Goal: Task Accomplishment & Management: Manage account settings

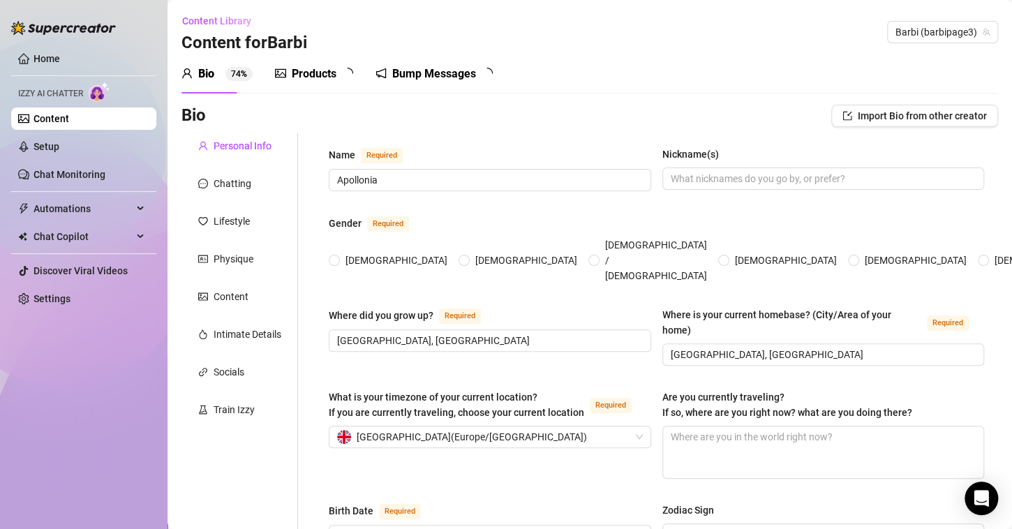
radio input "true"
type input "[DATE]"
click at [59, 147] on link "Setup" at bounding box center [47, 146] width 26 height 11
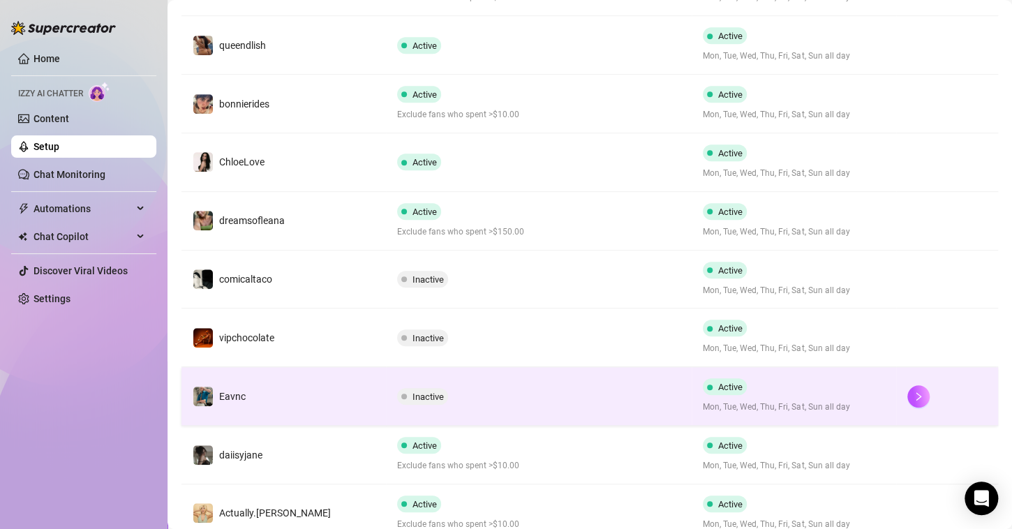
scroll to position [440, 0]
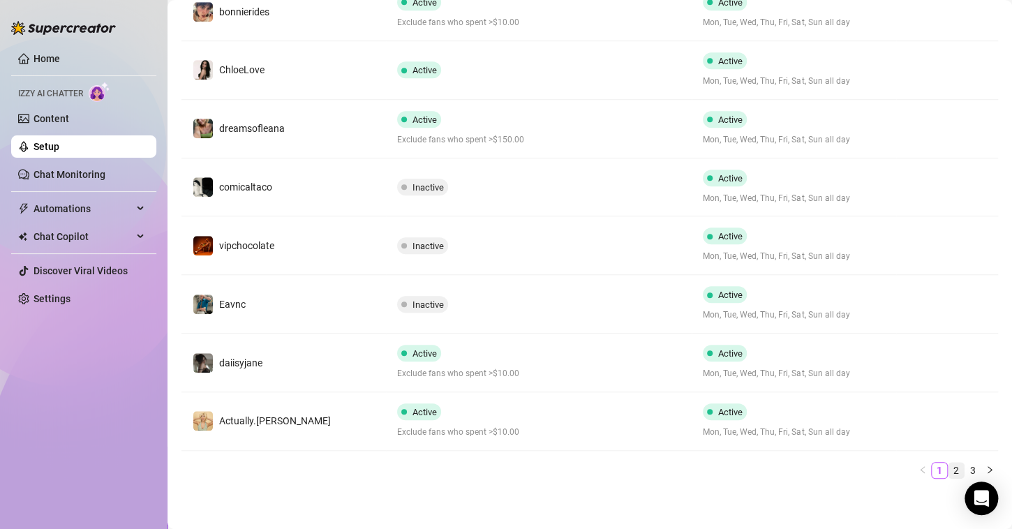
click at [949, 470] on link "2" at bounding box center [956, 470] width 15 height 15
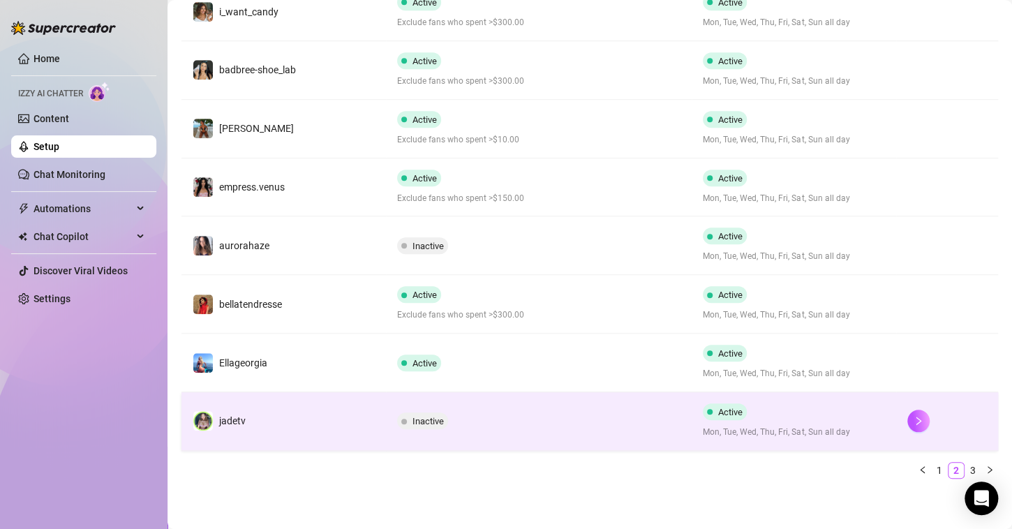
click at [536, 422] on div "Inactive" at bounding box center [539, 421] width 284 height 17
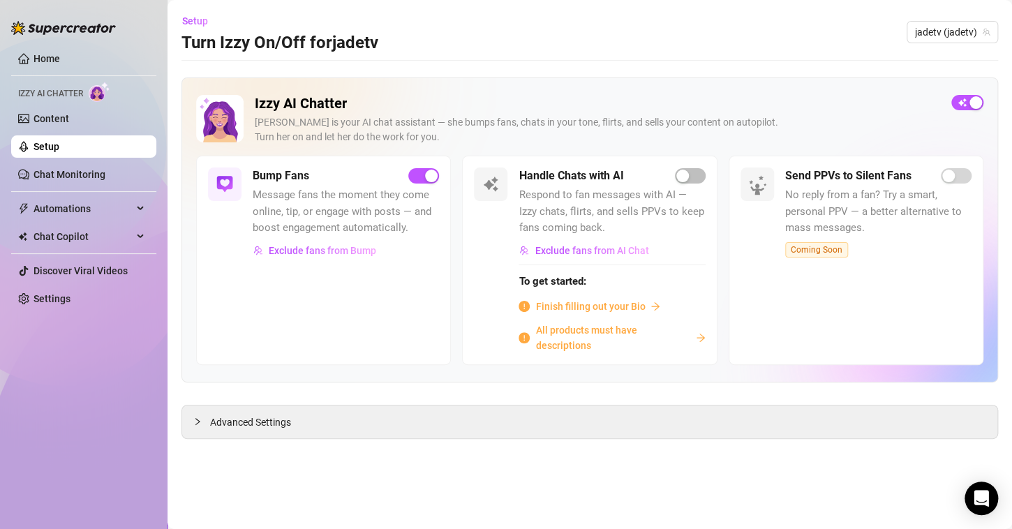
click at [579, 327] on span "All products must have descriptions" at bounding box center [612, 338] width 154 height 31
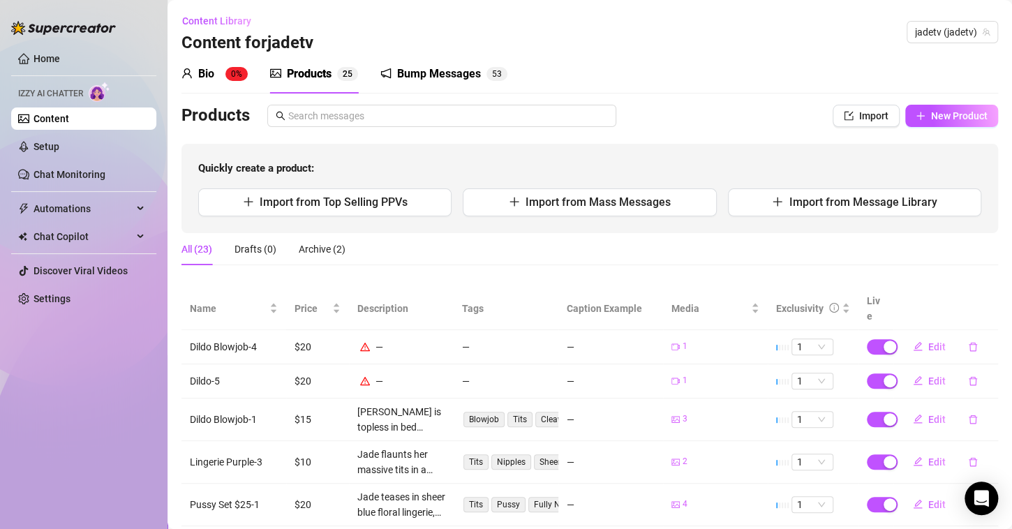
click at [201, 72] on div "Bio" at bounding box center [206, 74] width 16 height 17
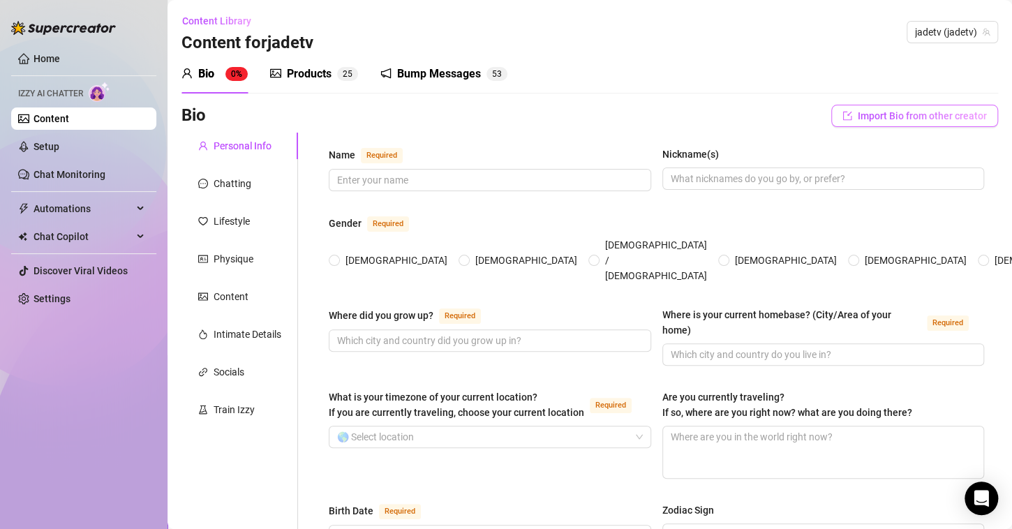
click at [858, 117] on span "Import Bio from other creator" at bounding box center [922, 115] width 129 height 11
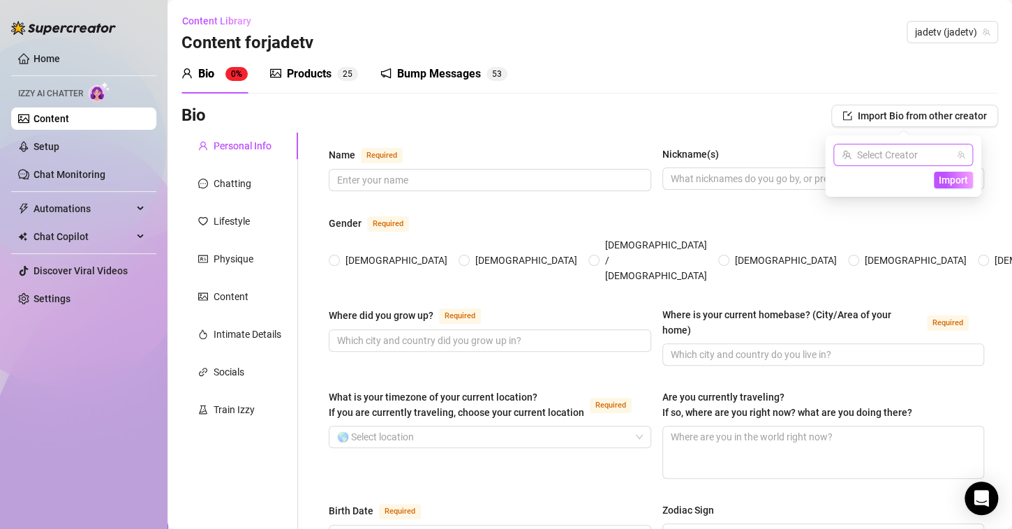
click at [913, 156] on input "search" at bounding box center [897, 155] width 110 height 21
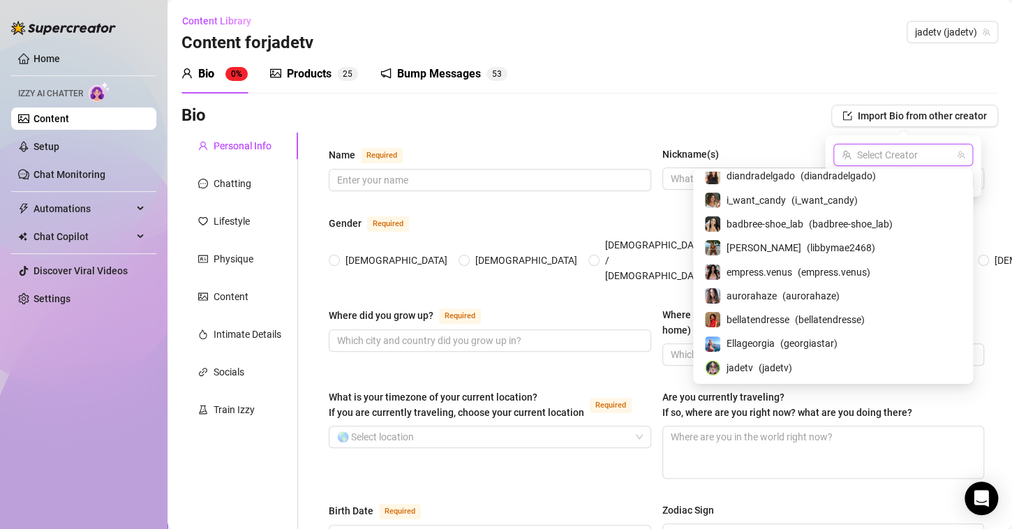
scroll to position [293, 0]
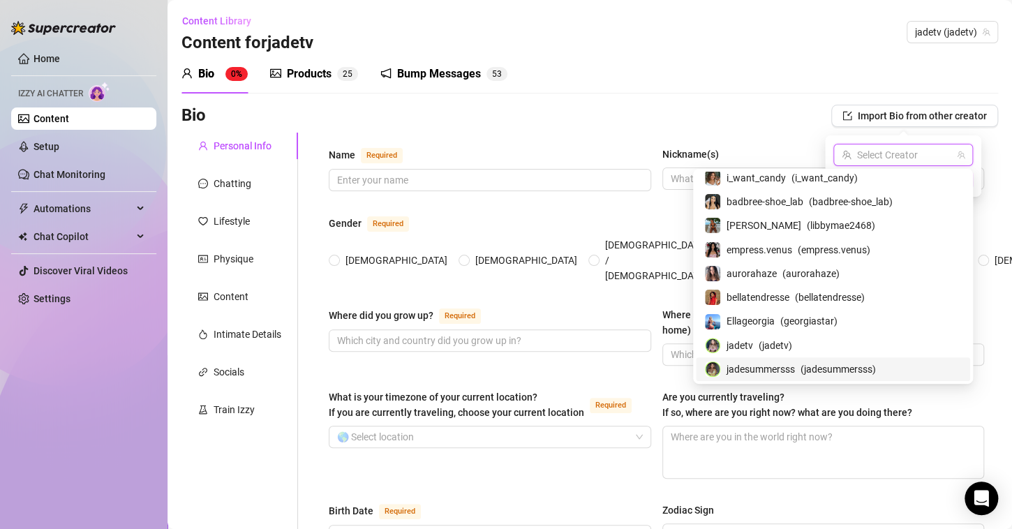
click at [795, 371] on span "jadesummersss" at bounding box center [761, 369] width 68 height 15
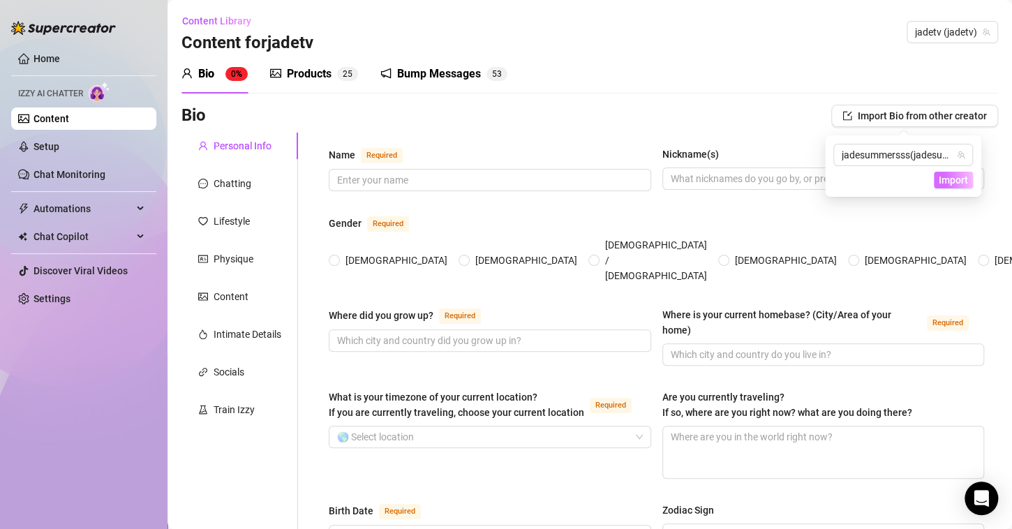
click at [940, 181] on span "Import" at bounding box center [953, 180] width 29 height 11
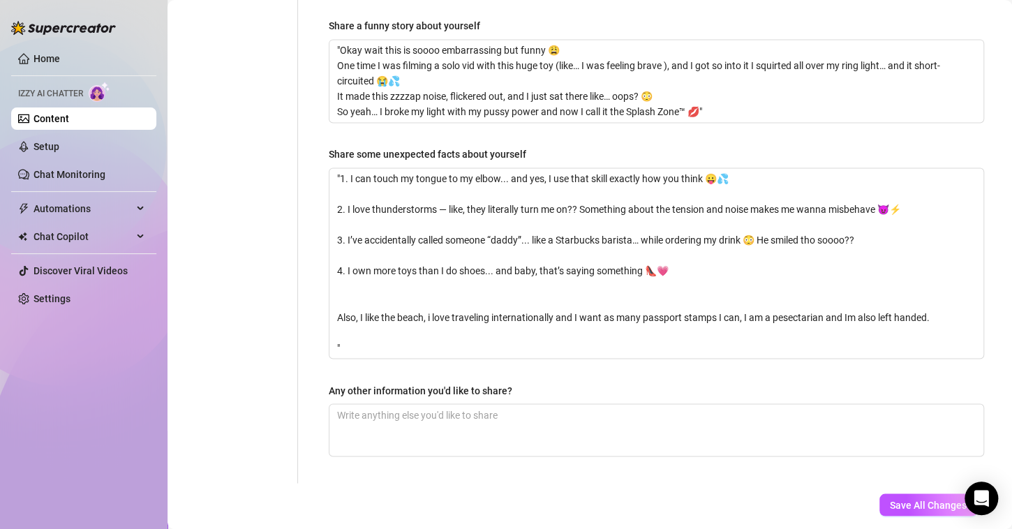
scroll to position [990, 0]
click at [914, 498] on span "Save All Changes" at bounding box center [928, 503] width 77 height 11
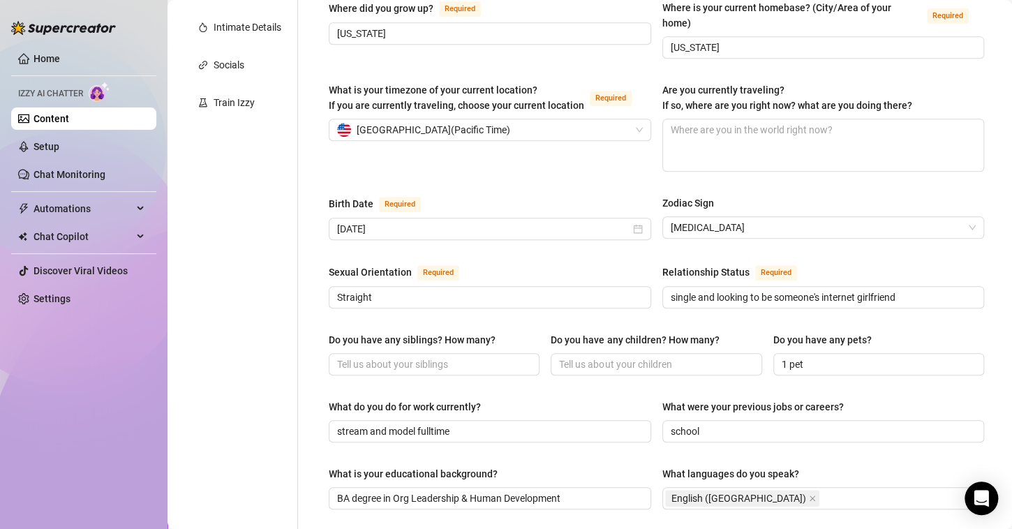
scroll to position [8, 0]
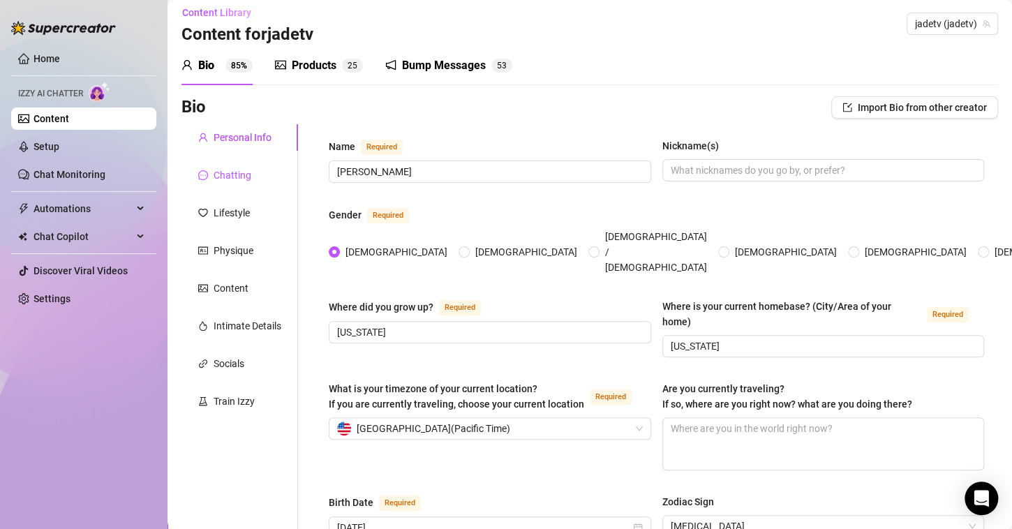
click at [214, 169] on div "Chatting" at bounding box center [233, 175] width 38 height 15
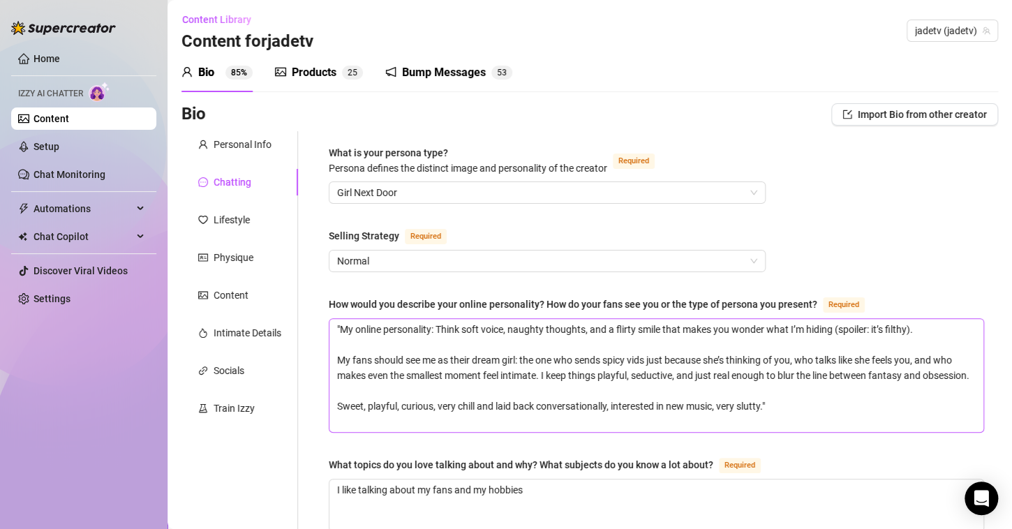
scroll to position [0, 0]
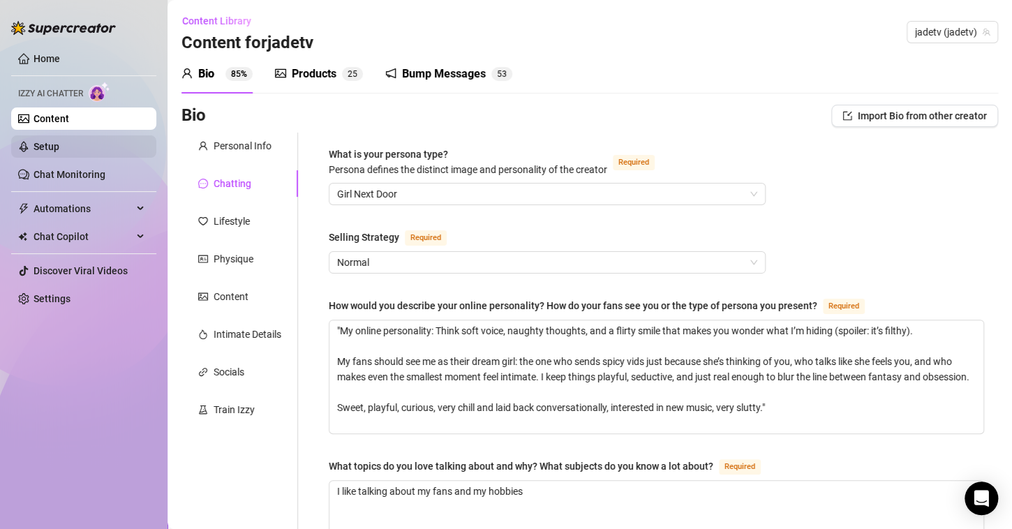
click at [44, 142] on link "Setup" at bounding box center [47, 146] width 26 height 11
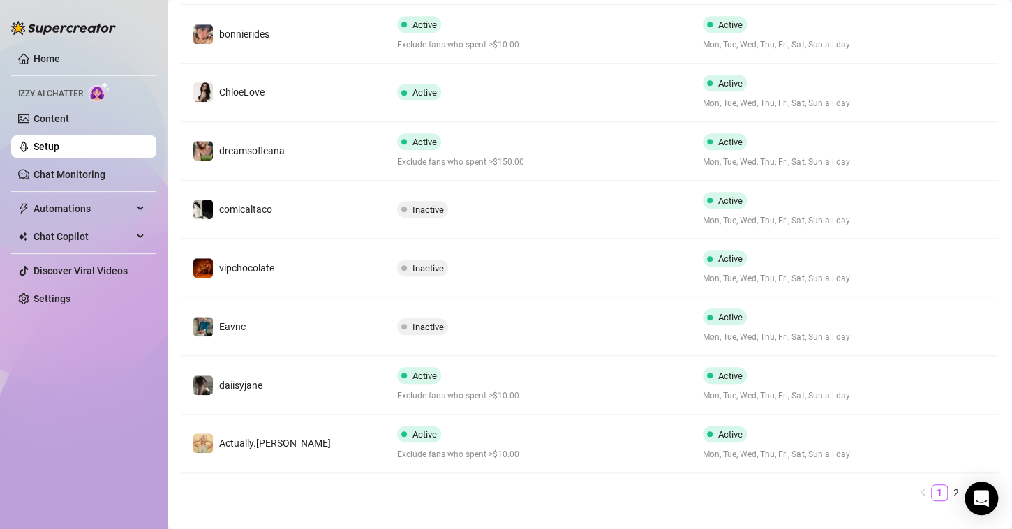
scroll to position [440, 0]
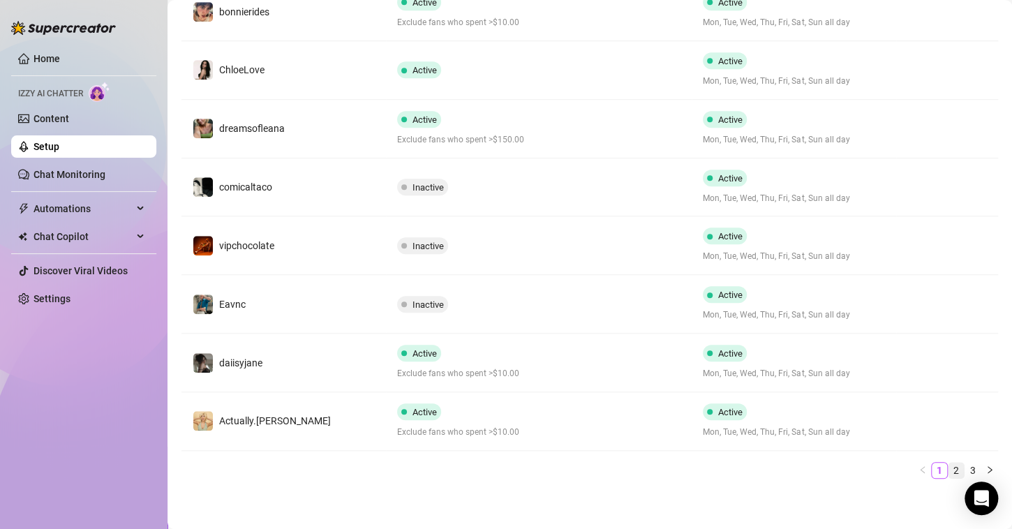
click at [949, 466] on link "2" at bounding box center [956, 470] width 15 height 15
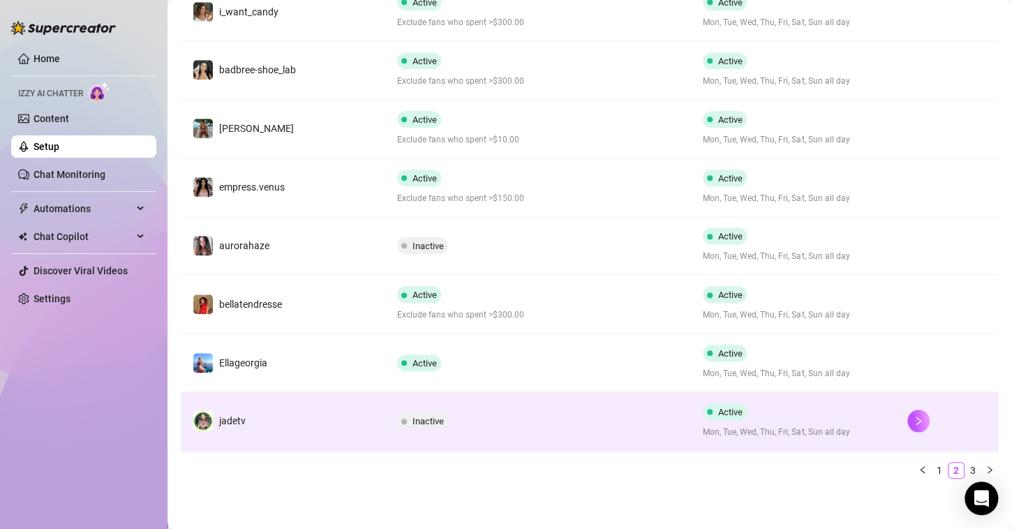
click at [496, 417] on div "Inactive" at bounding box center [539, 421] width 284 height 17
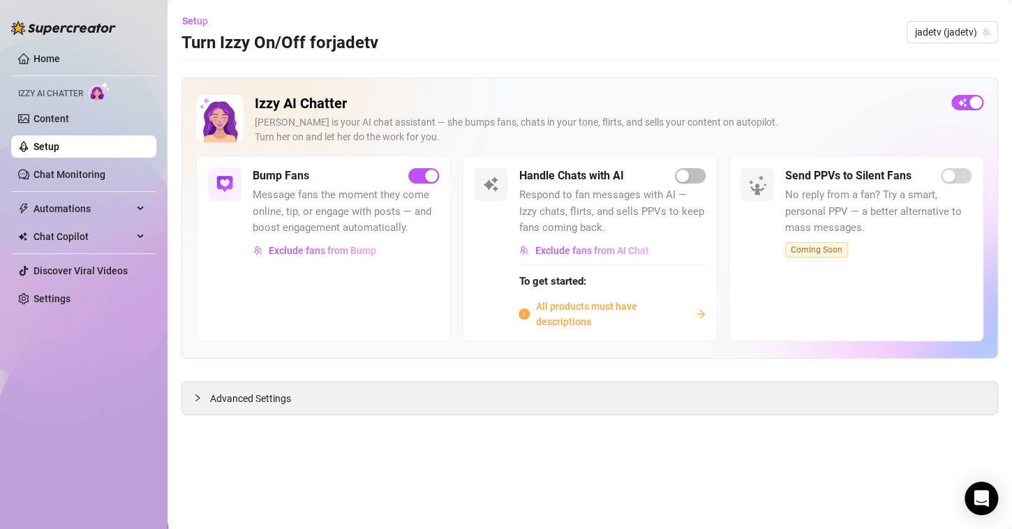
click at [577, 315] on span "All products must have descriptions" at bounding box center [612, 314] width 154 height 31
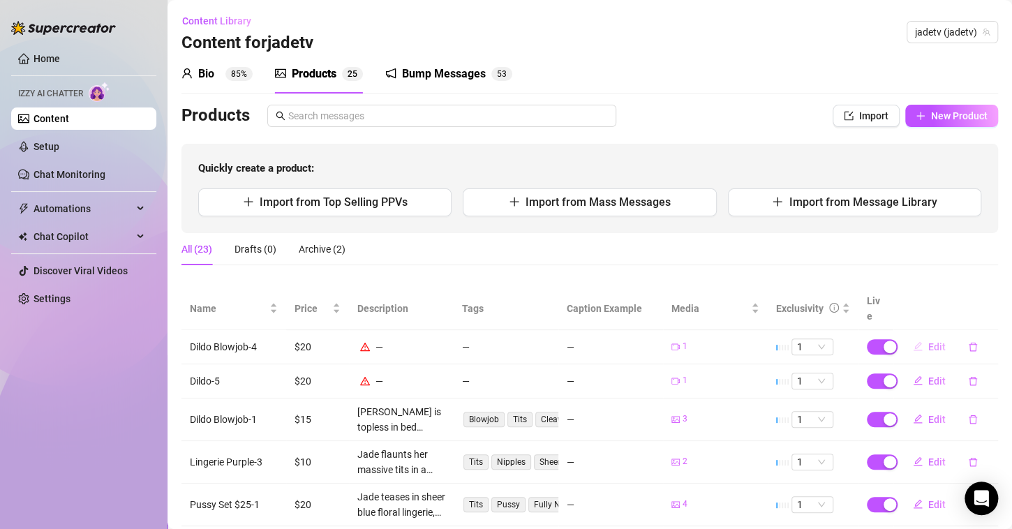
click at [916, 336] on button "Edit" at bounding box center [929, 347] width 55 height 22
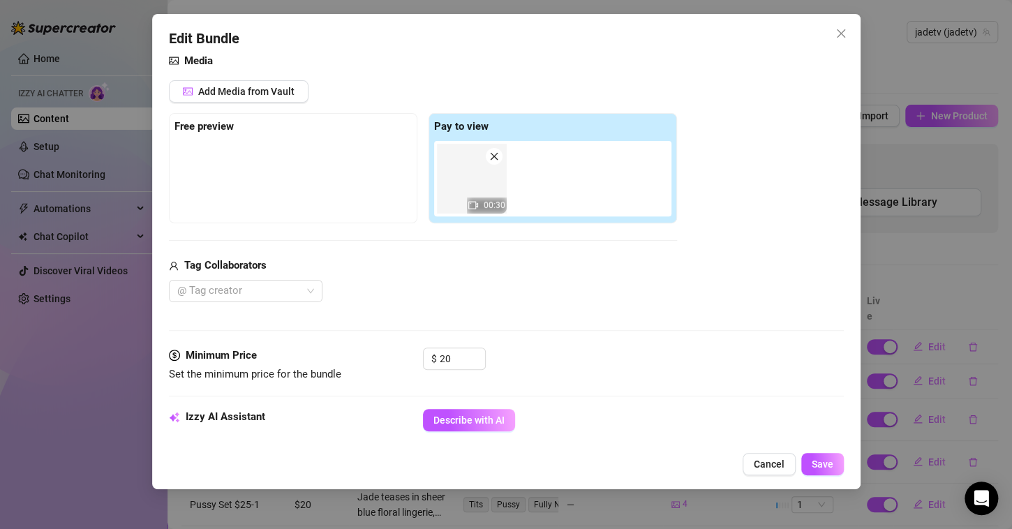
scroll to position [250, 0]
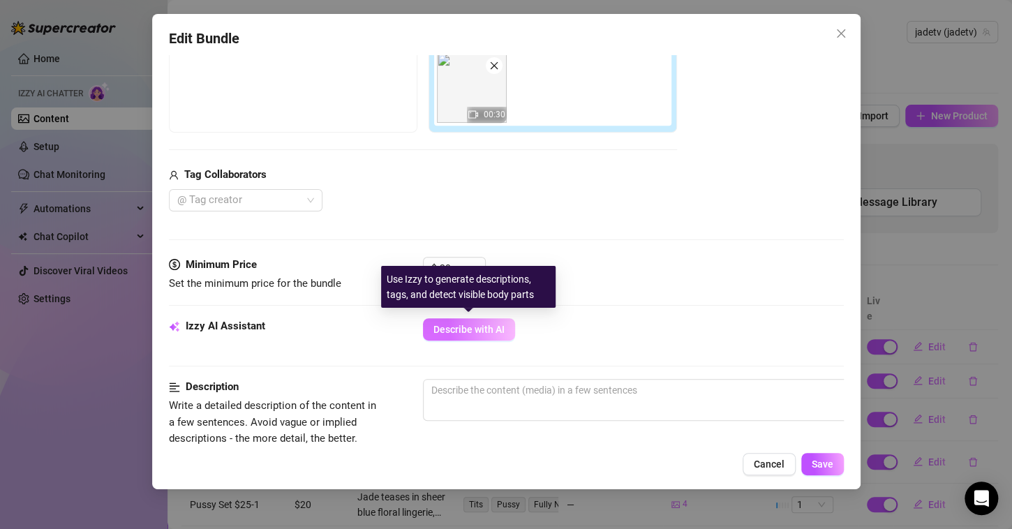
click at [465, 327] on span "Describe with AI" at bounding box center [469, 329] width 71 height 11
click at [474, 328] on span "Describe with AI" at bounding box center [469, 329] width 71 height 11
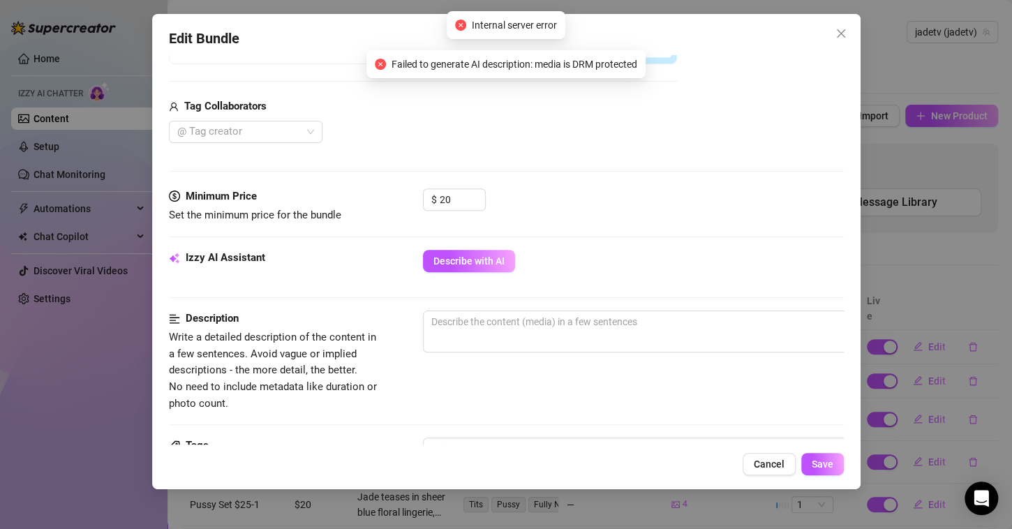
scroll to position [318, 0]
click at [771, 466] on span "Cancel" at bounding box center [769, 464] width 31 height 11
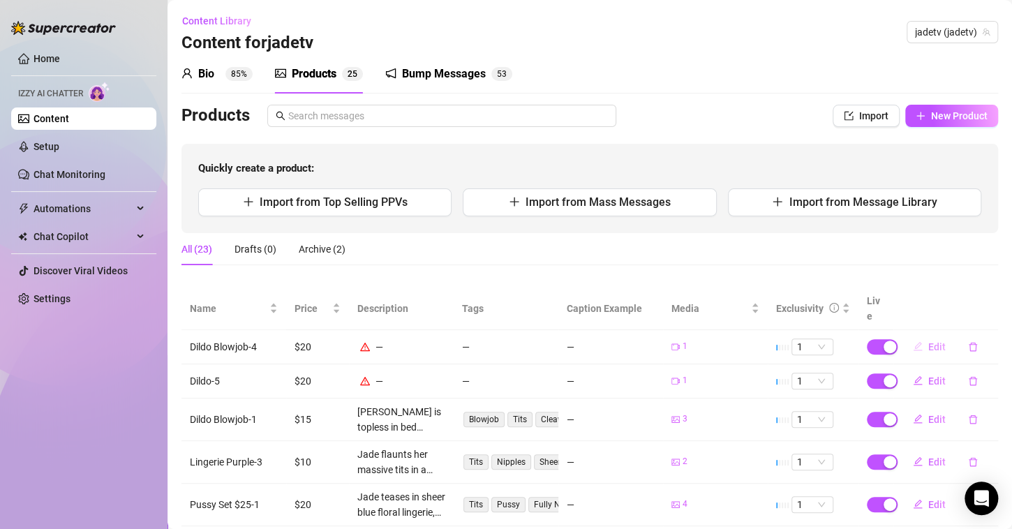
click at [917, 336] on button "Edit" at bounding box center [929, 347] width 55 height 22
type textarea "Type your message here..."
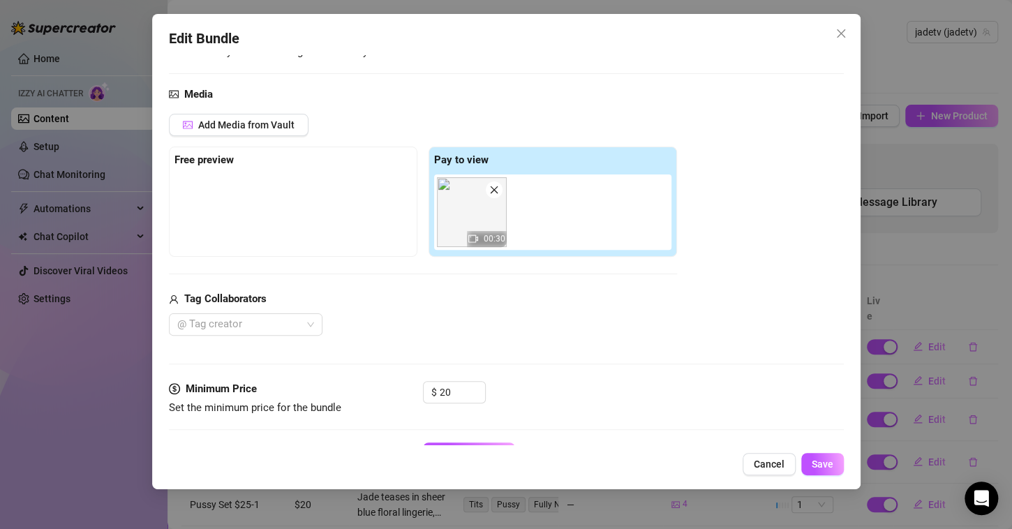
scroll to position [128, 0]
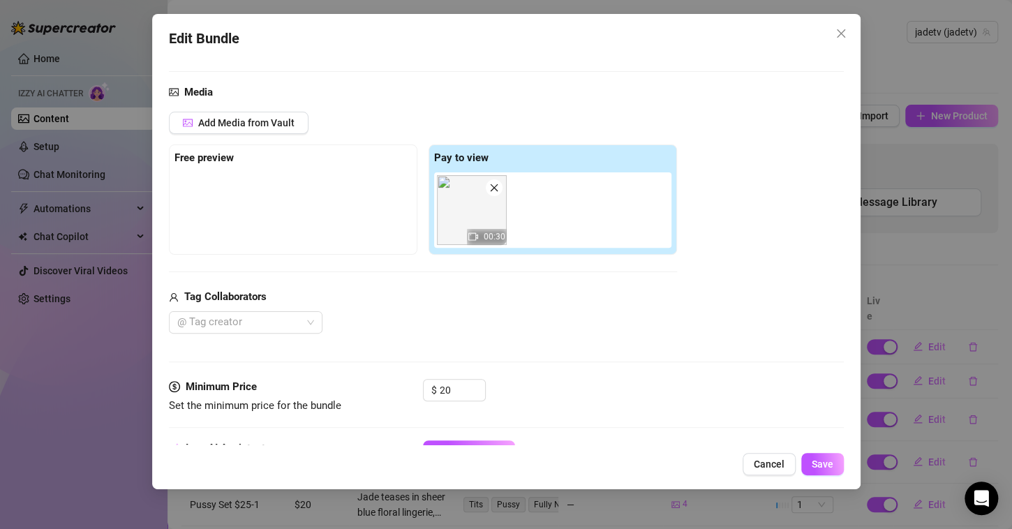
click at [481, 232] on div "00:30" at bounding box center [487, 237] width 40 height 16
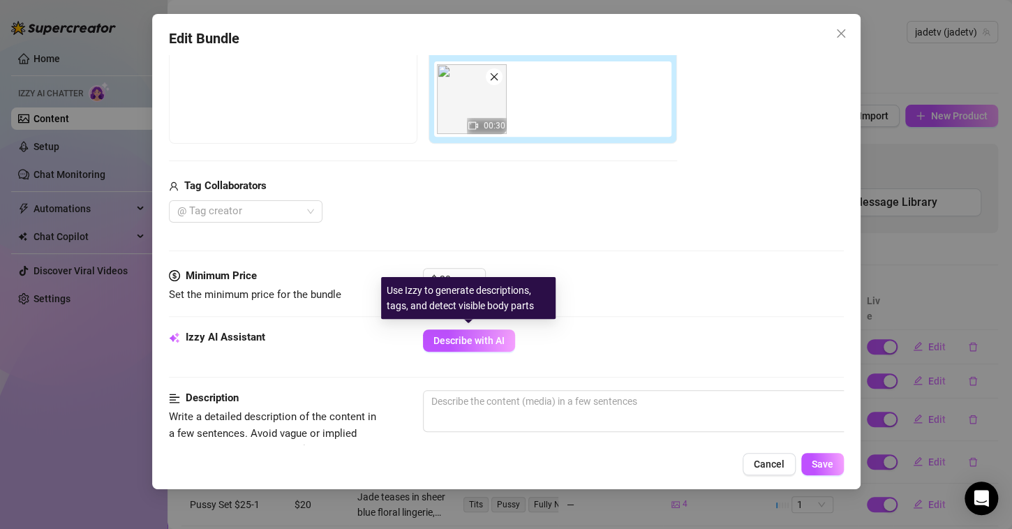
scroll to position [274, 0]
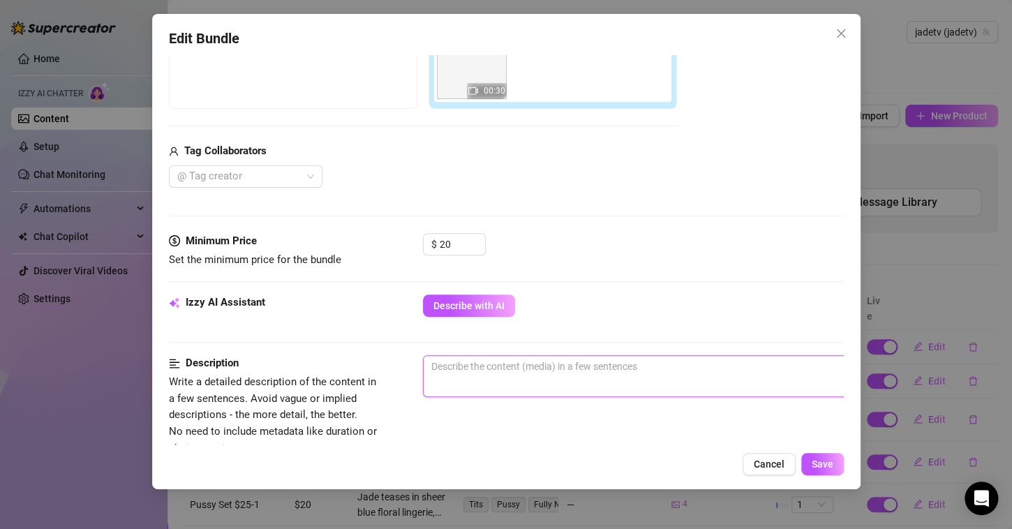
click at [491, 371] on textarea at bounding box center [667, 366] width 487 height 21
type textarea "D"
type textarea "Di"
type textarea "Dil"
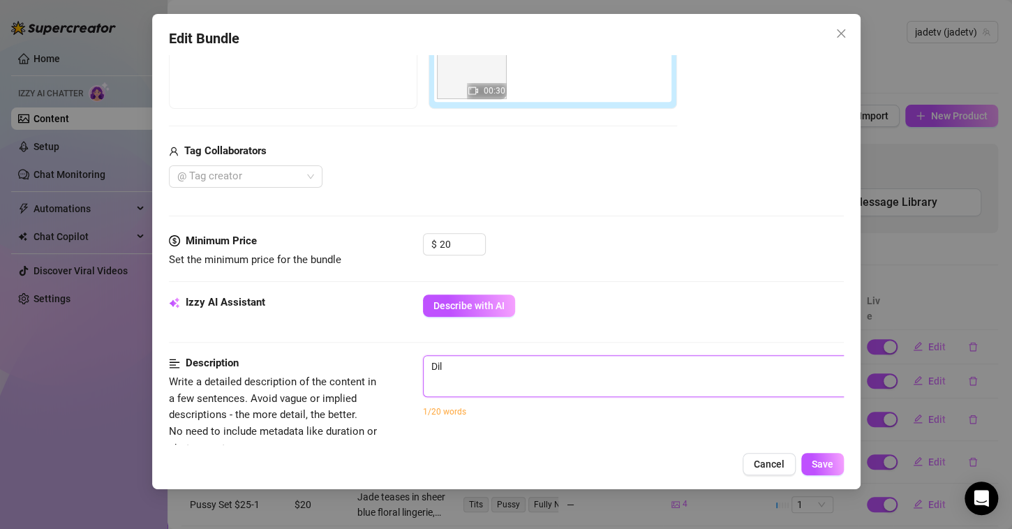
type textarea "Dild"
type textarea "Dildo"
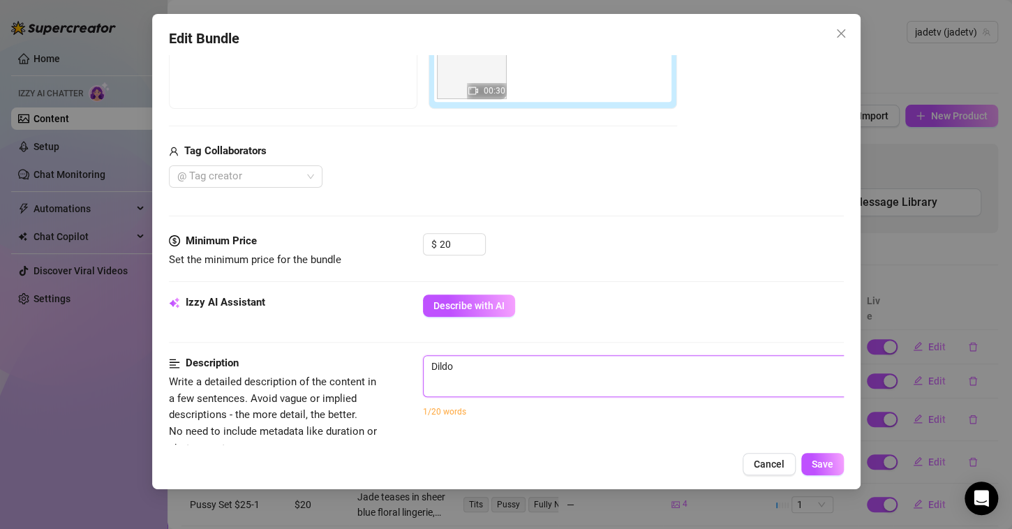
type textarea "Dildo"
type textarea "Dild"
type textarea "Dil"
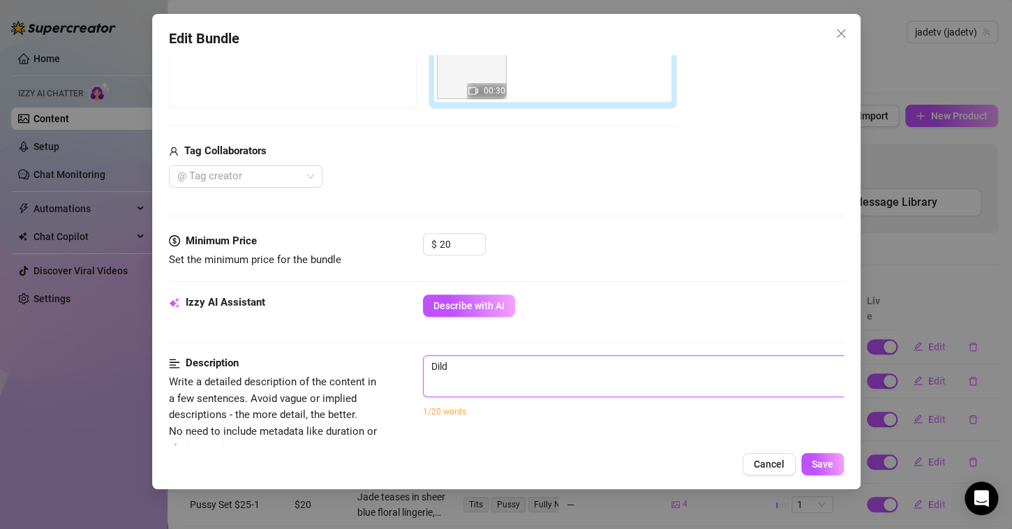
type textarea "Dil"
type textarea "Di"
type textarea "D"
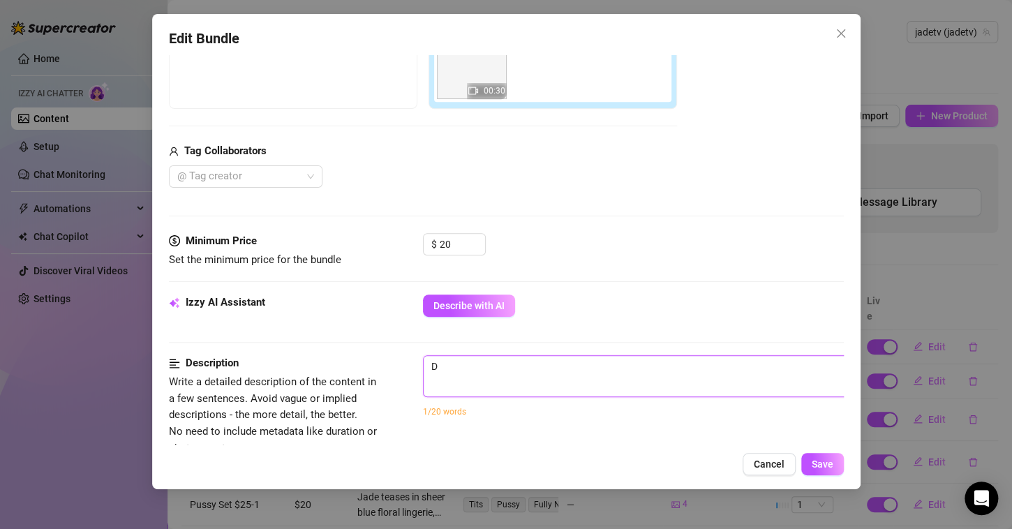
type textarea "Describe the content (media) in a few sentences"
type textarea "B"
type textarea "Bl"
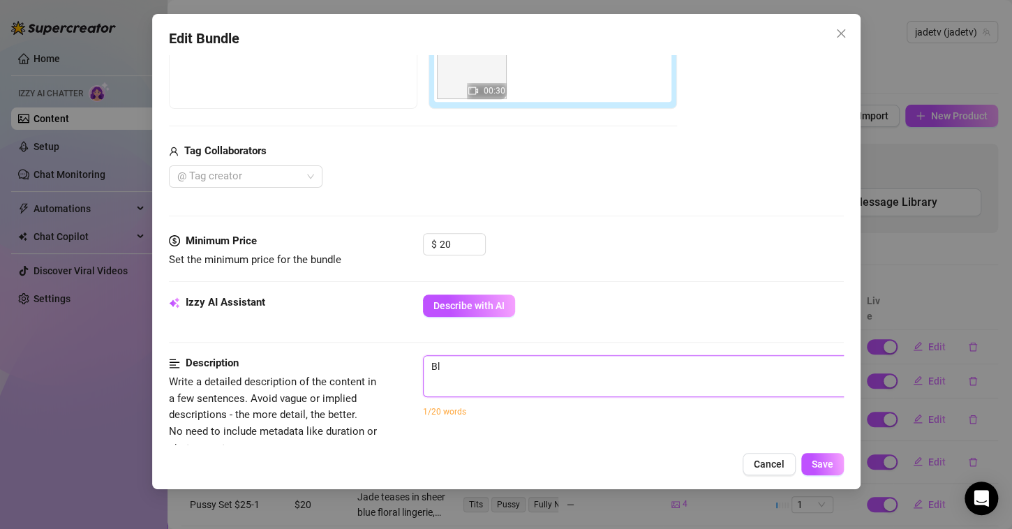
type textarea "Blo"
type textarea "Blow"
type textarea "Blowi"
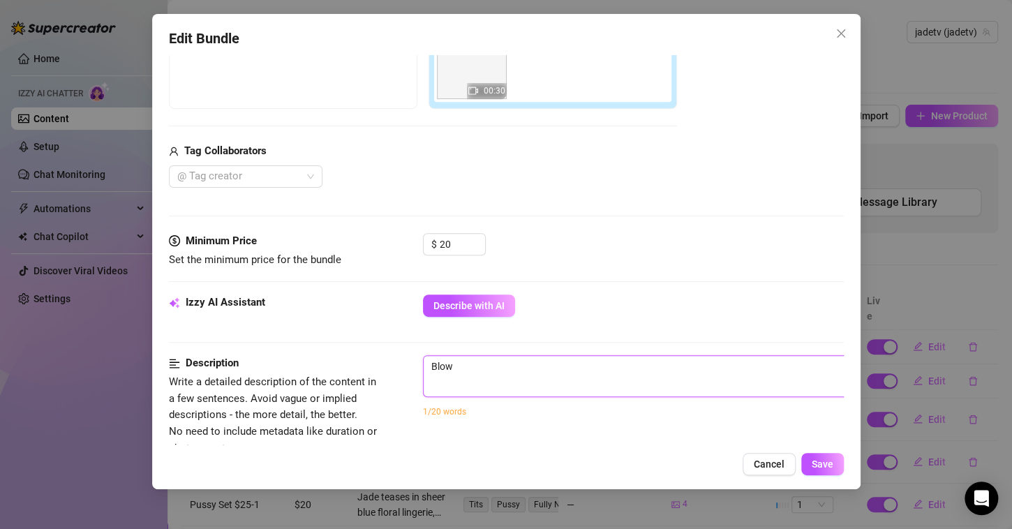
type textarea "Blowi"
type textarea "Blowin"
type textarea "Blowing"
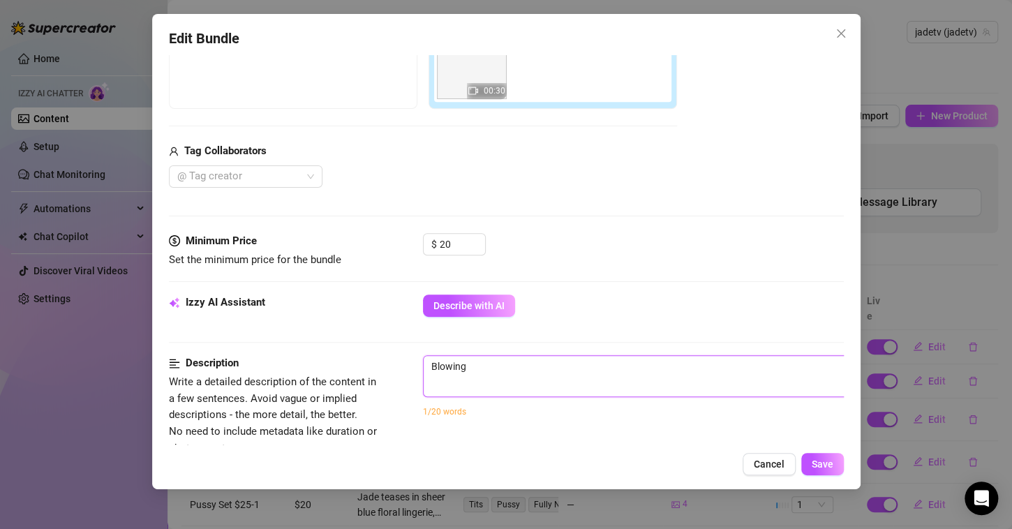
type textarea "Blowing"
type textarea "Blowing D"
type textarea "Blowing Di"
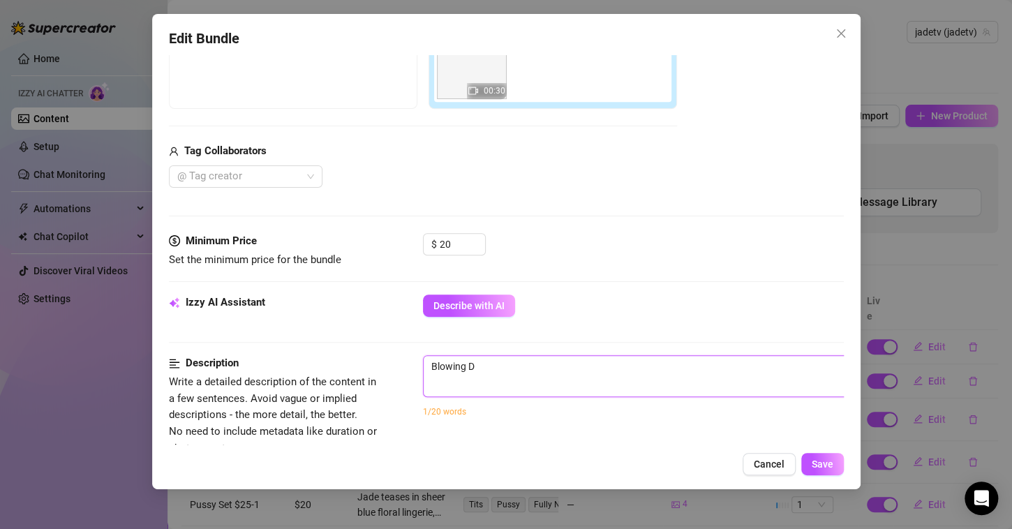
type textarea "Blowing Di"
type textarea "Blowing Dil"
type textarea "Blowing Dild"
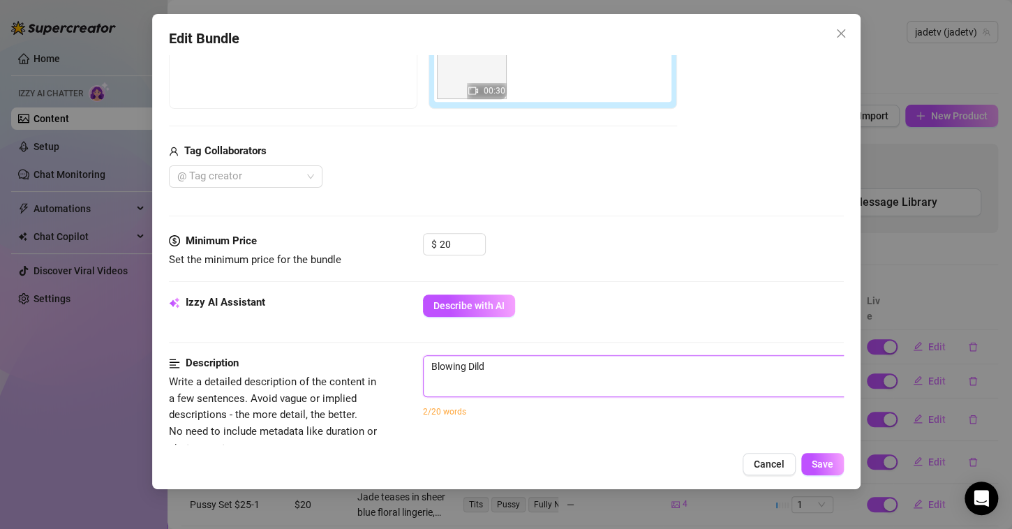
type textarea "Blowing Dildo"
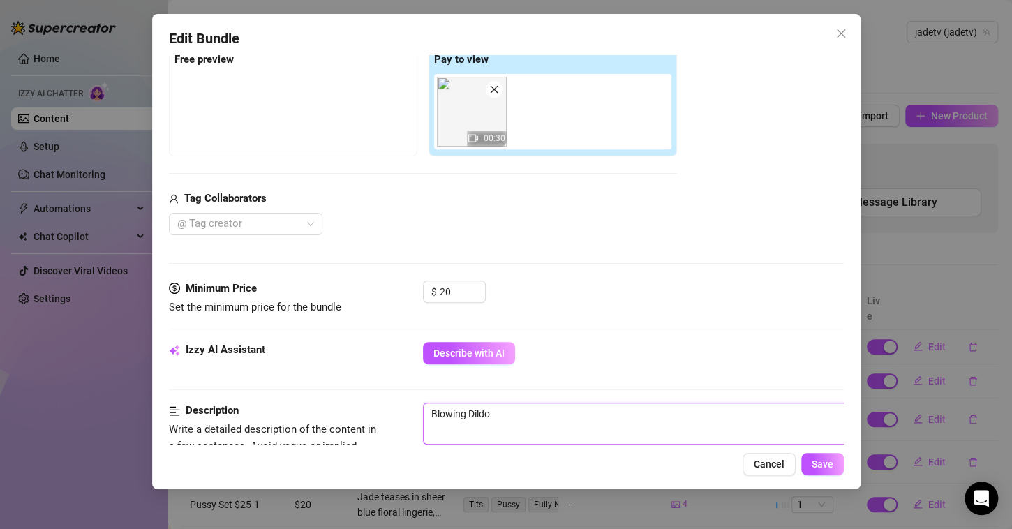
scroll to position [228, 0]
click at [778, 467] on span "Cancel" at bounding box center [769, 464] width 31 height 11
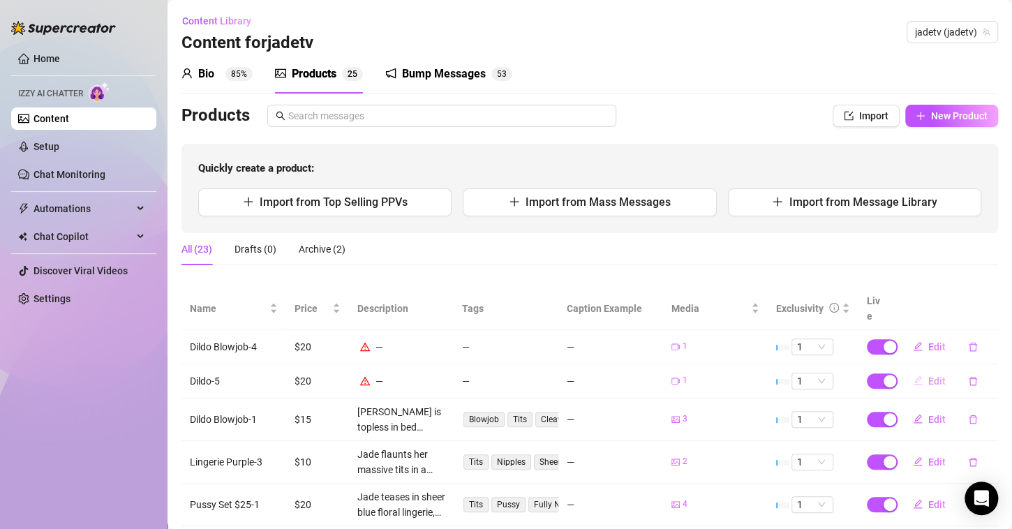
click at [914, 370] on button "Edit" at bounding box center [929, 381] width 55 height 22
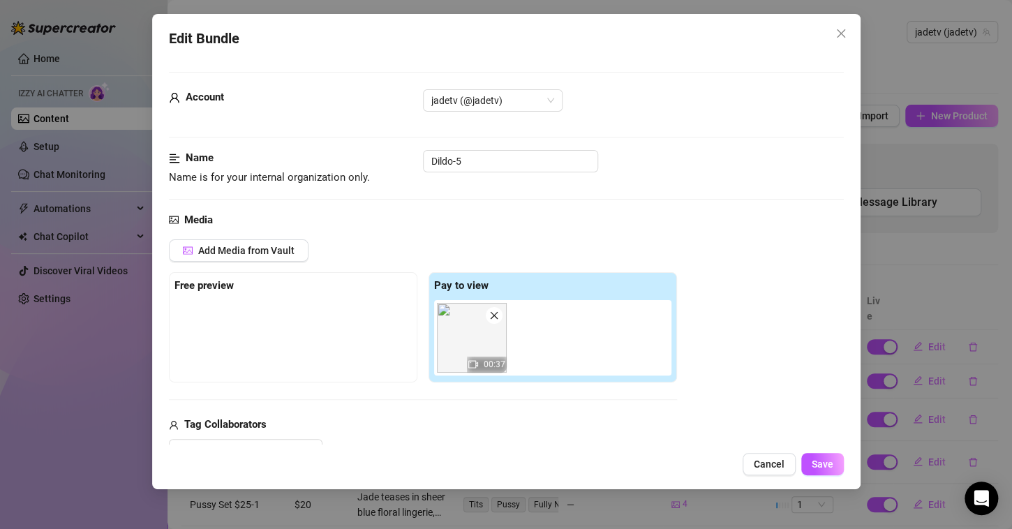
scroll to position [343, 0]
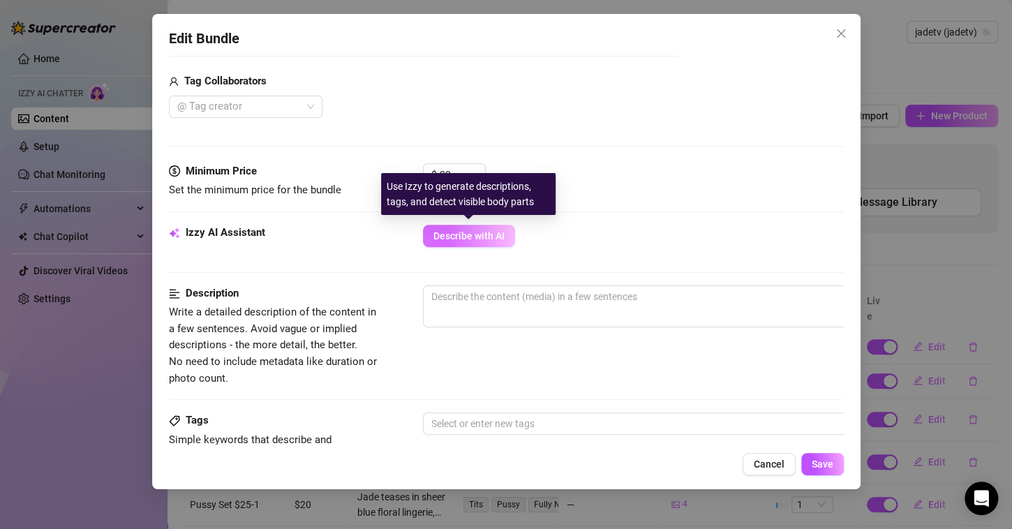
click at [464, 232] on span "Describe with AI" at bounding box center [469, 235] width 71 height 11
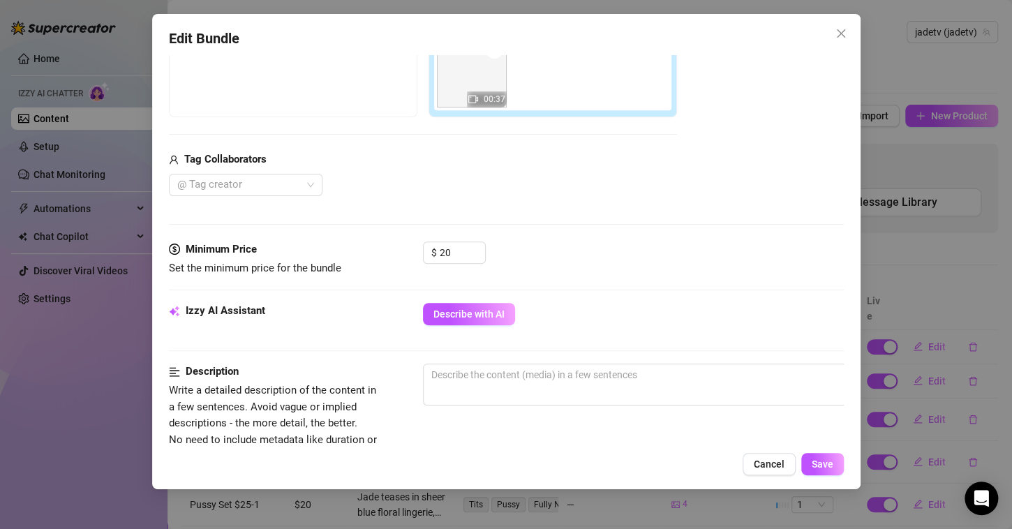
scroll to position [301, 0]
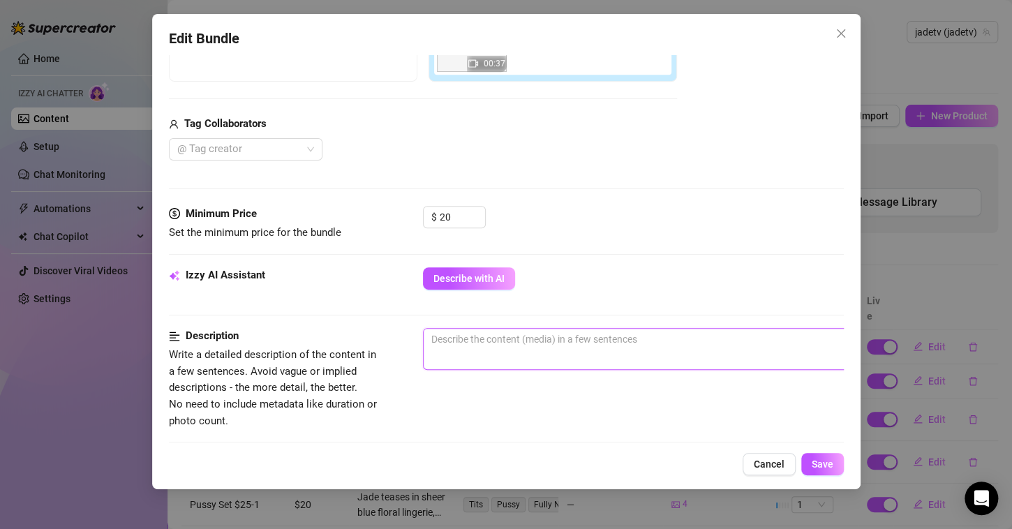
click at [551, 343] on textarea at bounding box center [667, 339] width 487 height 21
type textarea "P"
type textarea "Pl"
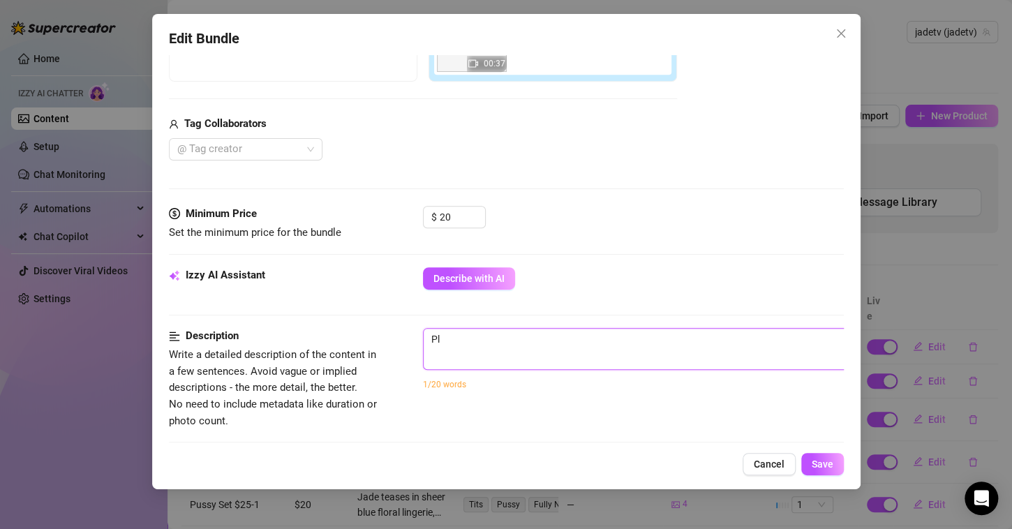
type textarea "Pla"
type textarea "Play"
type textarea "Playi"
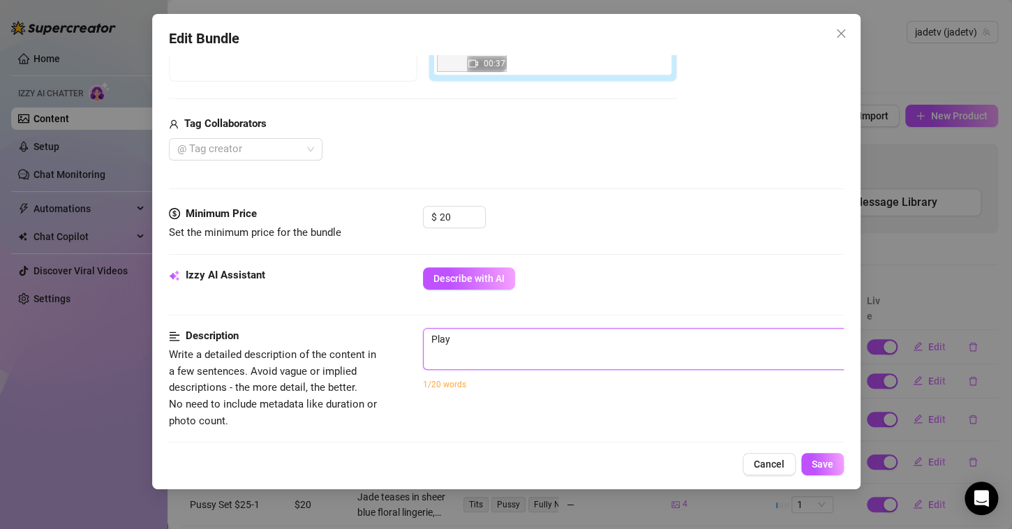
type textarea "Playi"
type textarea "Playin"
type textarea "Playing"
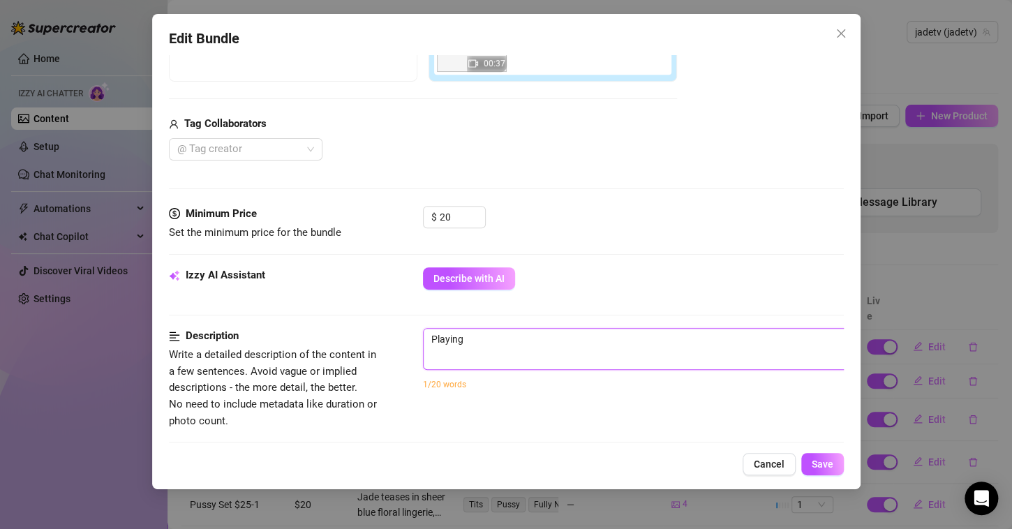
type textarea "Playing"
type textarea "Playing w"
type textarea "Playing wi"
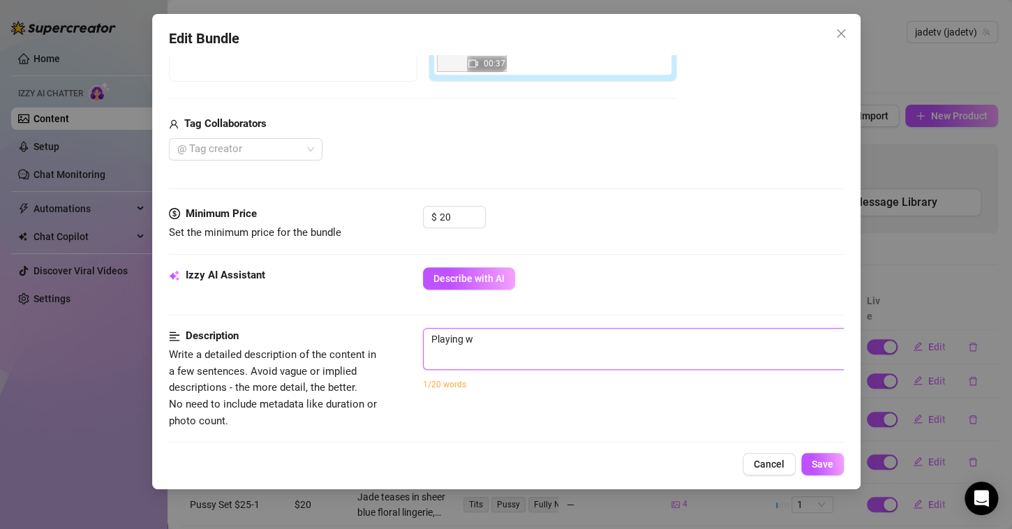
type textarea "Playing wi"
type textarea "Playing wit"
type textarea "Playing with"
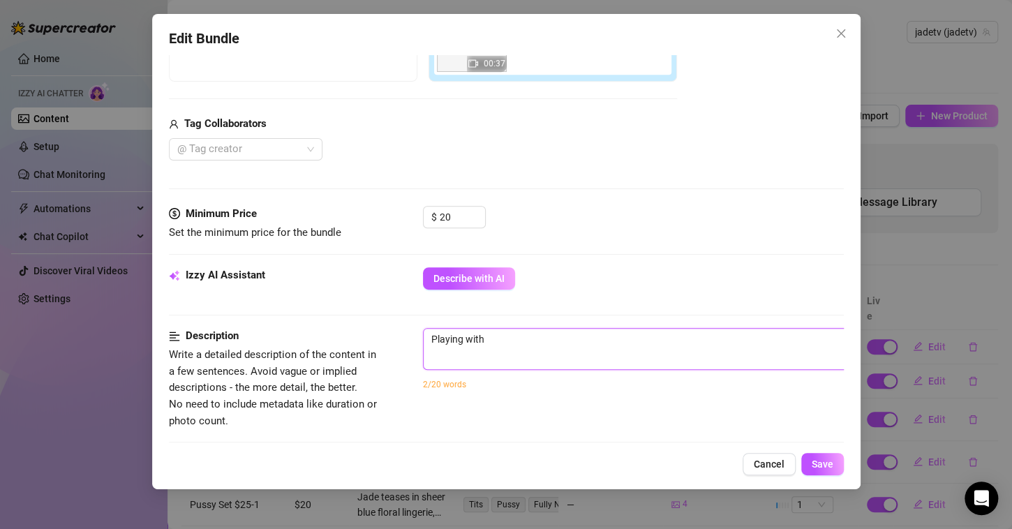
type textarea "Playing with"
type textarea "Playing with m"
type textarea "Playing with my"
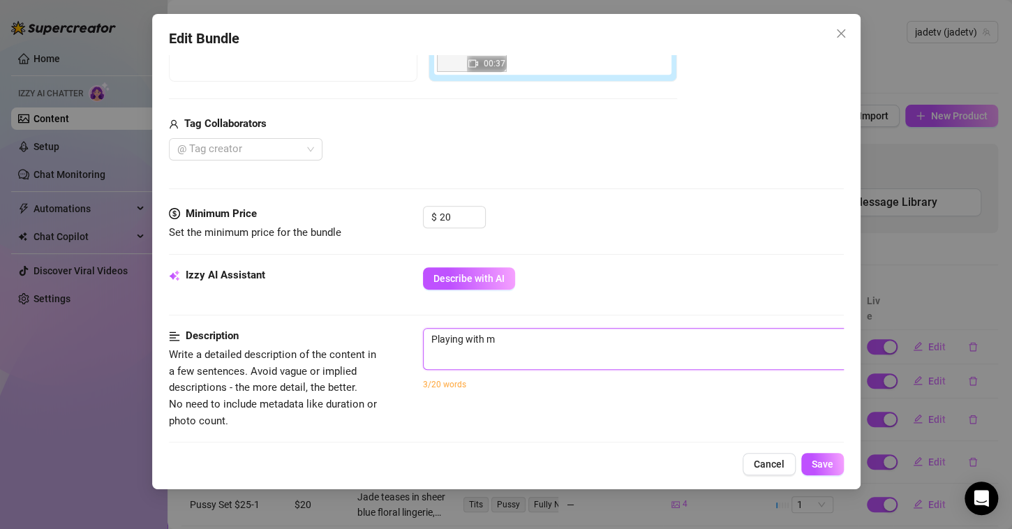
type textarea "Playing with my"
type textarea "Playing with mys"
type textarea "Playing with myse"
type textarea "Playing with mysel"
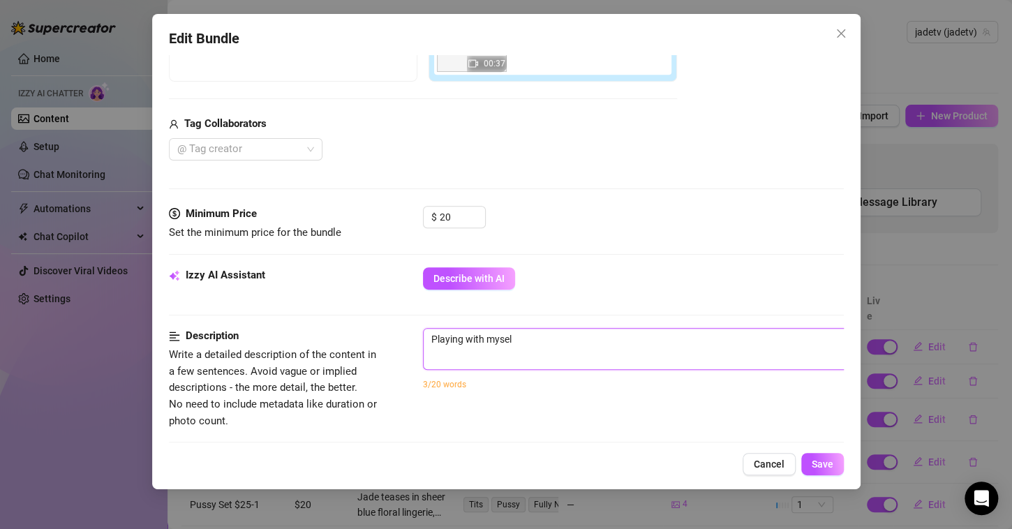
type textarea "Playing with myself"
type textarea "Playing with myself u"
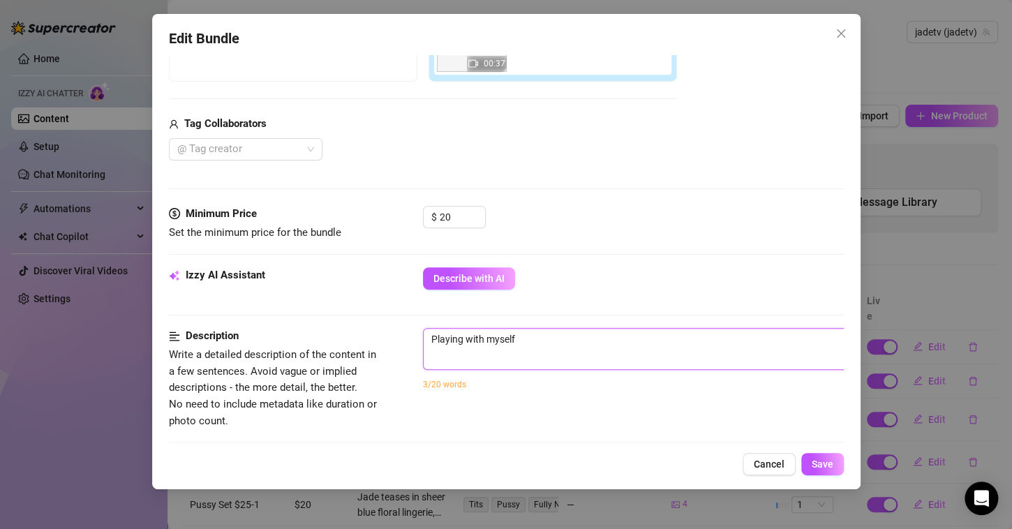
type textarea "Playing with myself u"
type textarea "Playing with myself us"
type textarea "Playing with myself usi"
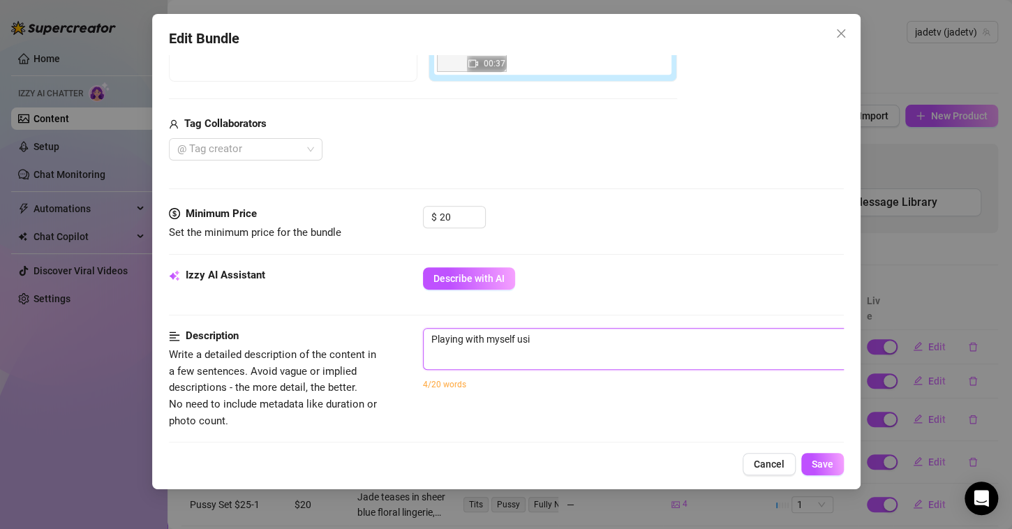
type textarea "Playing with myself usin"
type textarea "Playing with myself using"
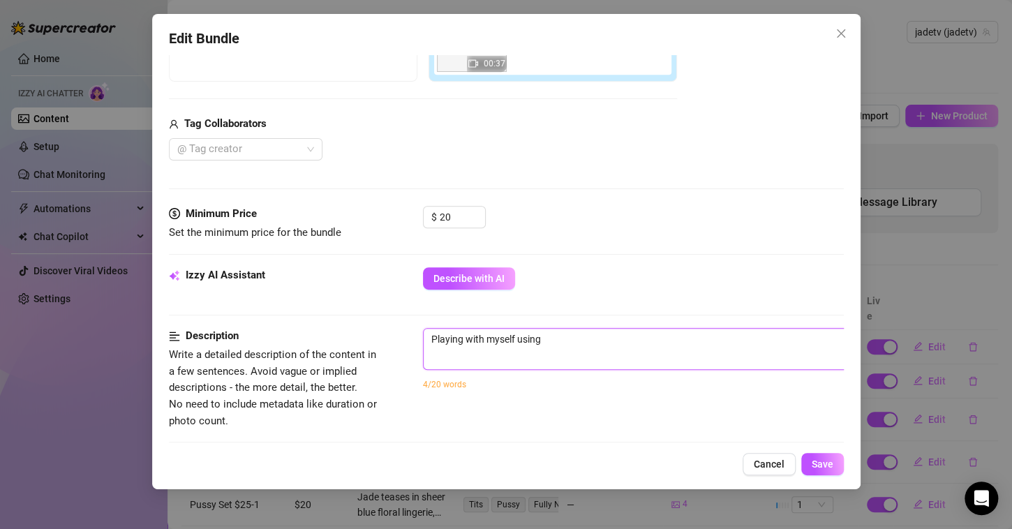
type textarea "Playing with myself using"
type textarea "Playing with myself using a"
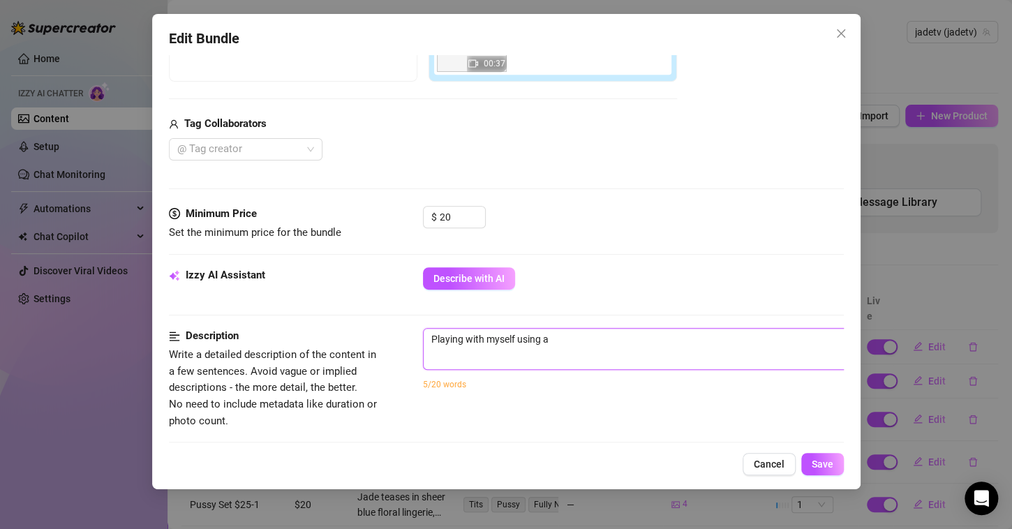
type textarea "Playing with myself using a d"
type textarea "Playing with myself using a di"
type textarea "Playing with myself using a dil"
type textarea "Playing with myself using a dild"
type textarea "Playing with myself using a dildo"
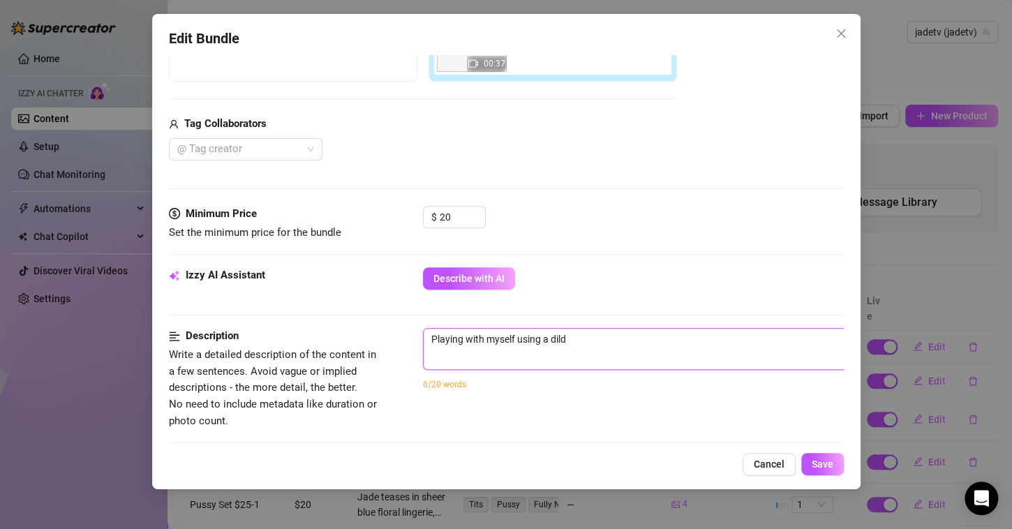
type textarea "Playing with myself using a dildo"
type textarea "Playing with myself using a dildo,"
type textarea "Playing with myself using a dildo"
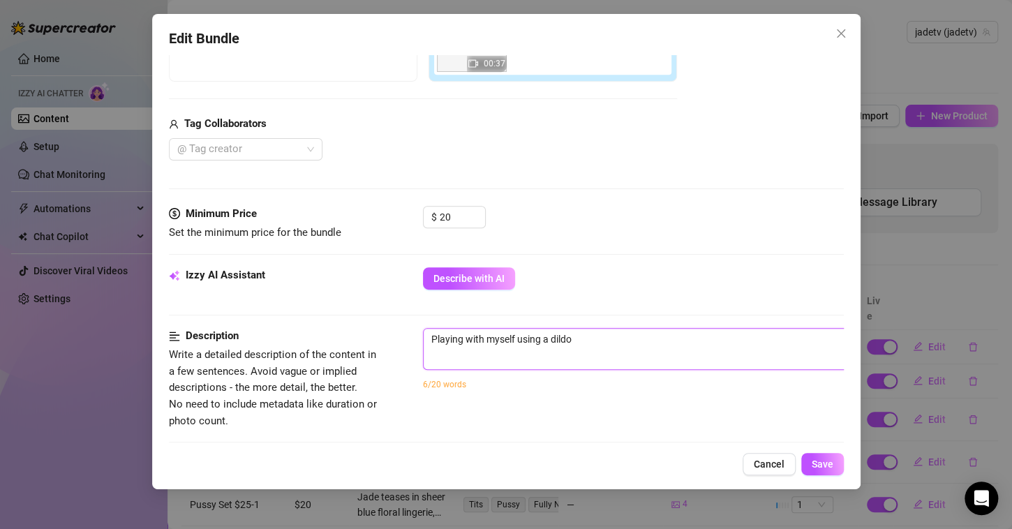
type textarea "Playing with myself using a dildo,"
type textarea "Playing with myself using a dildo, f"
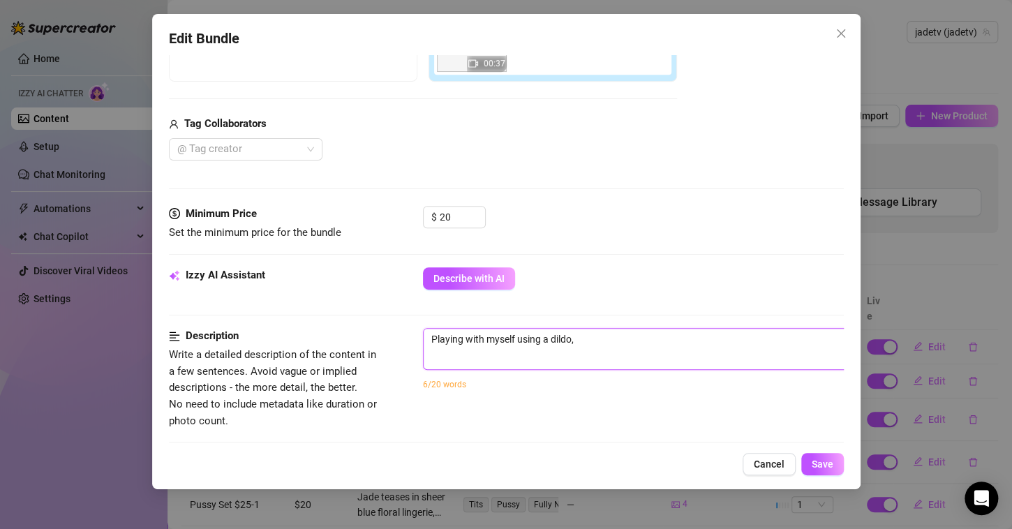
type textarea "Playing with myself using a dildo, f"
type textarea "Playing with myself using a dildo, fu"
type textarea "Playing with myself using a dildo, fuc"
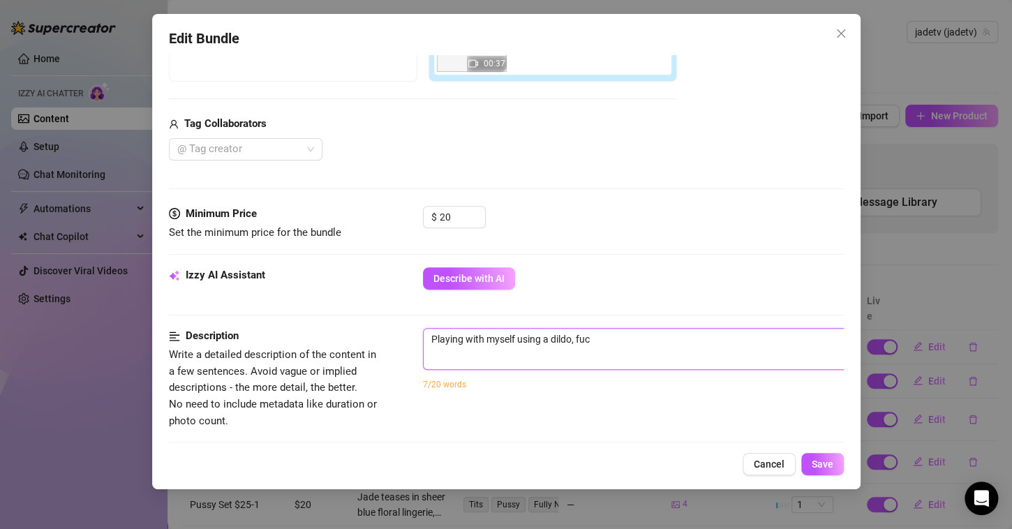
type textarea "Playing with myself using a dildo, fuck"
type textarea "Playing with myself using a dildo, fucki"
type textarea "Playing with myself using a dildo, fuckin"
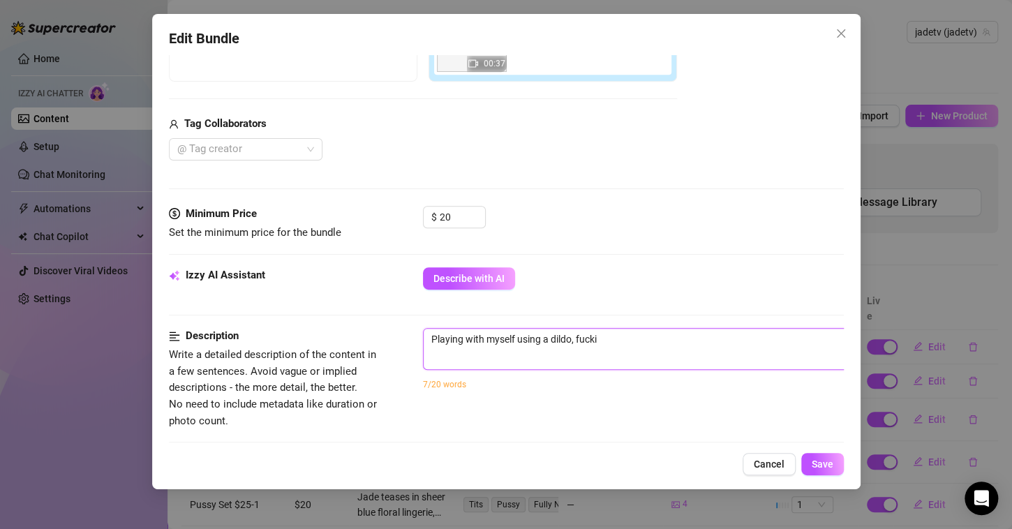
type textarea "Playing with myself using a dildo, fuckin"
type textarea "Playing with myself using a dildo, fucking"
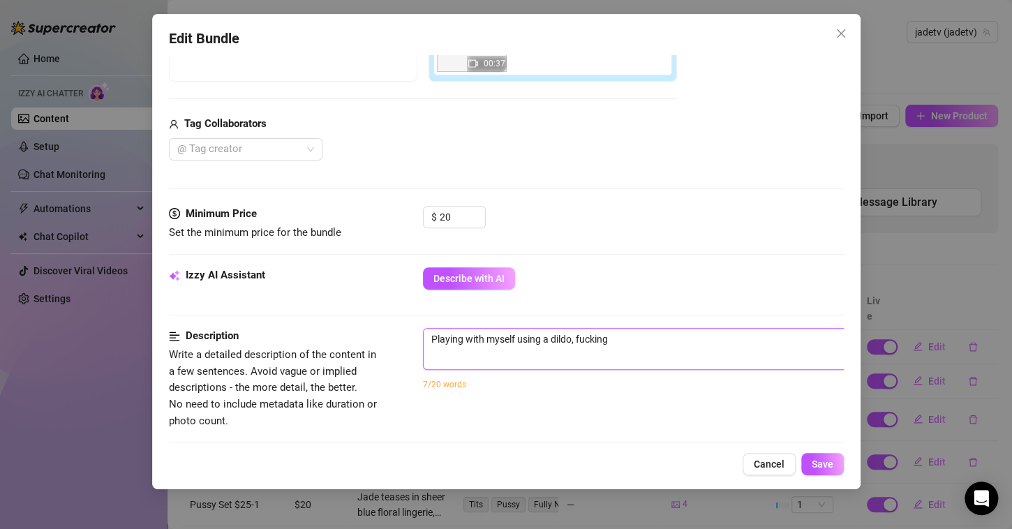
type textarea "Playing with myself using a dildo, fucking p"
type textarea "Playing with myself using a dildo, fucking pu"
type textarea "Playing with myself using a dildo, fucking pus"
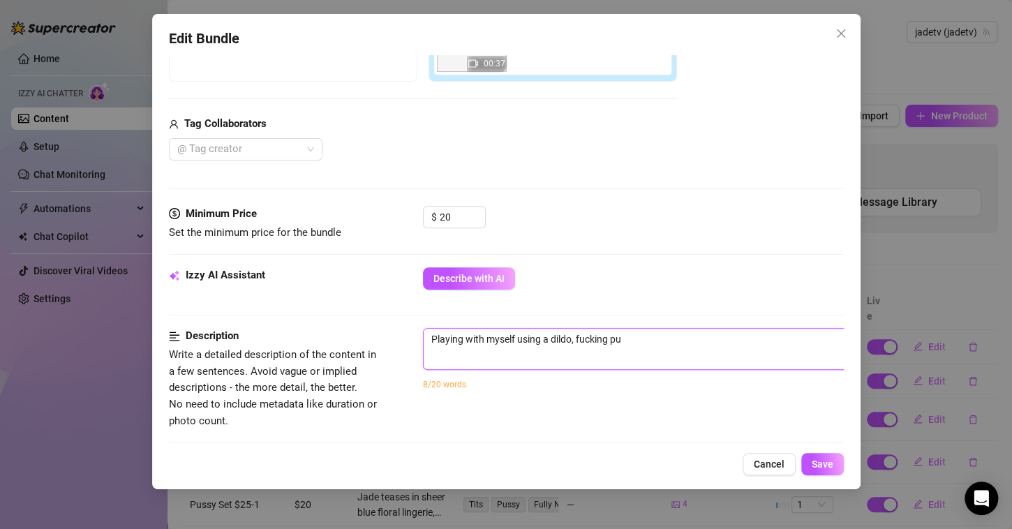
type textarea "Playing with myself using a dildo, fucking pus"
type textarea "Playing with myself using a dildo, fucking puss"
type textarea "Playing with myself using a dildo, fucking pussy"
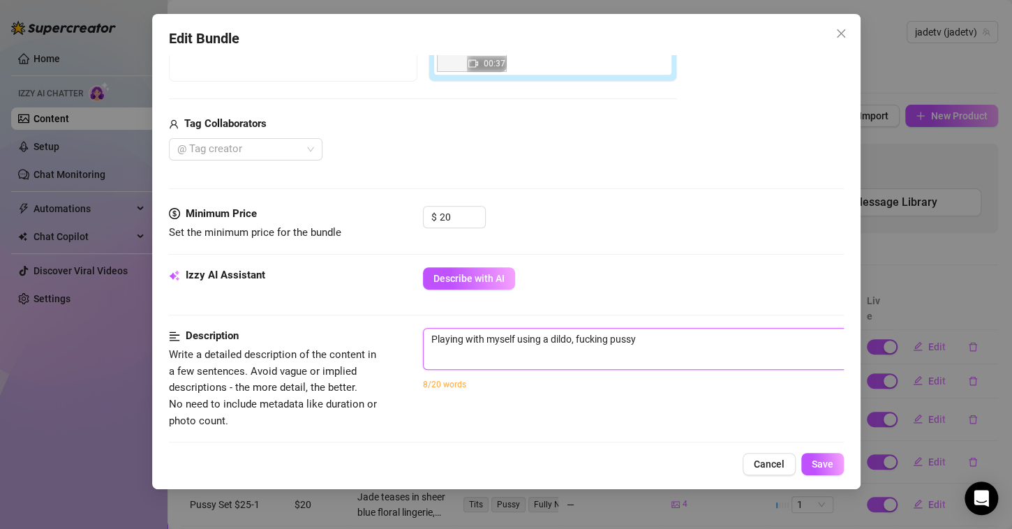
type textarea "Playing with myself using a dildo, fucking pussy u"
type textarea "Playing with myself using a dildo, fucking pussy us"
type textarea "Playing with myself using a dildo, fucking pussy usi"
type textarea "Playing with myself using a dildo, fucking pussy usin"
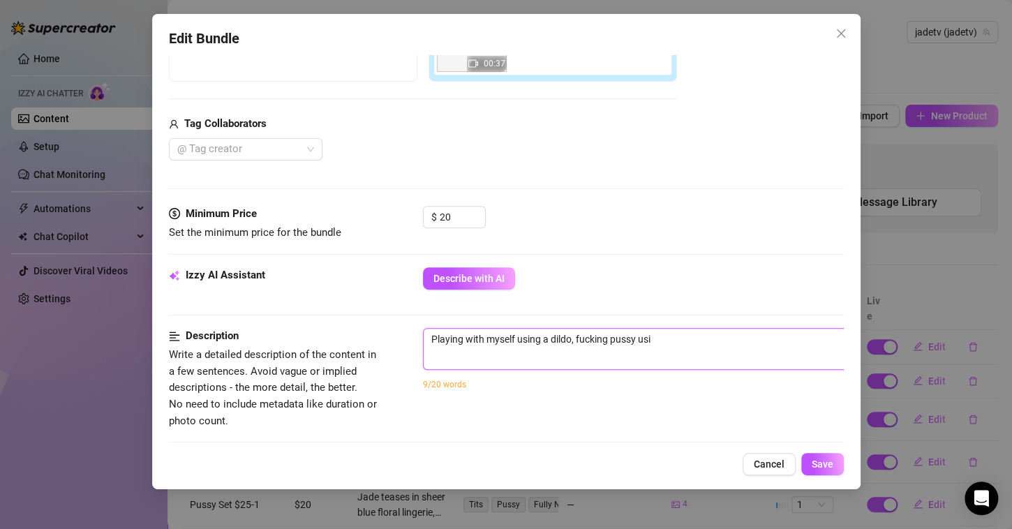
type textarea "Playing with myself using a dildo, fucking pussy usin"
type textarea "Playing with myself using a dildo, fucking pussy using"
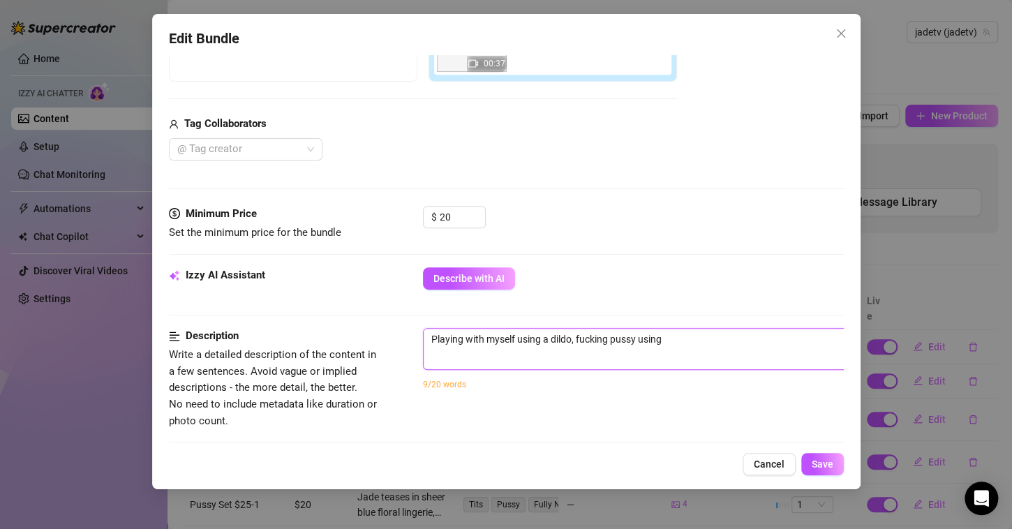
type textarea "Playing with myself using a dildo, fucking pussy using d"
type textarea "Playing with myself using a dildo, fucking pussy using di"
type textarea "Playing with myself using a dildo, fucking pussy using dil"
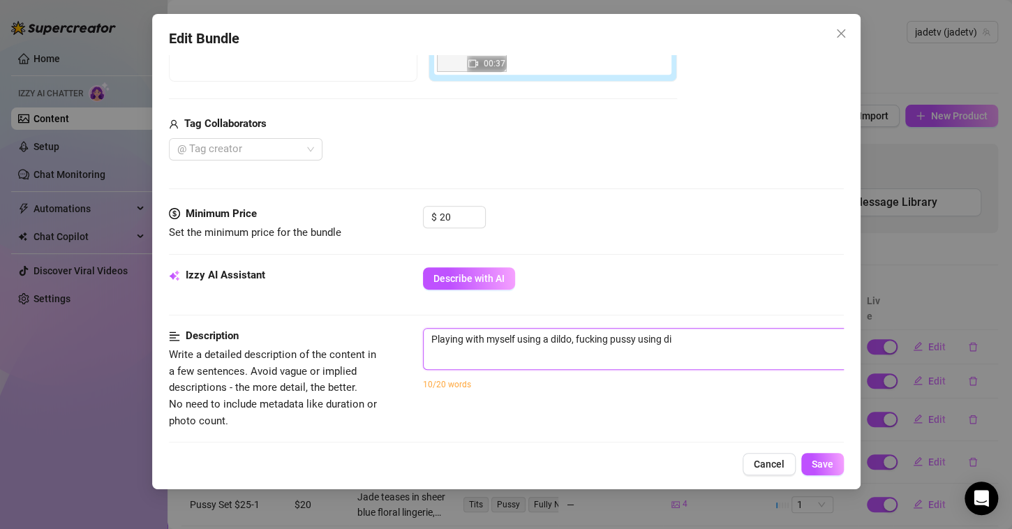
type textarea "Playing with myself using a dildo, fucking pussy using dil"
type textarea "Playing with myself using a dildo, fucking pussy using [PERSON_NAME]"
type textarea "Playing with myself using a dildo, fucking pussy using dilso"
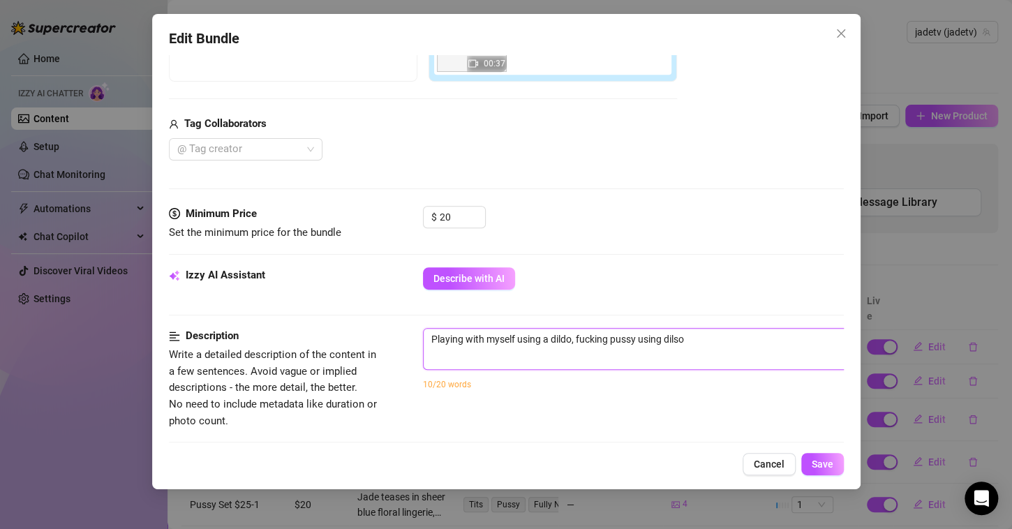
type textarea "Playing with myself using a dildo, fucking pussy using [PERSON_NAME]"
type textarea "Playing with myself using a dildo, fucking pussy using dil"
type textarea "Playing with myself using a dildo, fucking pussy using [PERSON_NAME]"
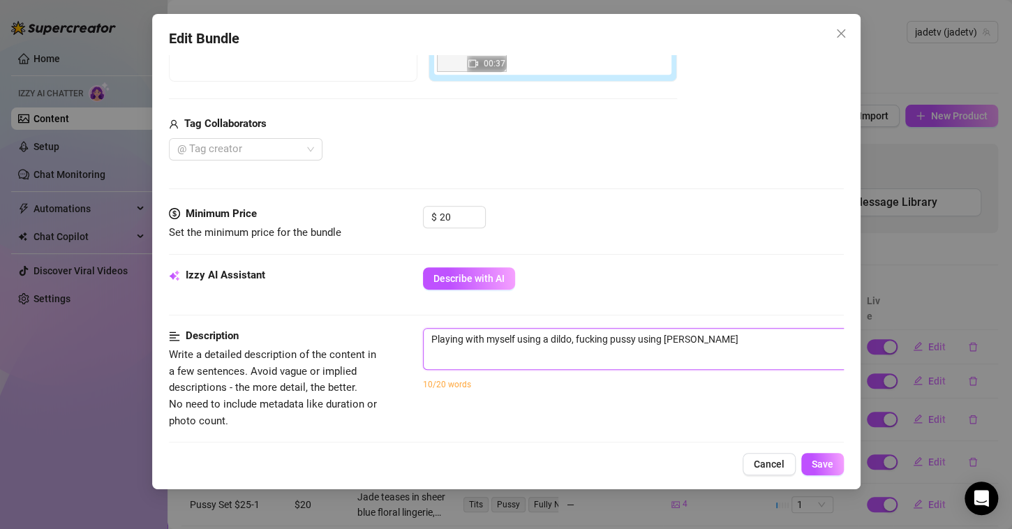
type textarea "Playing with myself using a dildo, fucking pussy using dilso"
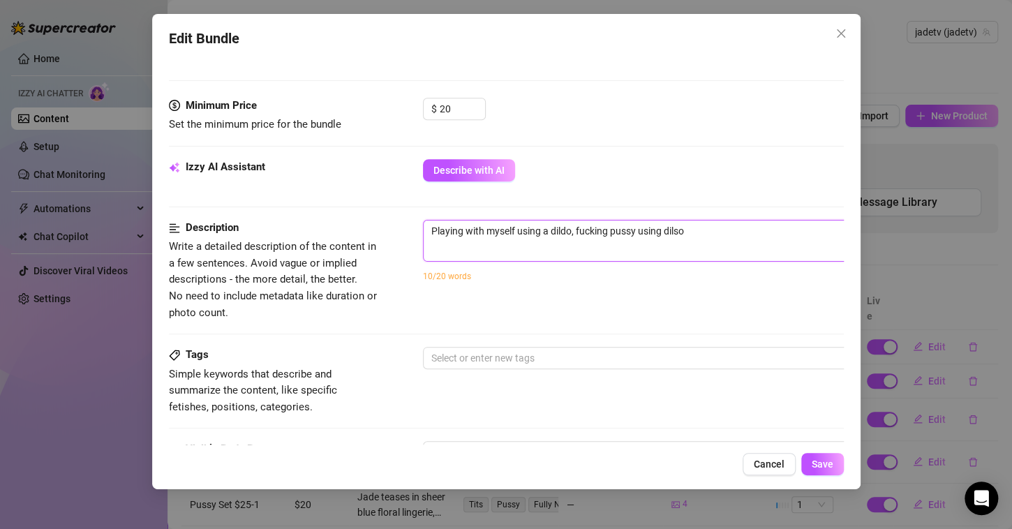
scroll to position [410, 0]
type textarea "Playing with myself using a dildo, fucking pussy using dilso"
click at [807, 466] on button "Save" at bounding box center [822, 464] width 43 height 22
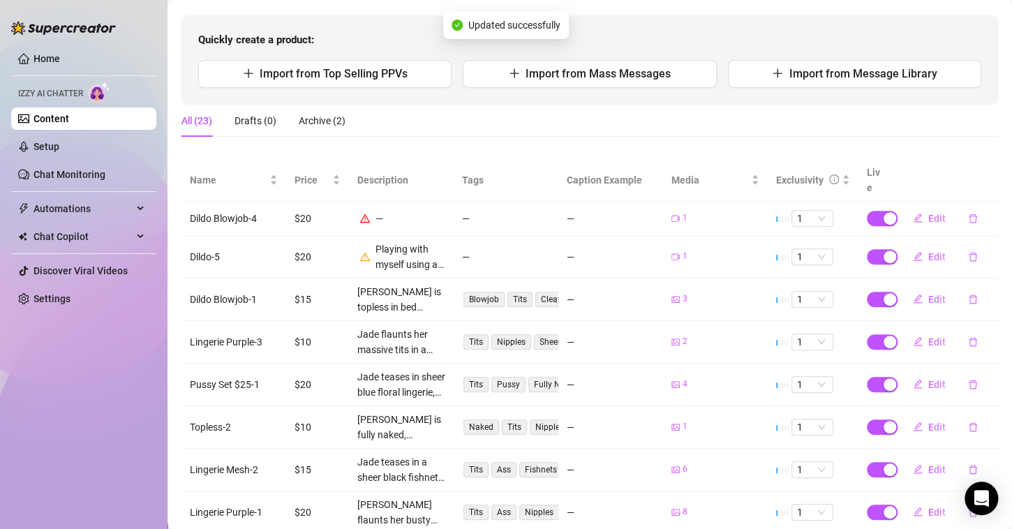
scroll to position [127, 0]
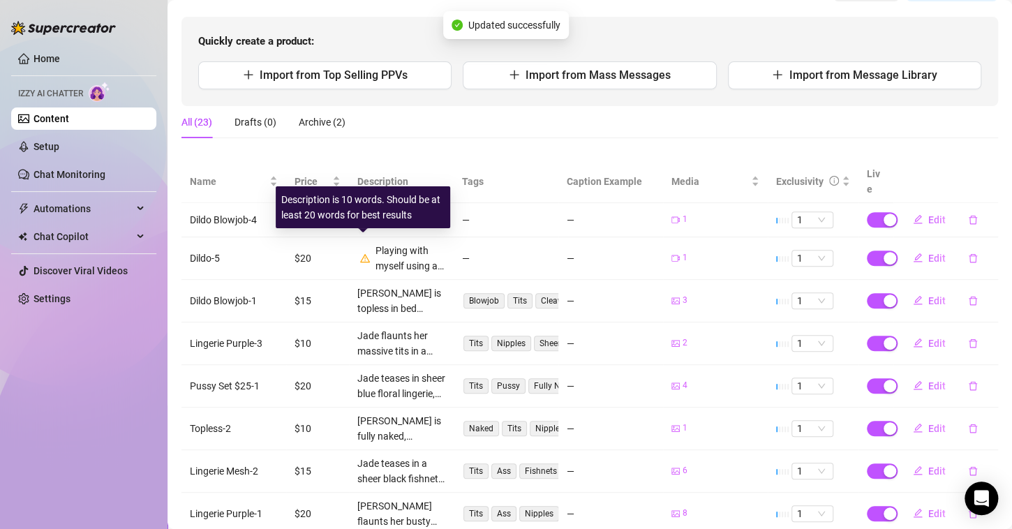
click at [366, 253] on icon "warning" at bounding box center [365, 258] width 10 height 10
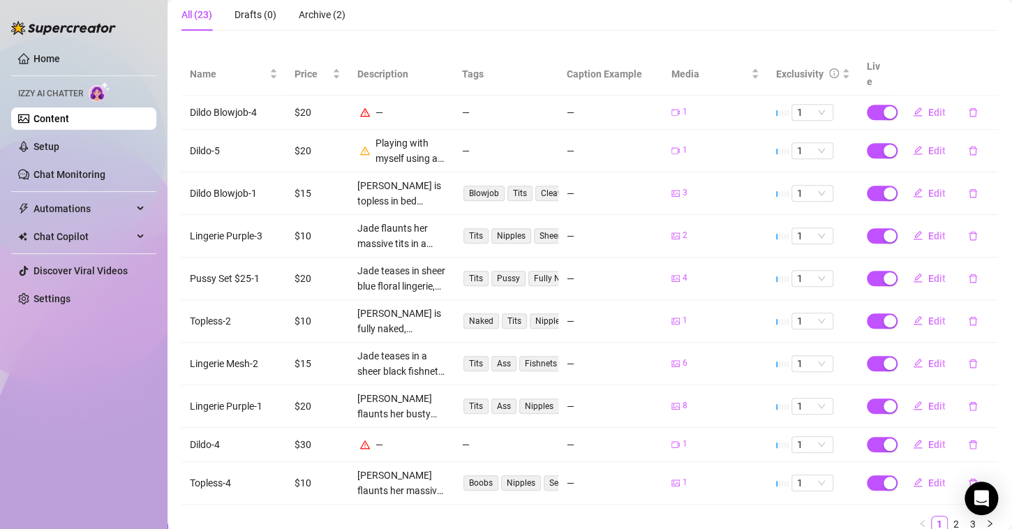
scroll to position [274, 0]
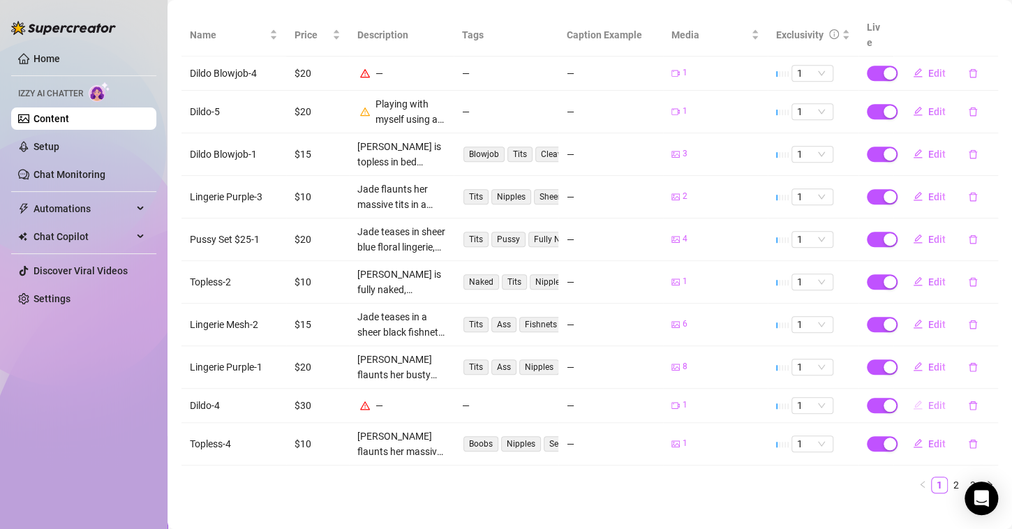
click at [928, 400] on span "Edit" at bounding box center [936, 405] width 17 height 11
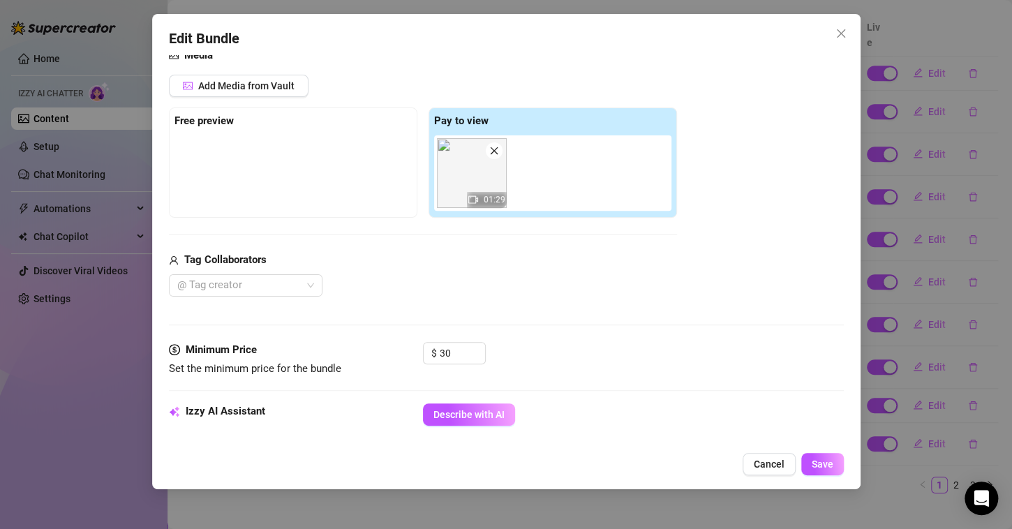
scroll to position [215, 0]
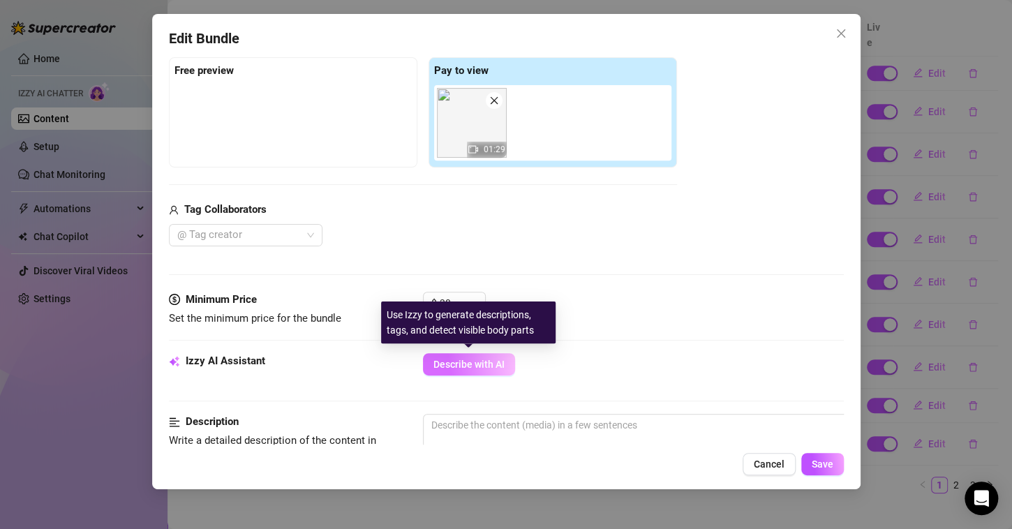
click at [445, 369] on button "Describe with AI" at bounding box center [469, 364] width 92 height 22
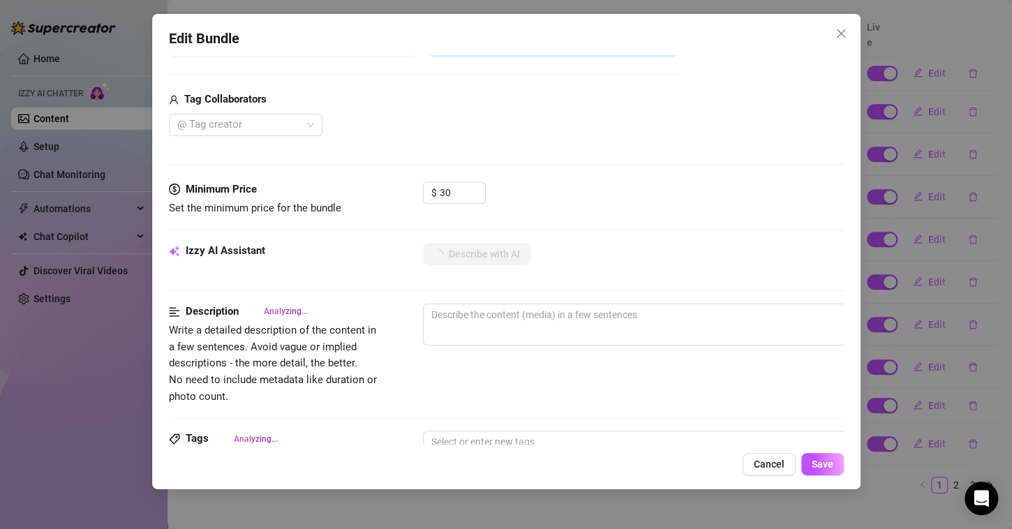
scroll to position [326, 0]
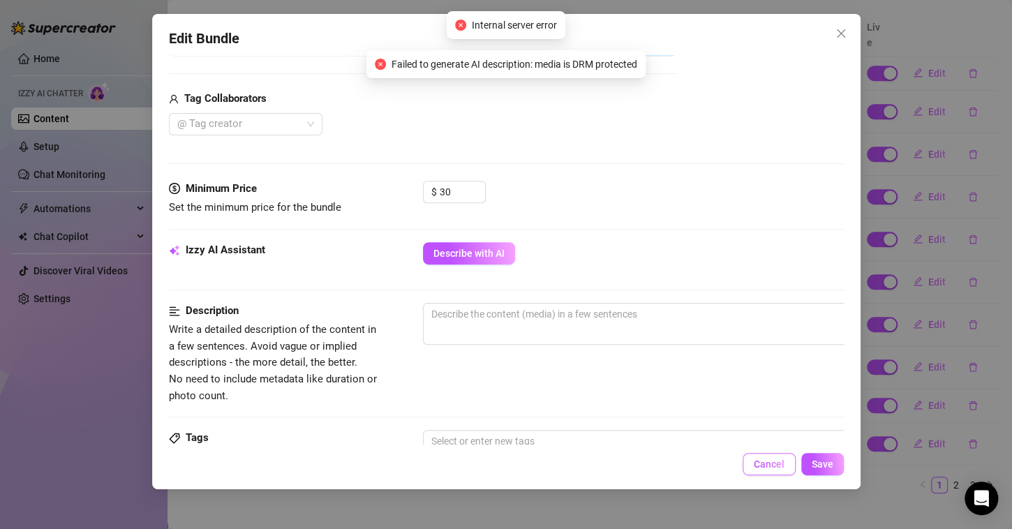
click at [776, 467] on span "Cancel" at bounding box center [769, 464] width 31 height 11
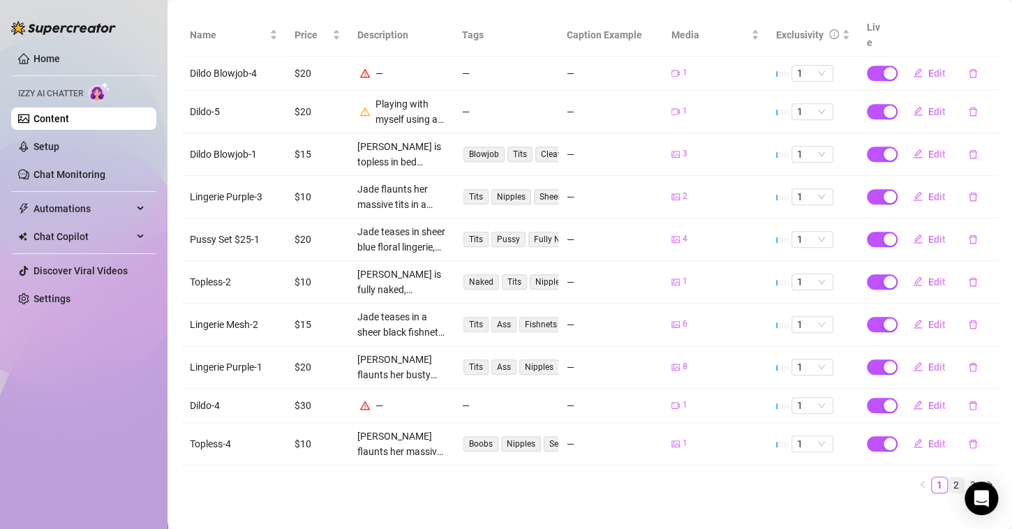
click at [949, 477] on link "2" at bounding box center [956, 484] width 15 height 15
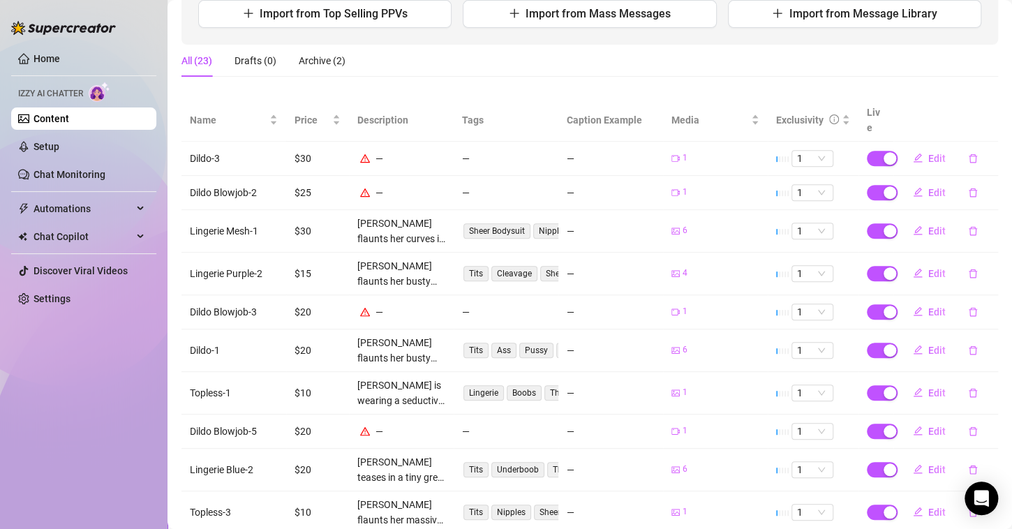
scroll to position [187, 0]
click at [914, 149] on button "Edit" at bounding box center [929, 160] width 55 height 22
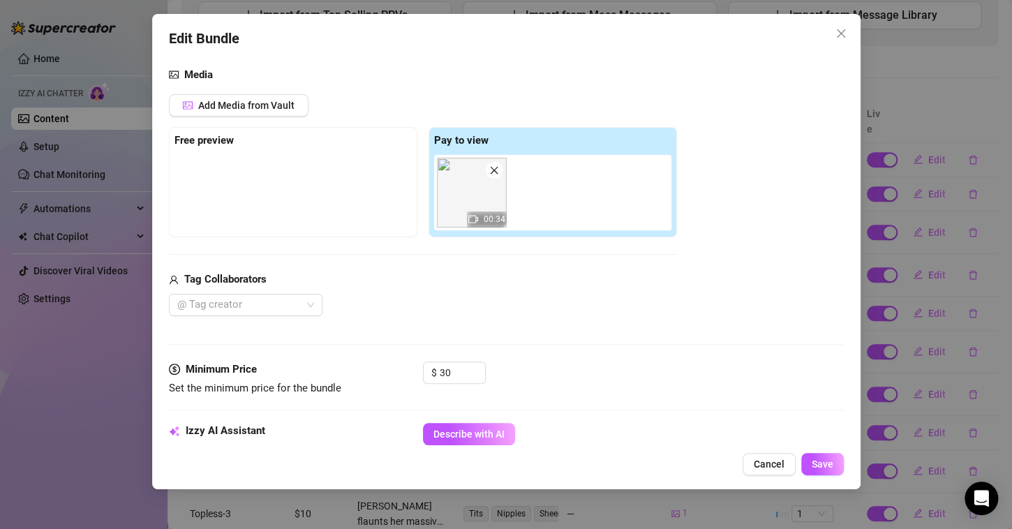
scroll to position [214, 0]
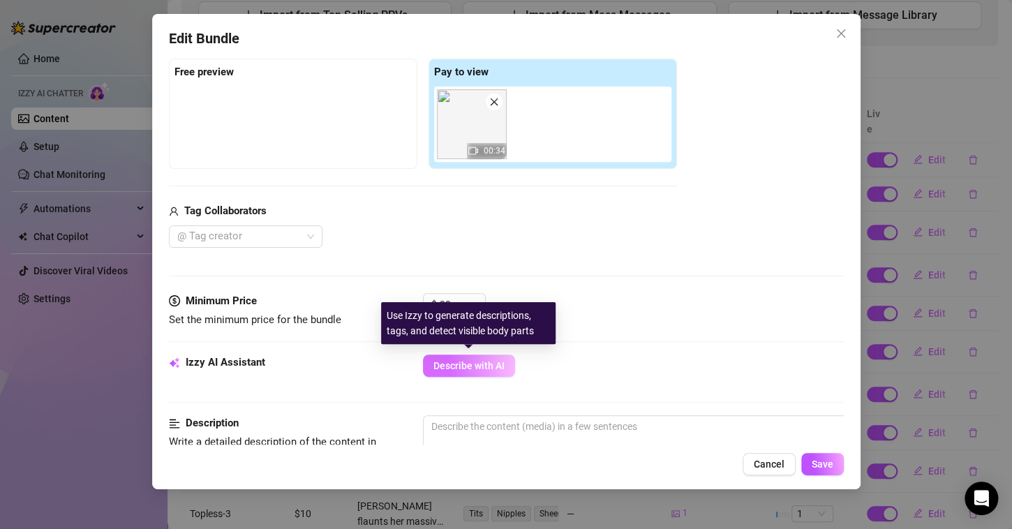
click at [485, 364] on span "Describe with AI" at bounding box center [469, 365] width 71 height 11
click at [474, 365] on span "Describe with AI" at bounding box center [469, 365] width 71 height 11
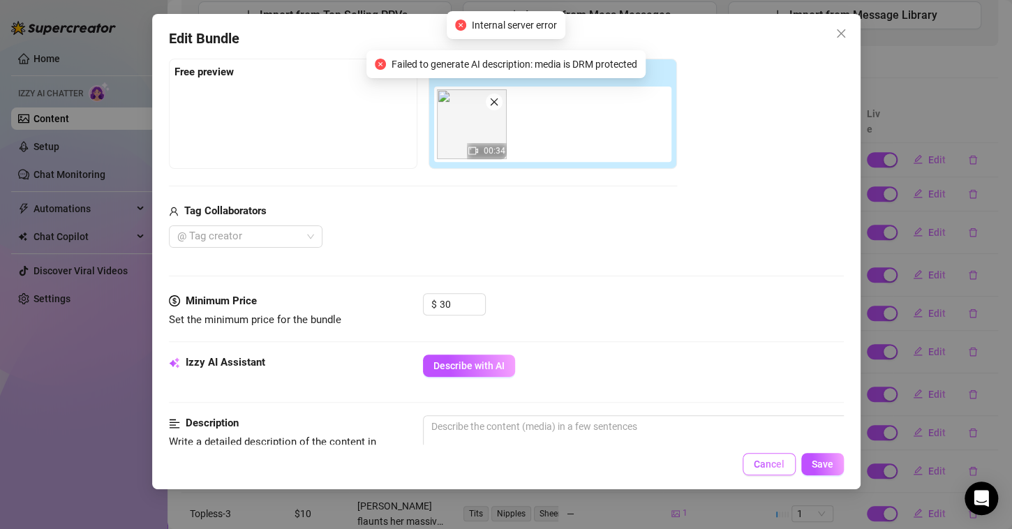
click at [757, 457] on button "Cancel" at bounding box center [769, 464] width 53 height 22
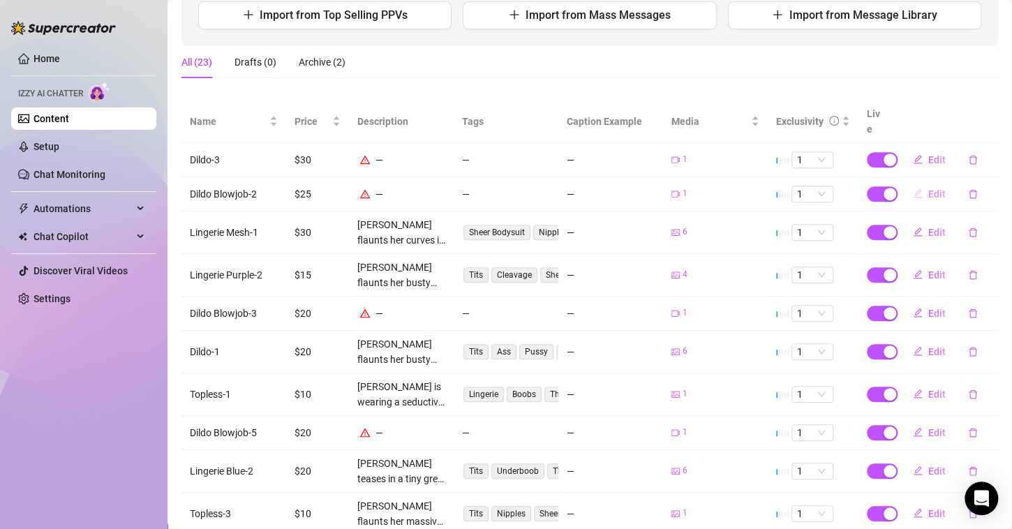
click at [914, 189] on icon "edit" at bounding box center [918, 193] width 9 height 9
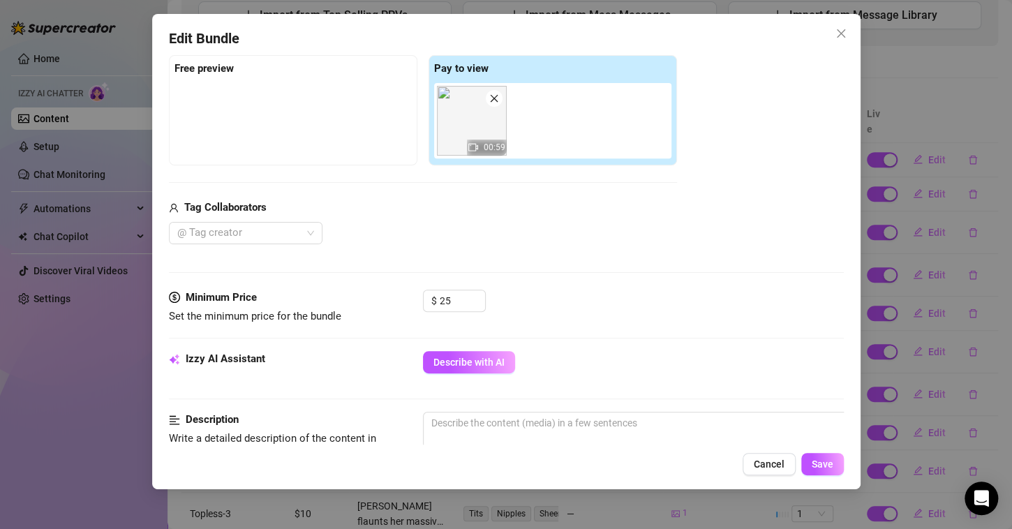
scroll to position [218, 0]
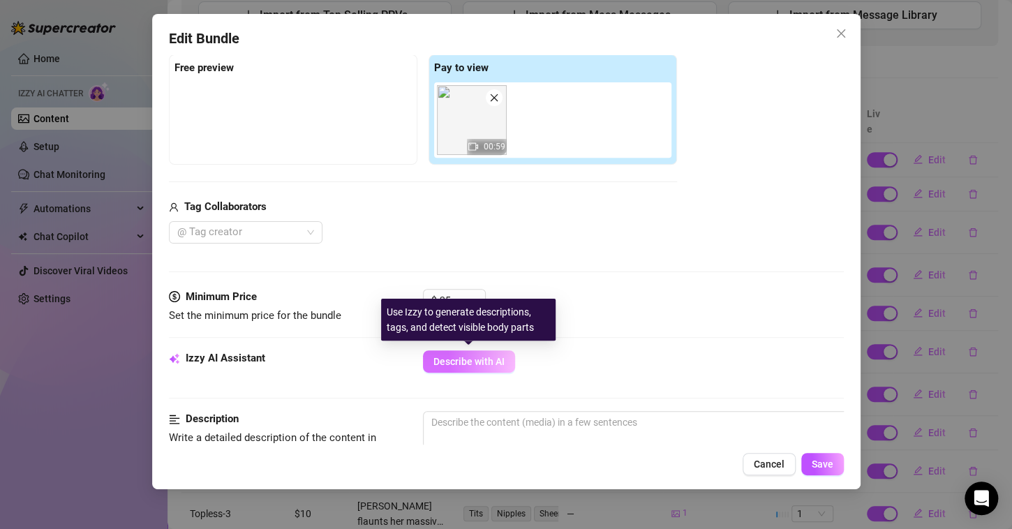
click at [485, 352] on button "Describe with AI" at bounding box center [469, 361] width 92 height 22
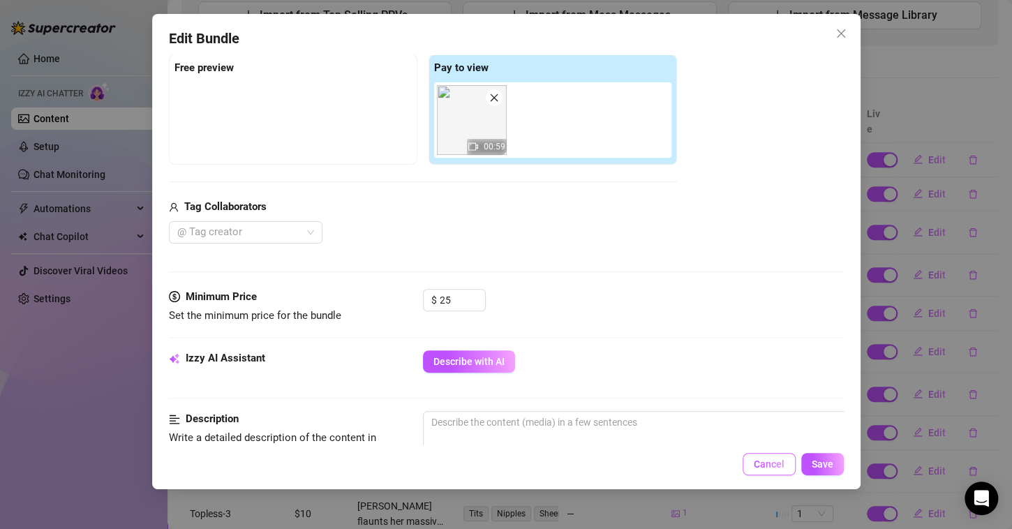
click at [776, 459] on span "Cancel" at bounding box center [769, 464] width 31 height 11
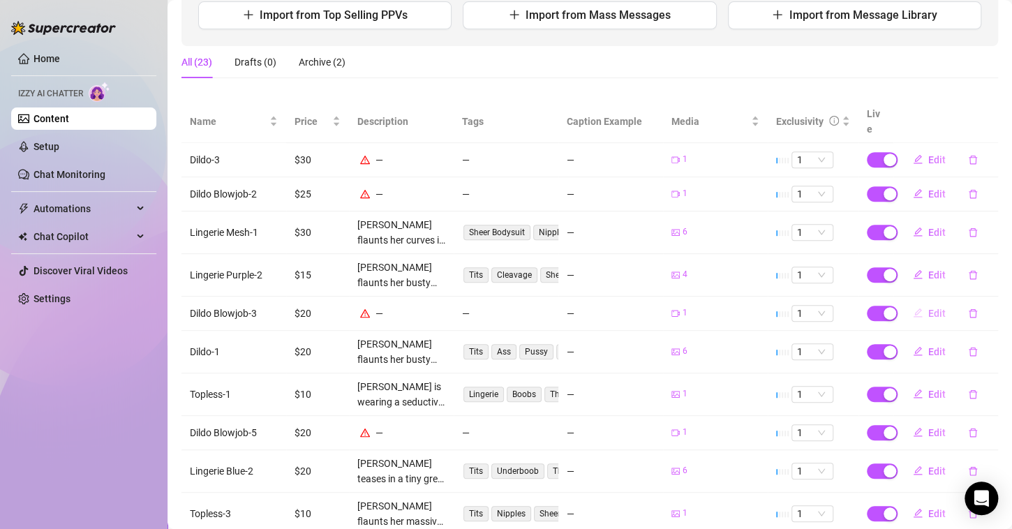
click at [916, 302] on button "Edit" at bounding box center [929, 313] width 55 height 22
type textarea "Type your message here..."
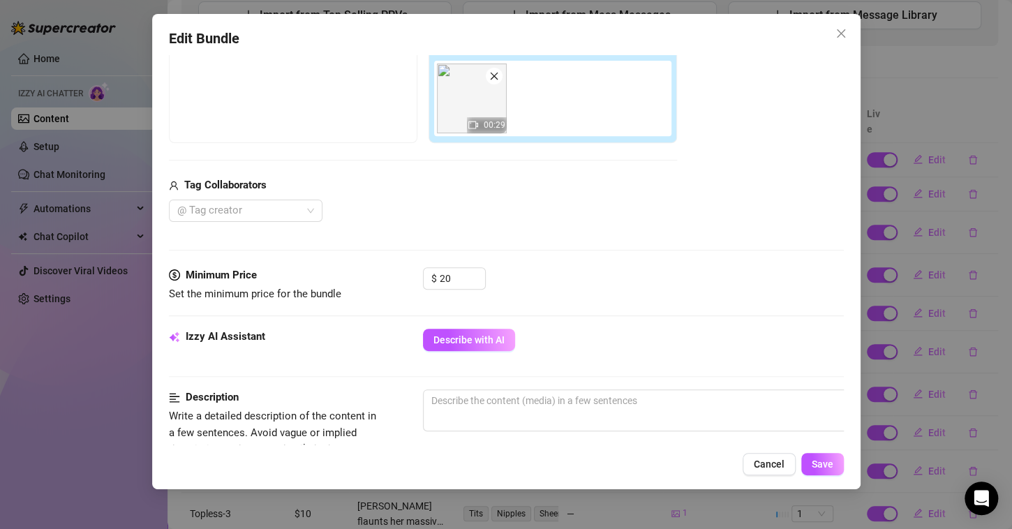
scroll to position [242, 0]
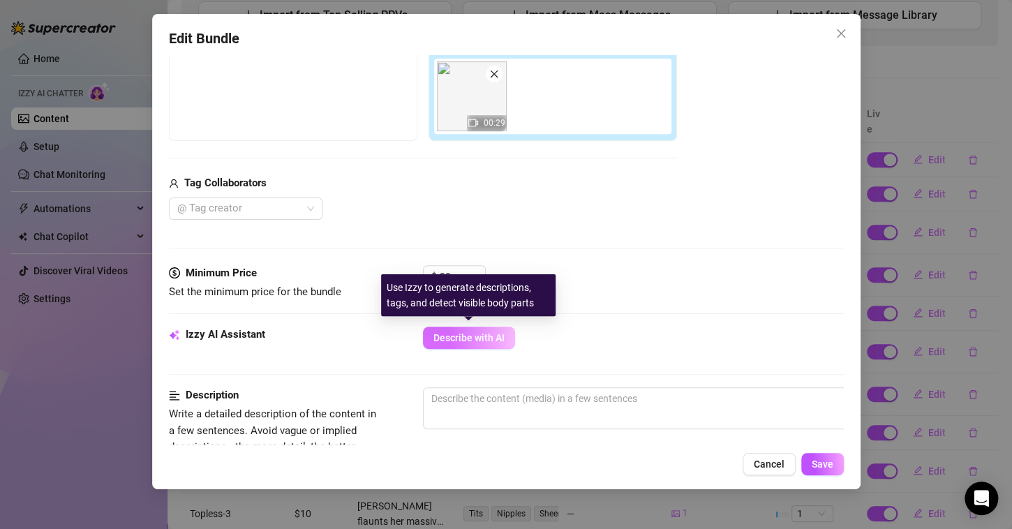
click at [486, 328] on button "Describe with AI" at bounding box center [469, 338] width 92 height 22
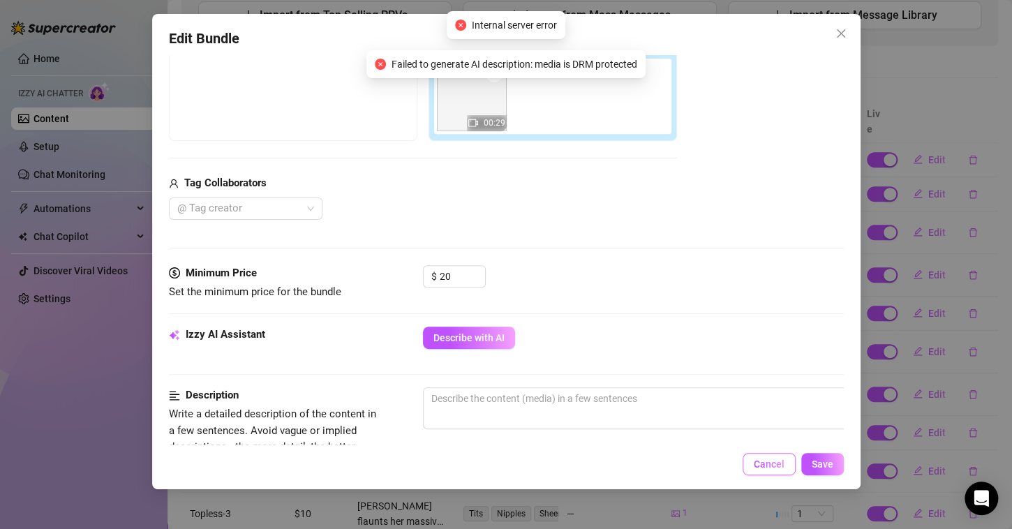
click at [776, 462] on span "Cancel" at bounding box center [769, 464] width 31 height 11
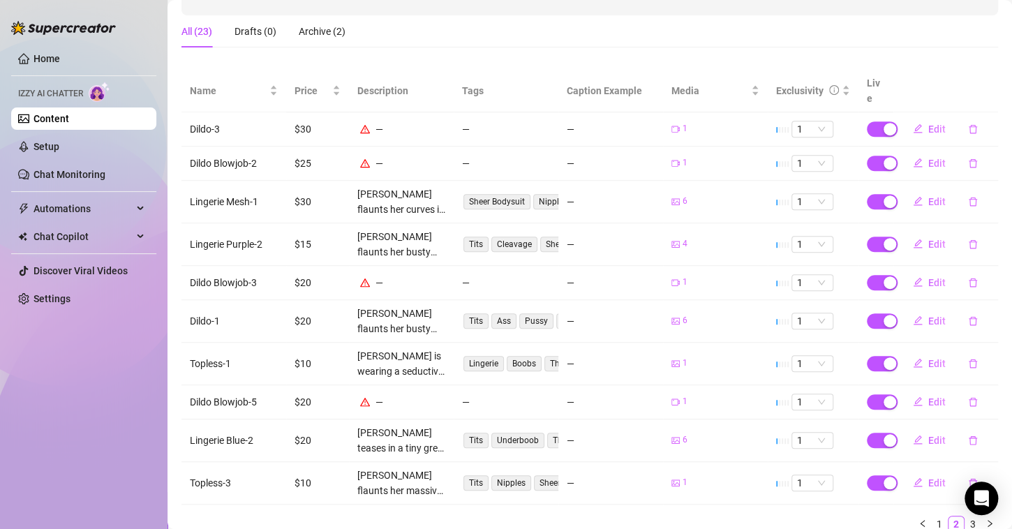
scroll to position [218, 0]
click at [64, 120] on link "Content" at bounding box center [52, 118] width 36 height 11
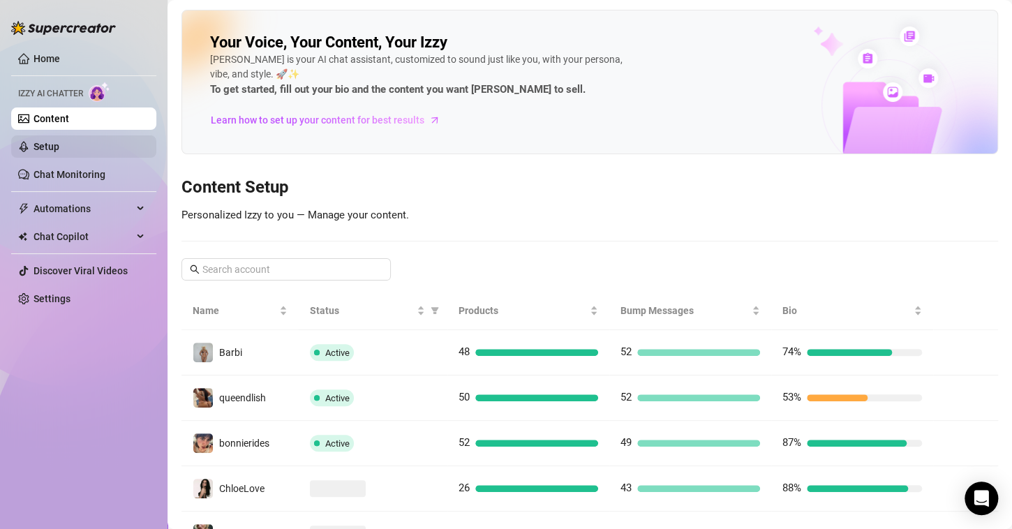
click at [56, 149] on link "Setup" at bounding box center [47, 146] width 26 height 11
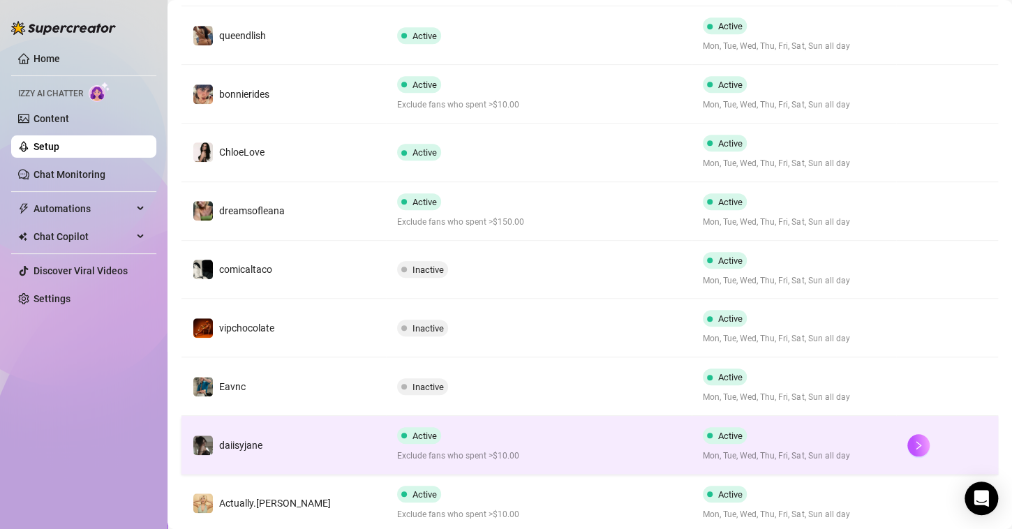
scroll to position [440, 0]
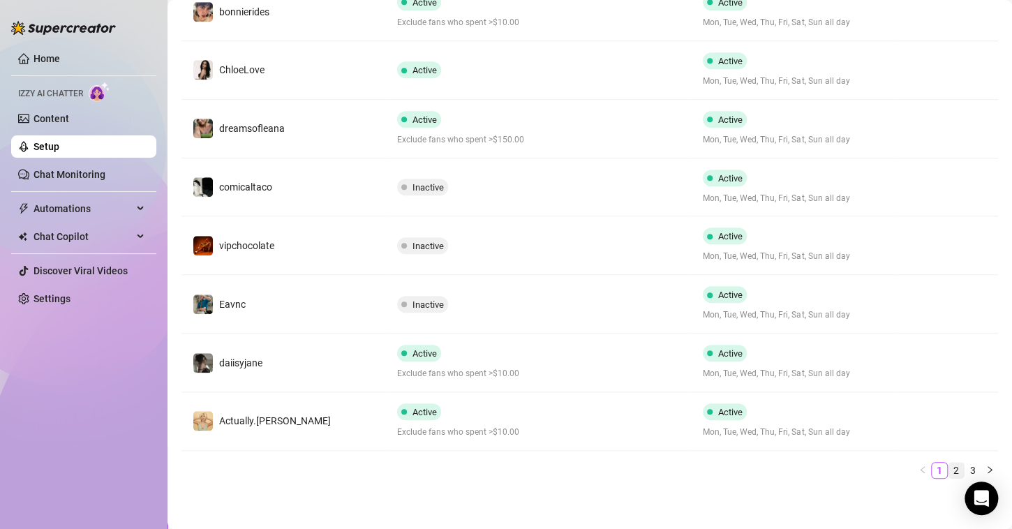
click at [949, 468] on link "2" at bounding box center [956, 470] width 15 height 15
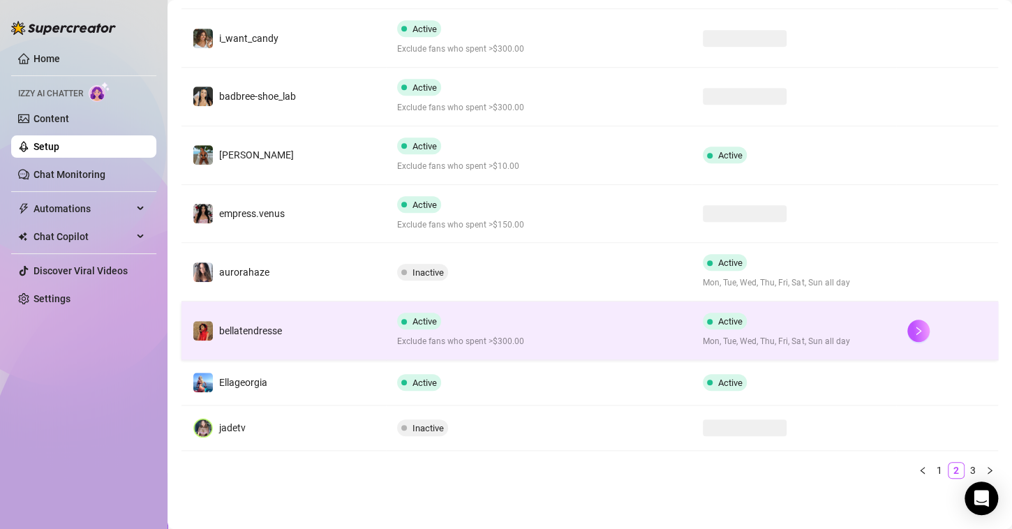
scroll to position [377, 0]
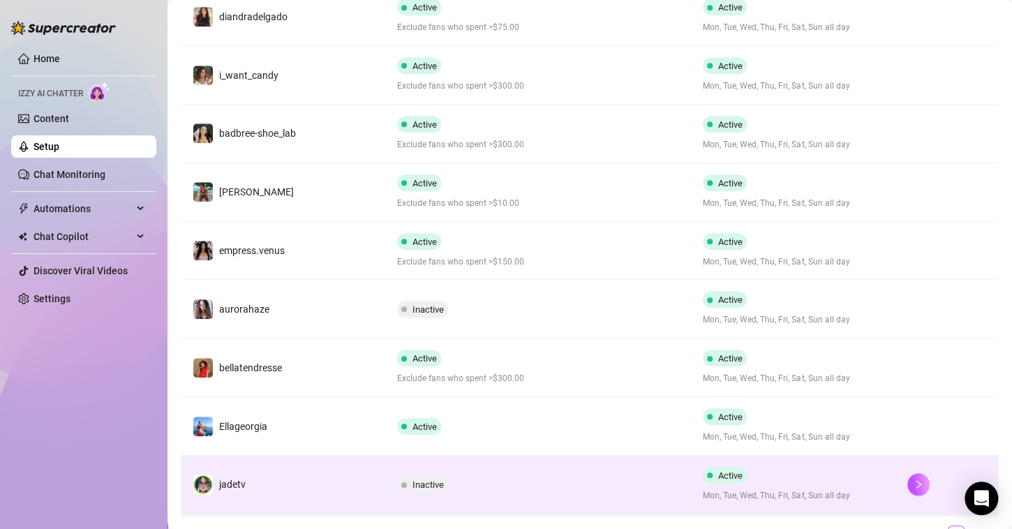
click at [469, 477] on div "Inactive" at bounding box center [539, 484] width 284 height 17
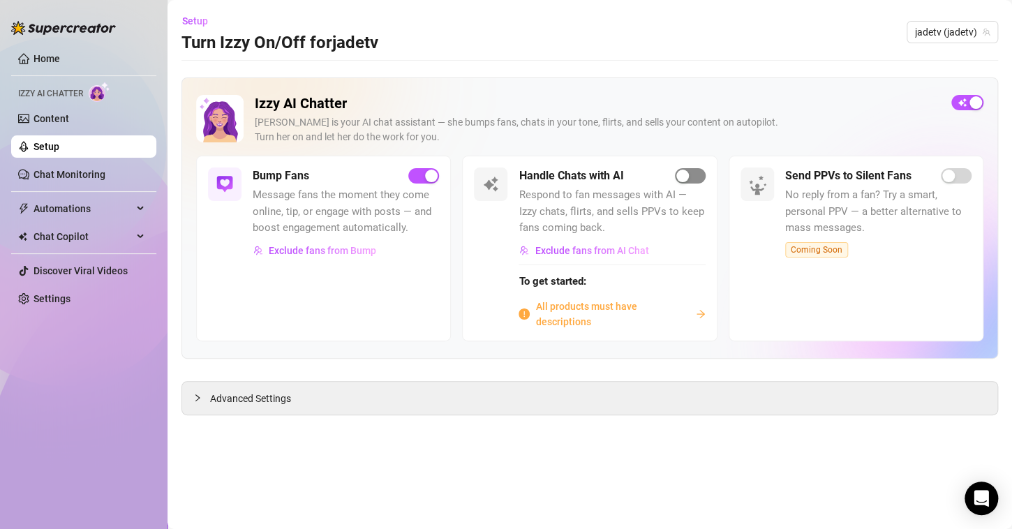
click at [679, 172] on div "button" at bounding box center [682, 176] width 13 height 13
click at [550, 313] on span "All products must have descriptions" at bounding box center [612, 314] width 154 height 31
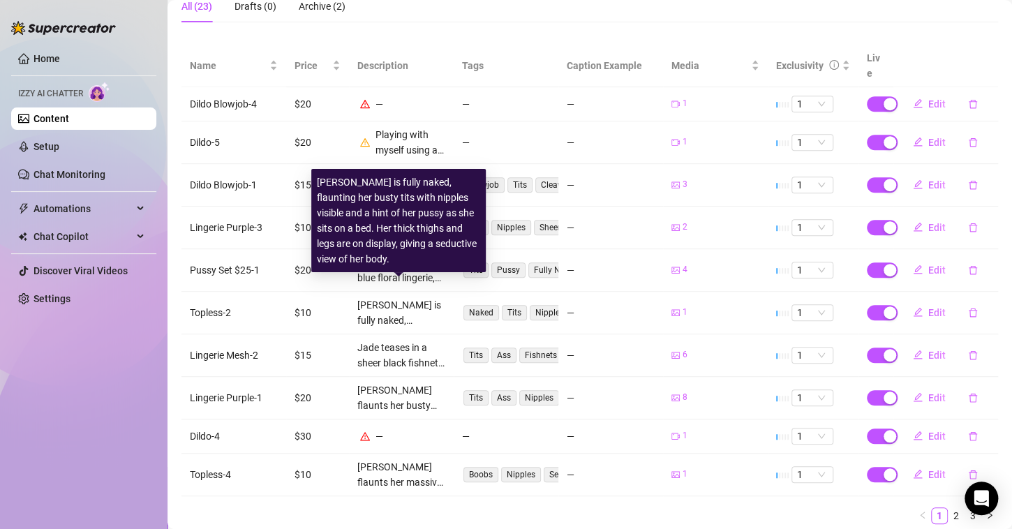
scroll to position [156, 0]
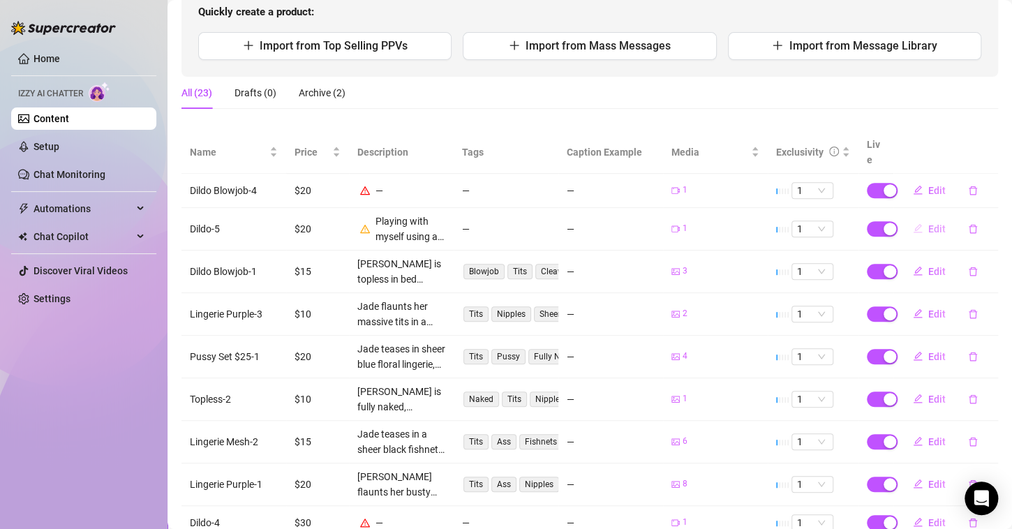
click at [928, 223] on span "Edit" at bounding box center [936, 228] width 17 height 11
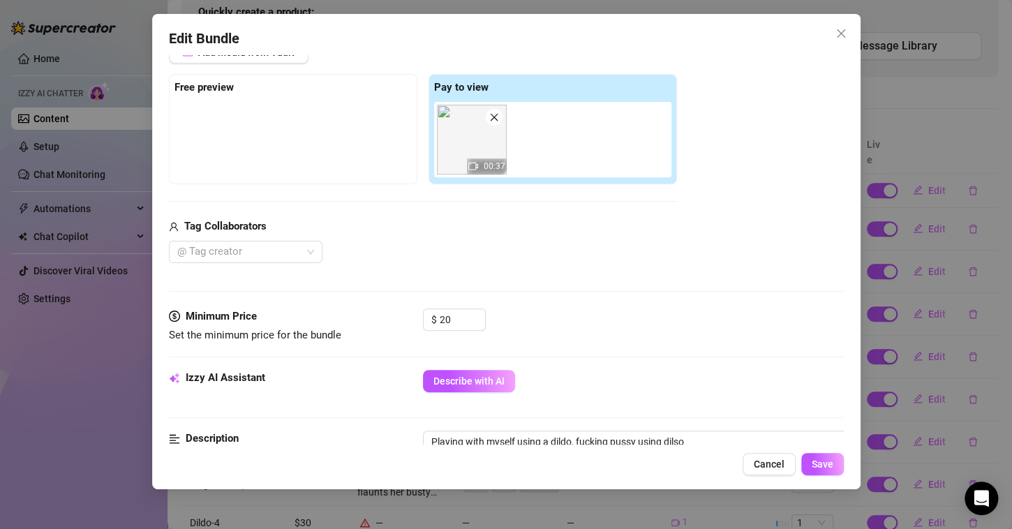
scroll to position [366, 0]
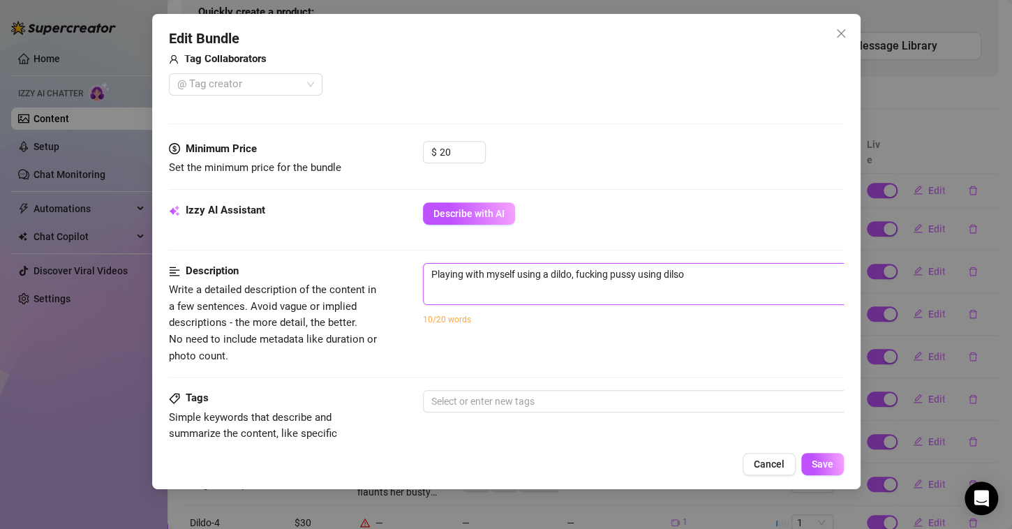
drag, startPoint x: 698, startPoint y: 279, endPoint x: 396, endPoint y: 290, distance: 302.5
click at [396, 290] on div "Description Write a detailed description of the content in a few sentences. Avo…" at bounding box center [506, 313] width 675 height 101
type textarea "Describe the content (media) in a few sentences"
type textarea "J"
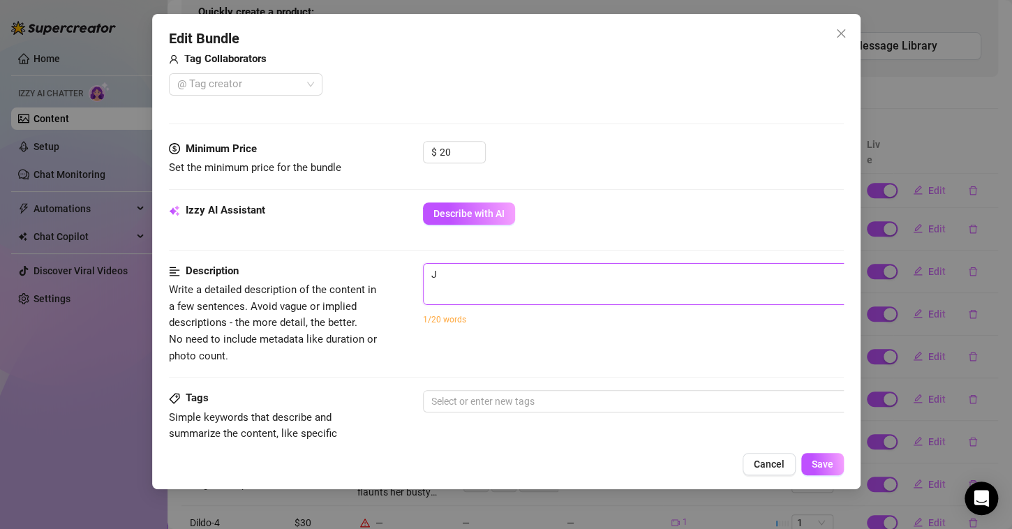
type textarea "[PERSON_NAME]"
type textarea "Jad"
type textarea "[PERSON_NAME]"
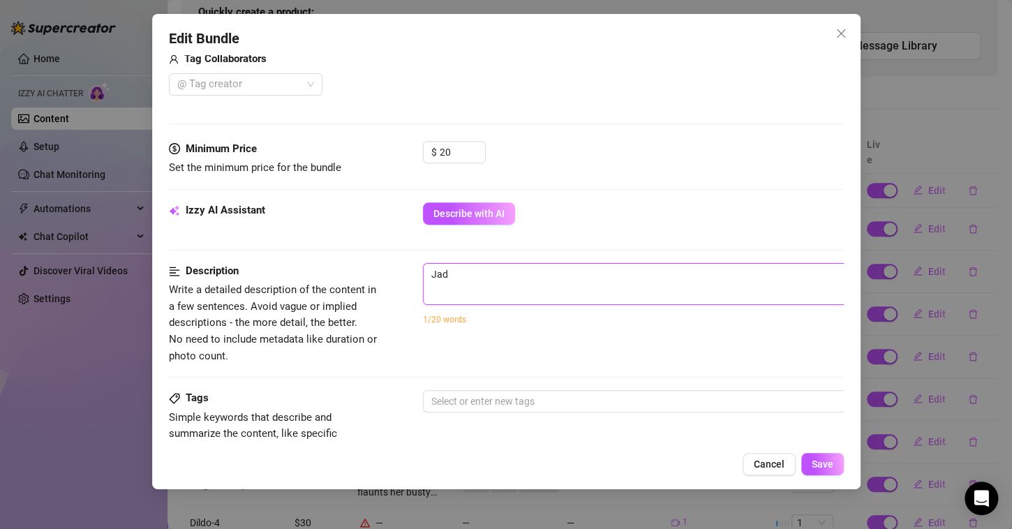
type textarea "[PERSON_NAME]"
type textarea "Jade is"
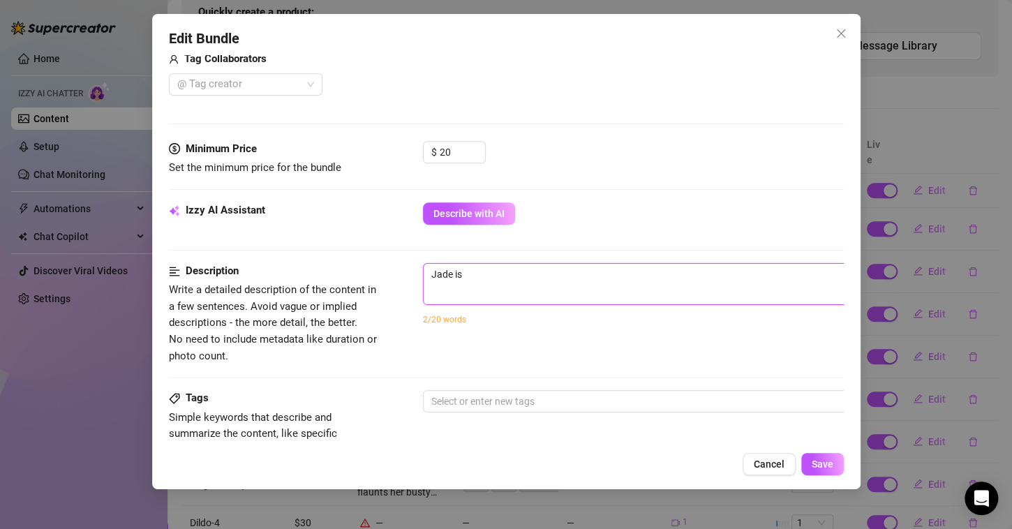
type textarea "Jade is"
type textarea "Jade is p"
type textarea "Jade is pl"
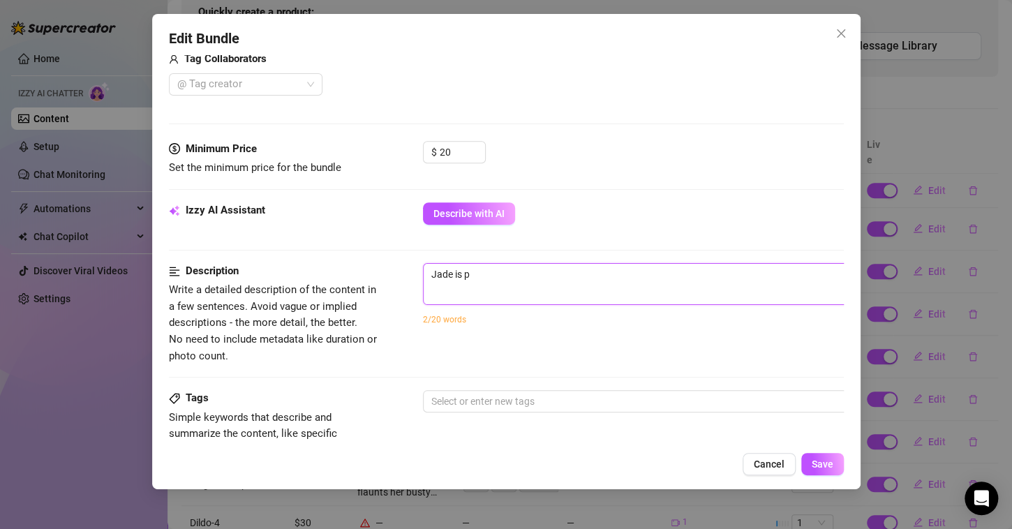
type textarea "Jade is pl"
type textarea "Jade is pla"
type textarea "Jade is play"
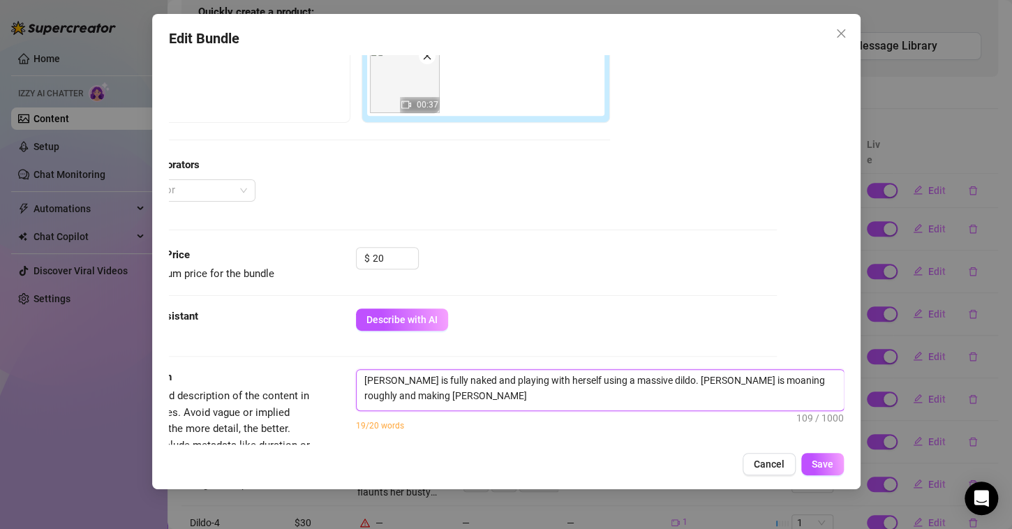
scroll to position [0, 0]
click at [817, 466] on span "Save" at bounding box center [823, 464] width 22 height 11
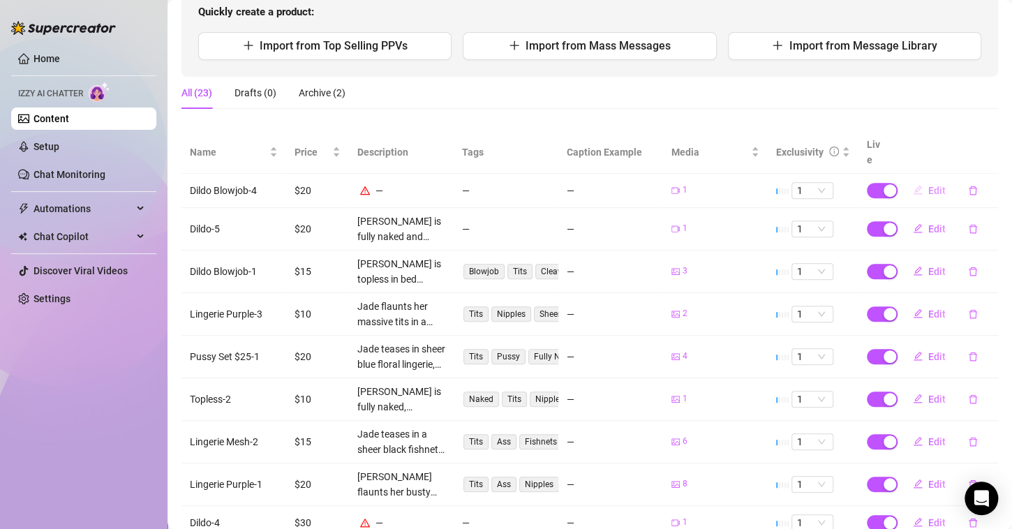
click at [928, 185] on span "Edit" at bounding box center [936, 190] width 17 height 11
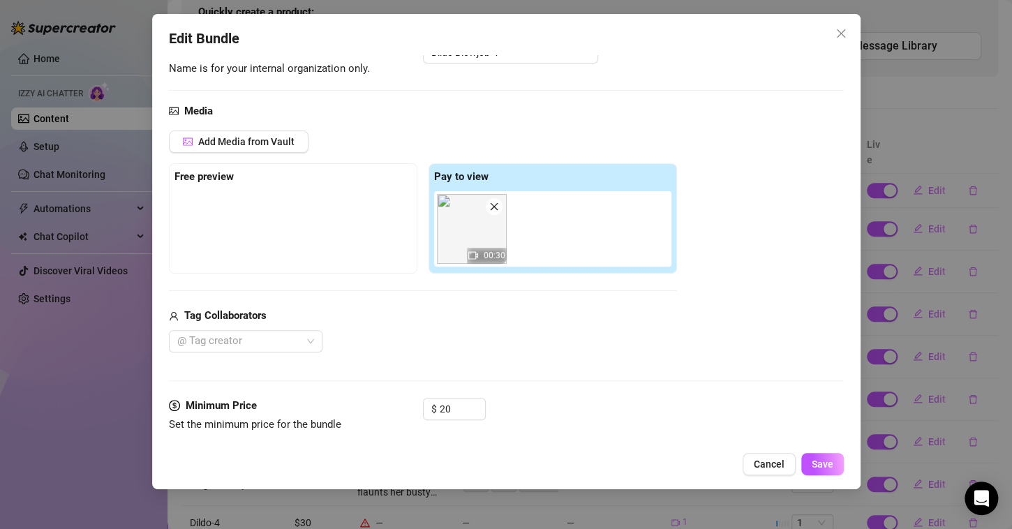
scroll to position [251, 0]
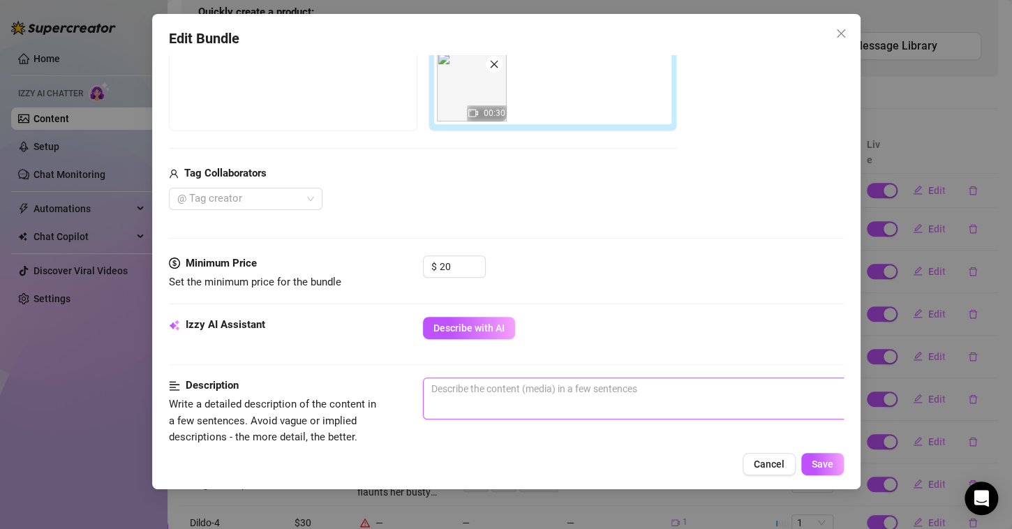
click at [517, 388] on textarea at bounding box center [667, 388] width 487 height 21
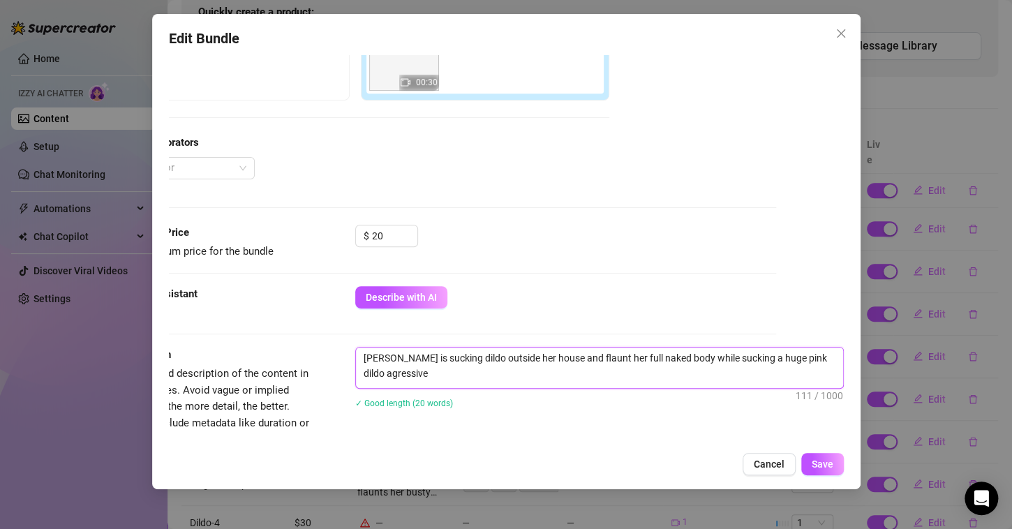
scroll to position [0, 0]
click at [837, 464] on button "Save" at bounding box center [822, 464] width 43 height 22
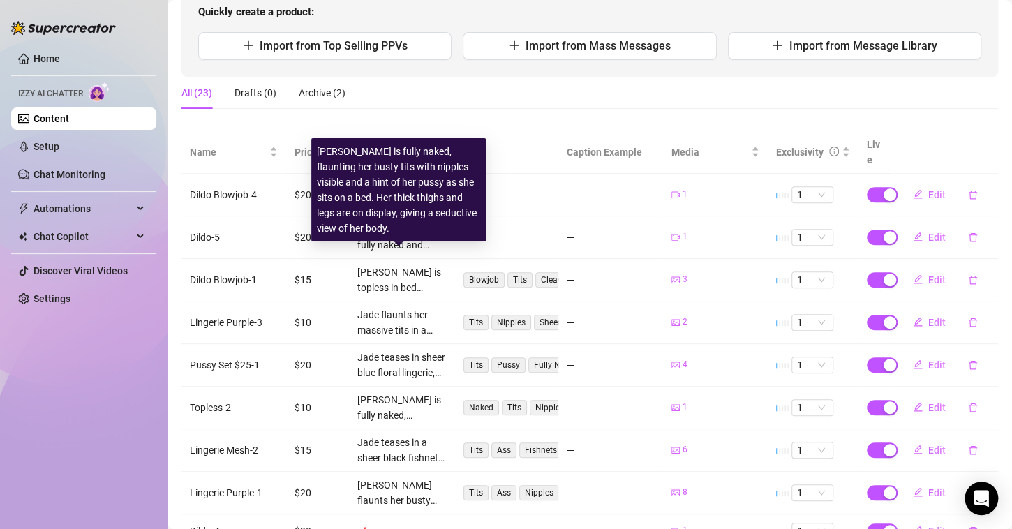
scroll to position [282, 0]
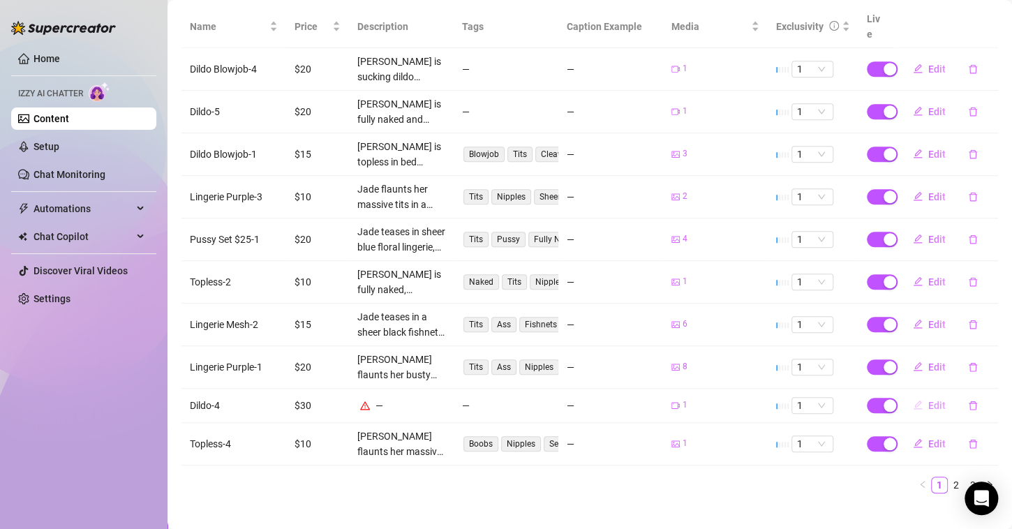
click at [916, 394] on button "Edit" at bounding box center [929, 405] width 55 height 22
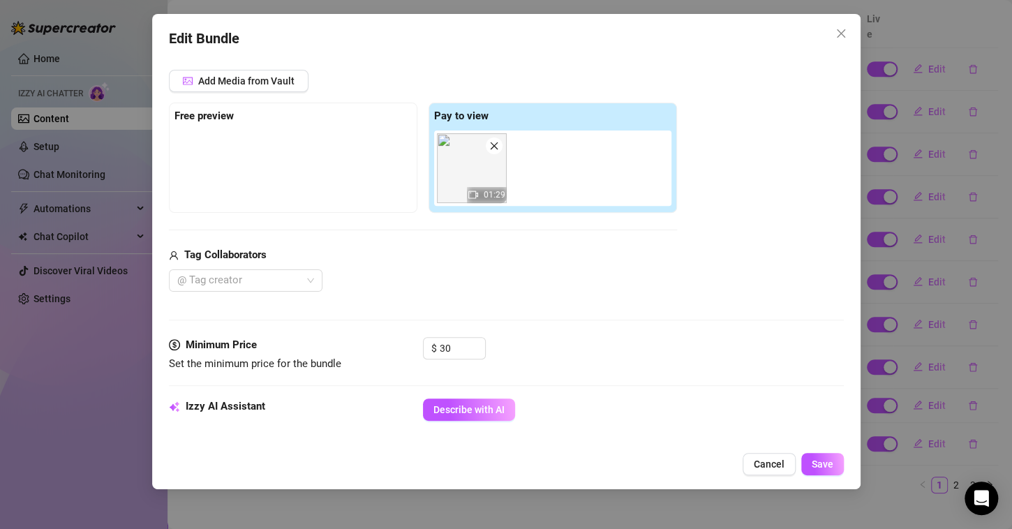
scroll to position [170, 0]
click at [767, 459] on span "Cancel" at bounding box center [769, 464] width 31 height 11
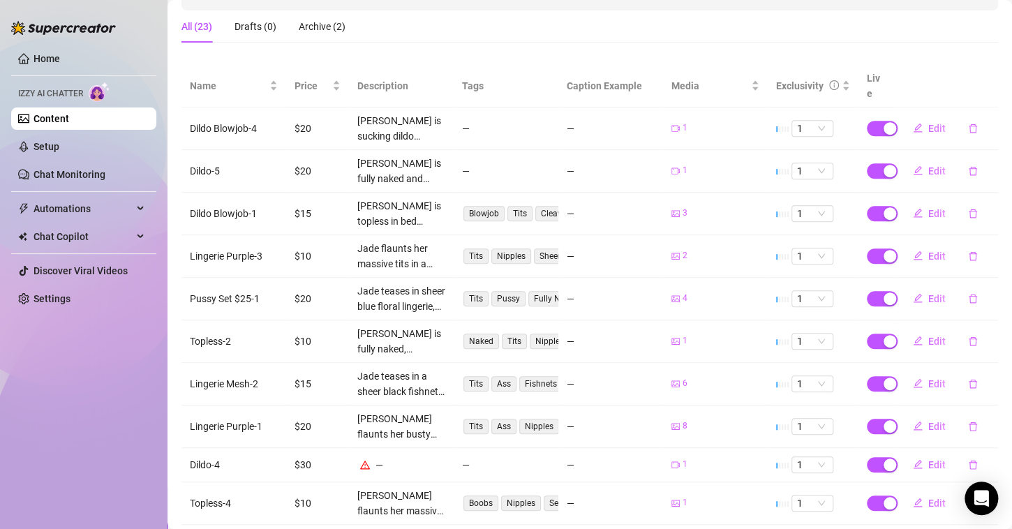
scroll to position [223, 0]
click at [932, 165] on span "Edit" at bounding box center [936, 170] width 17 height 11
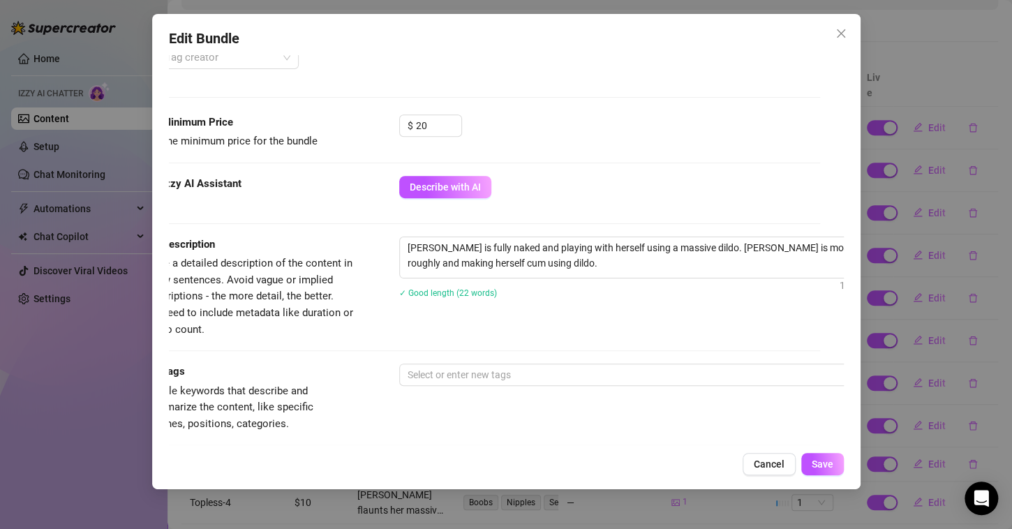
scroll to position [397, 24]
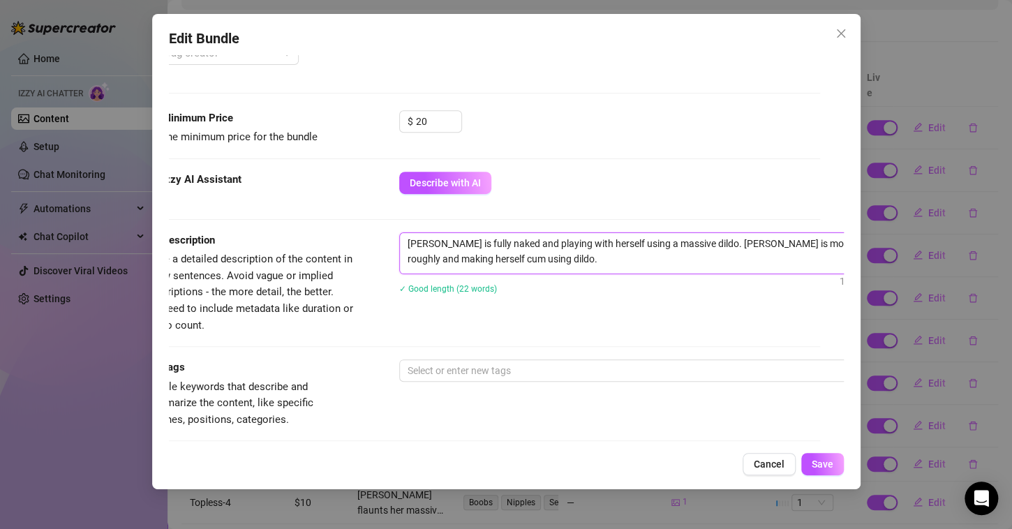
click at [609, 258] on textarea "[PERSON_NAME] is fully naked and playing with herself using a massive dildo. [P…" at bounding box center [643, 251] width 487 height 36
click at [822, 459] on span "Save" at bounding box center [823, 464] width 22 height 11
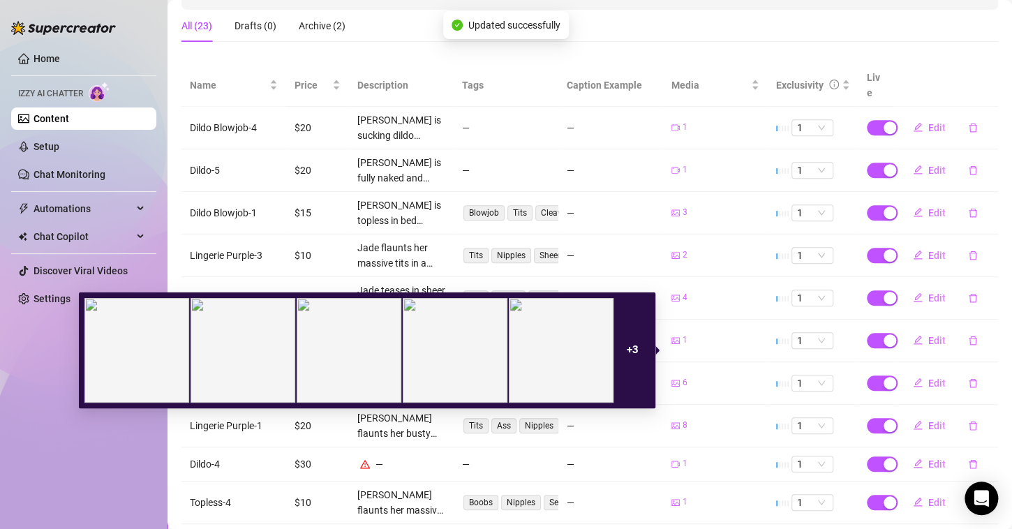
scroll to position [282, 0]
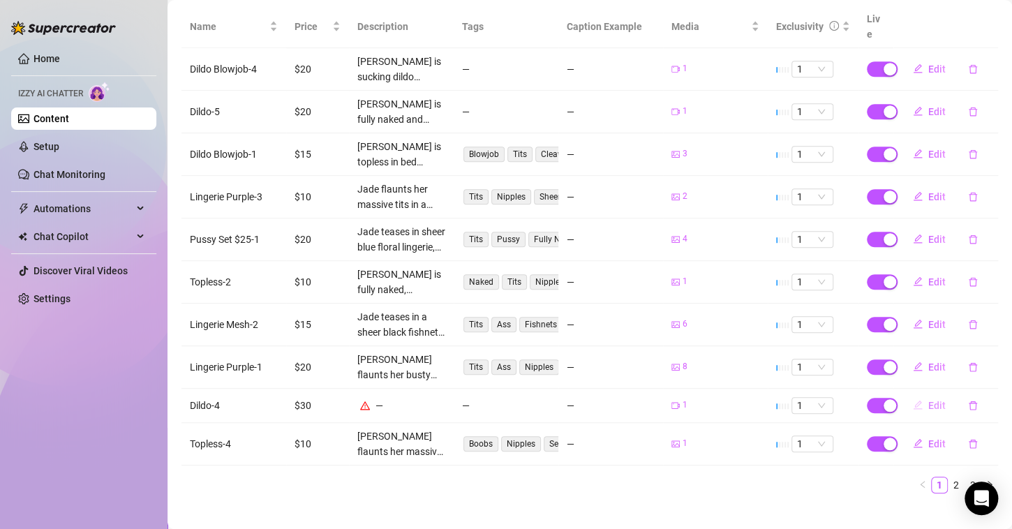
click at [929, 400] on span "Edit" at bounding box center [936, 405] width 17 height 11
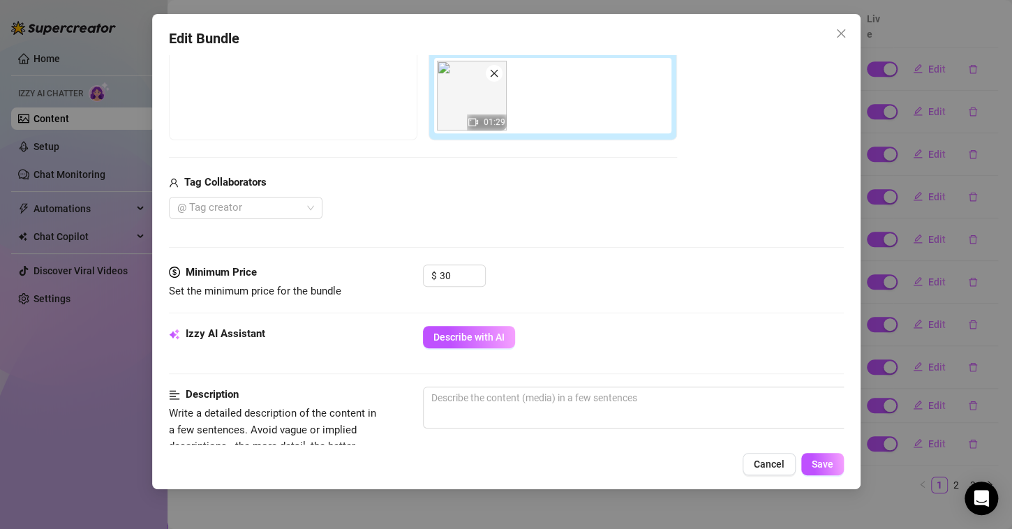
scroll to position [279, 0]
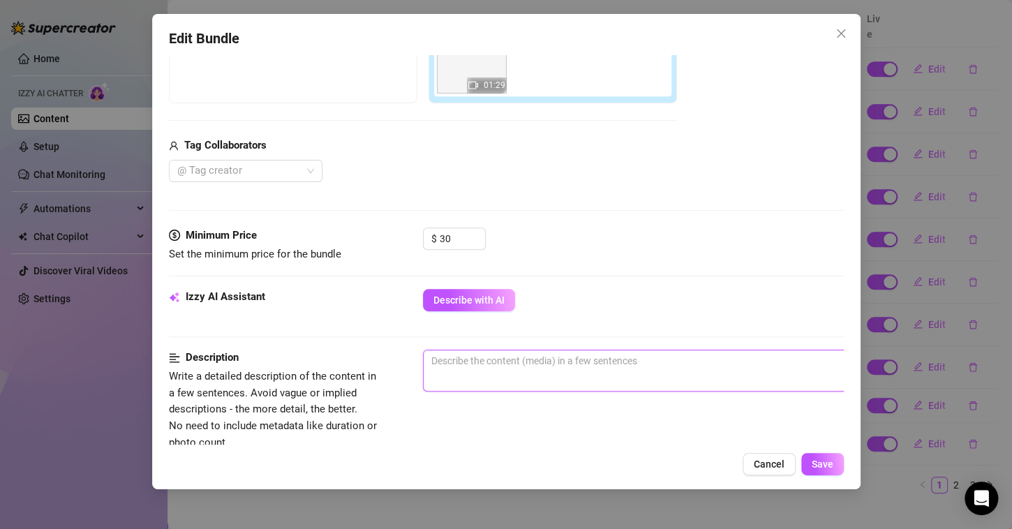
click at [530, 363] on textarea at bounding box center [667, 360] width 487 height 21
paste textarea "[PERSON_NAME] is fully naked and playing with herself using a massive dildo. [P…"
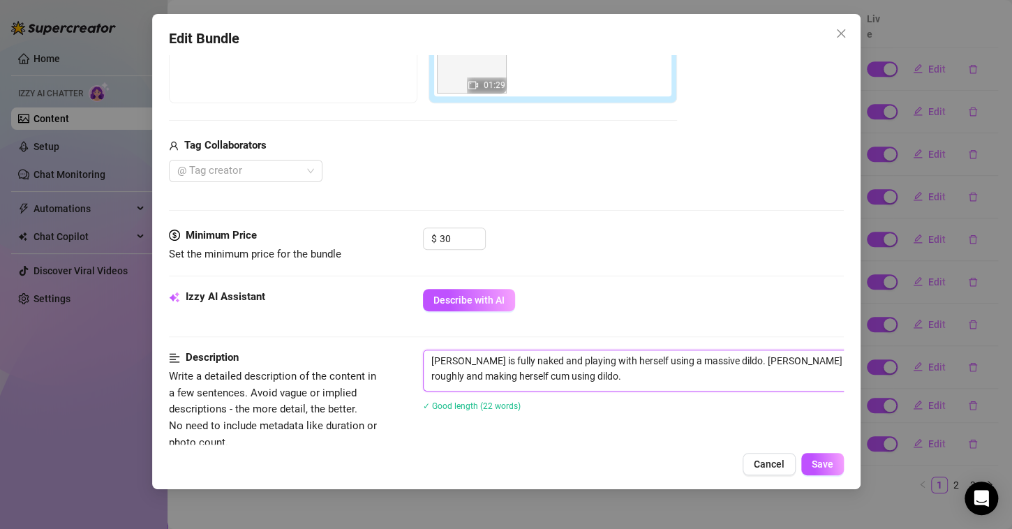
scroll to position [0, 0]
click at [810, 461] on button "Save" at bounding box center [822, 464] width 43 height 22
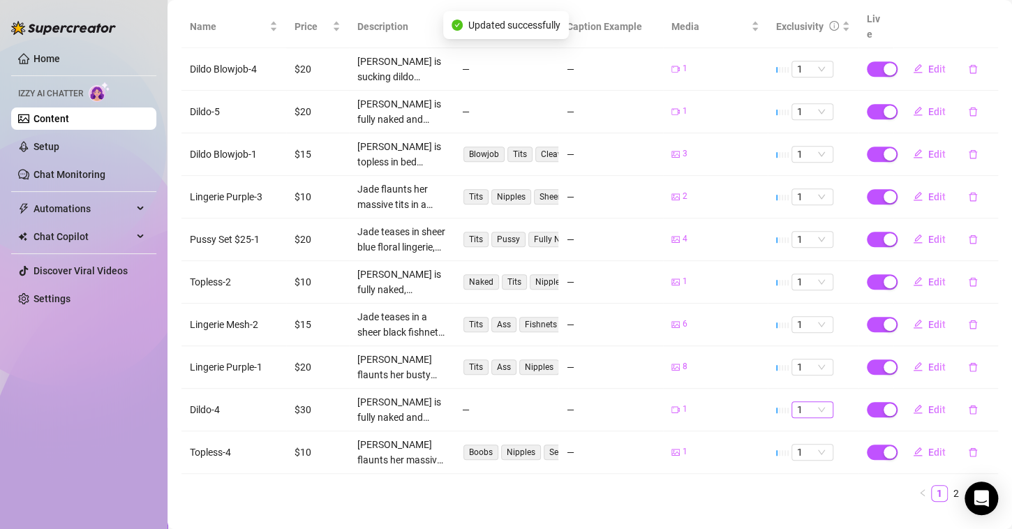
scroll to position [290, 0]
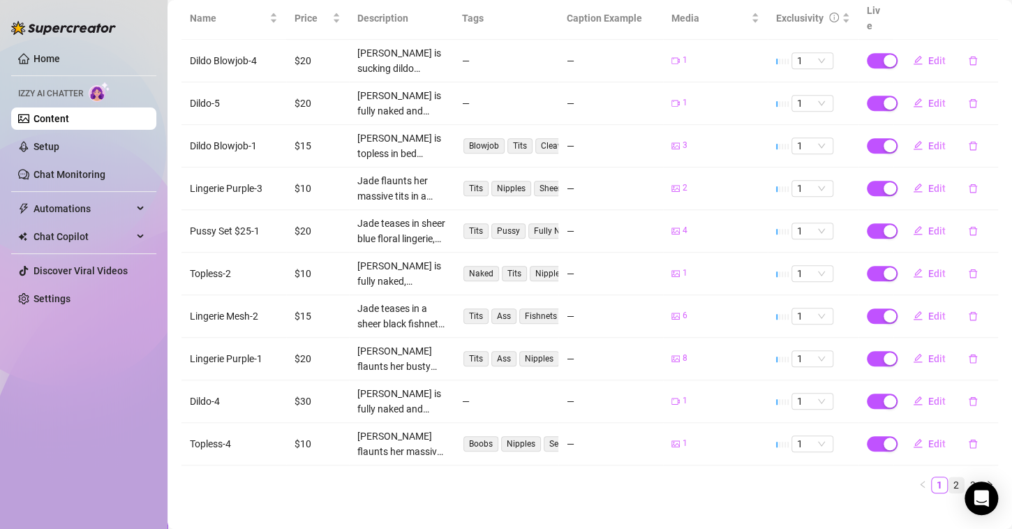
click at [949, 477] on link "2" at bounding box center [956, 484] width 15 height 15
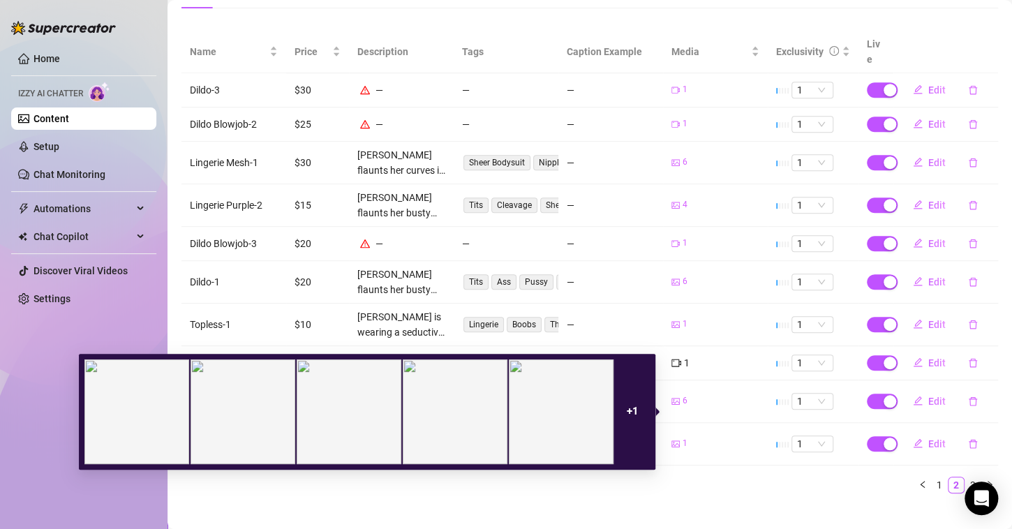
scroll to position [221, 0]
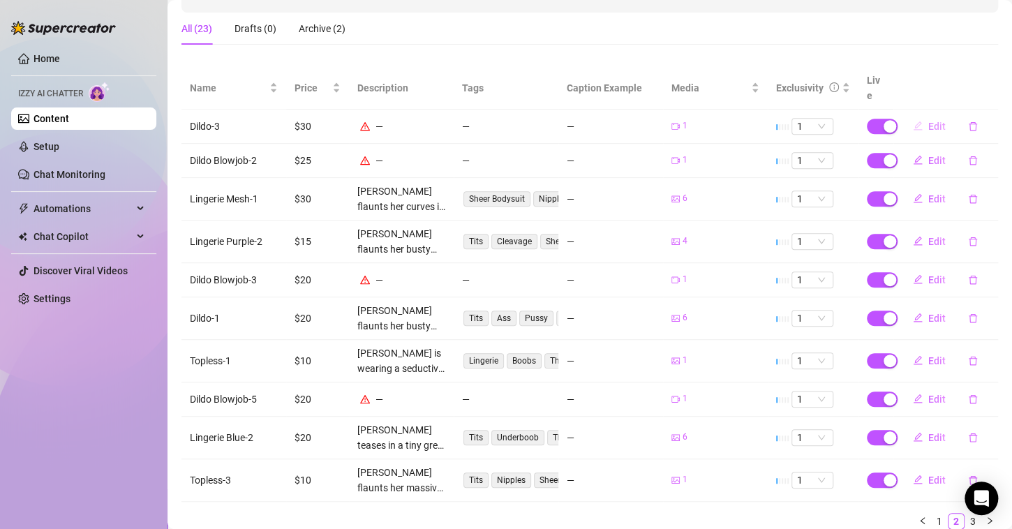
click at [913, 121] on icon "edit" at bounding box center [918, 126] width 10 height 10
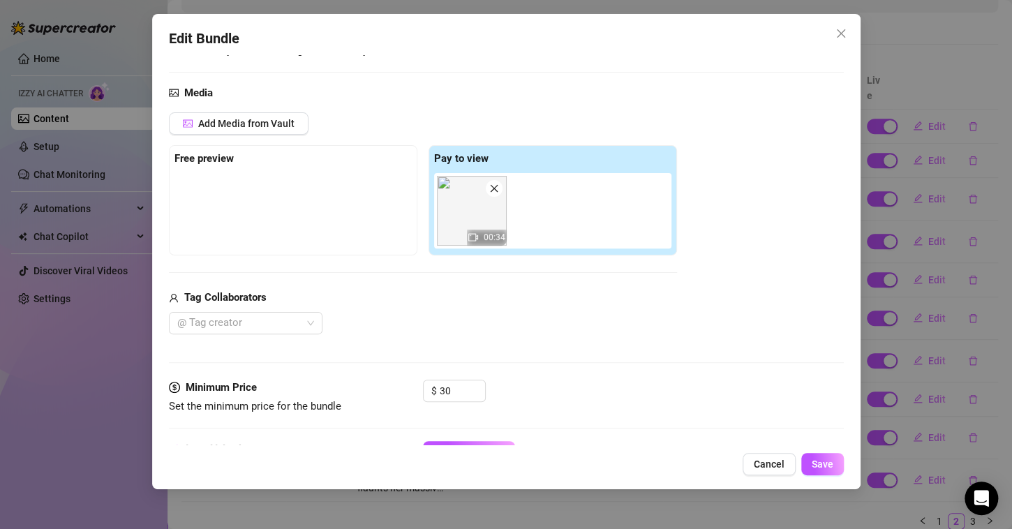
scroll to position [251, 0]
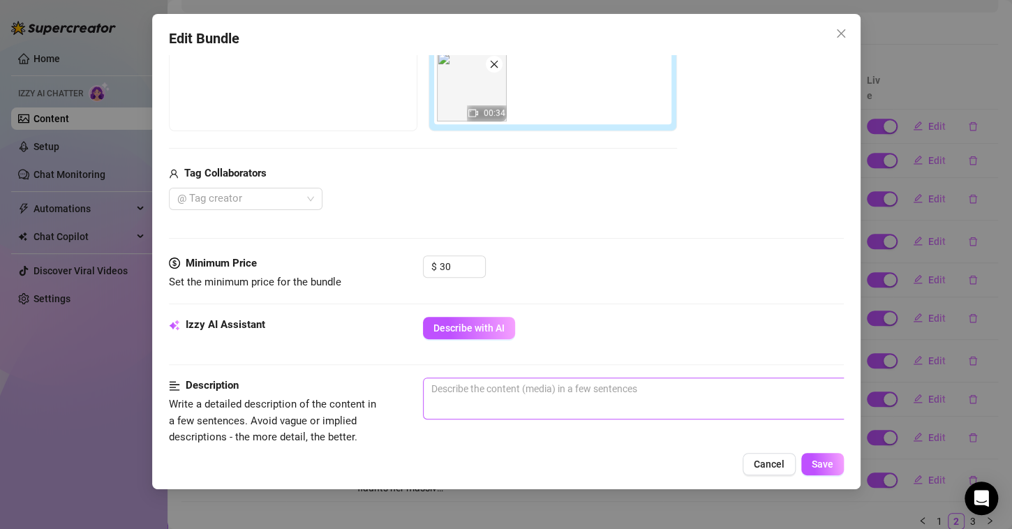
click at [495, 398] on span "0 / 1000" at bounding box center [667, 399] width 489 height 42
click at [525, 385] on textarea at bounding box center [667, 388] width 487 height 21
paste textarea "[PERSON_NAME] is fully naked and playing with herself using a massive dildo. [P…"
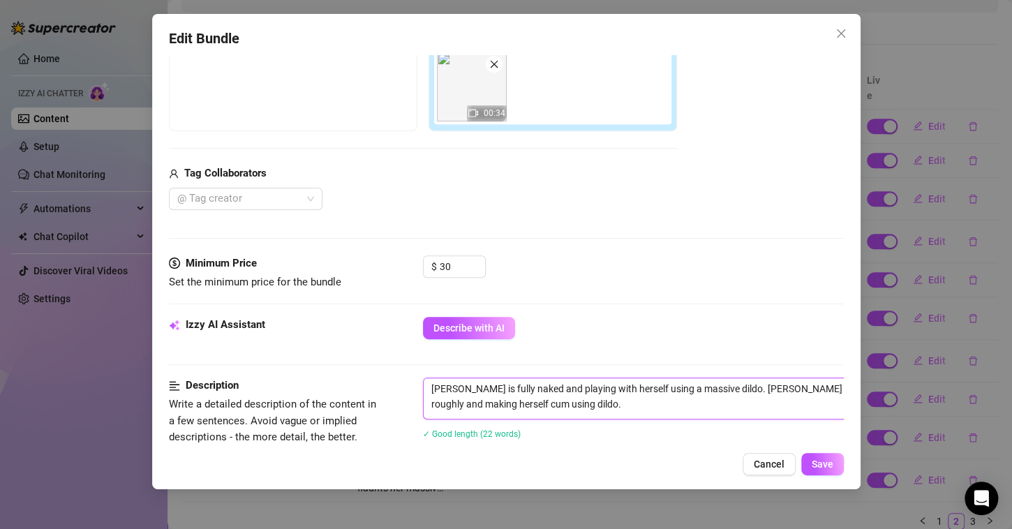
scroll to position [0, 0]
click at [823, 464] on span "Save" at bounding box center [823, 464] width 22 height 11
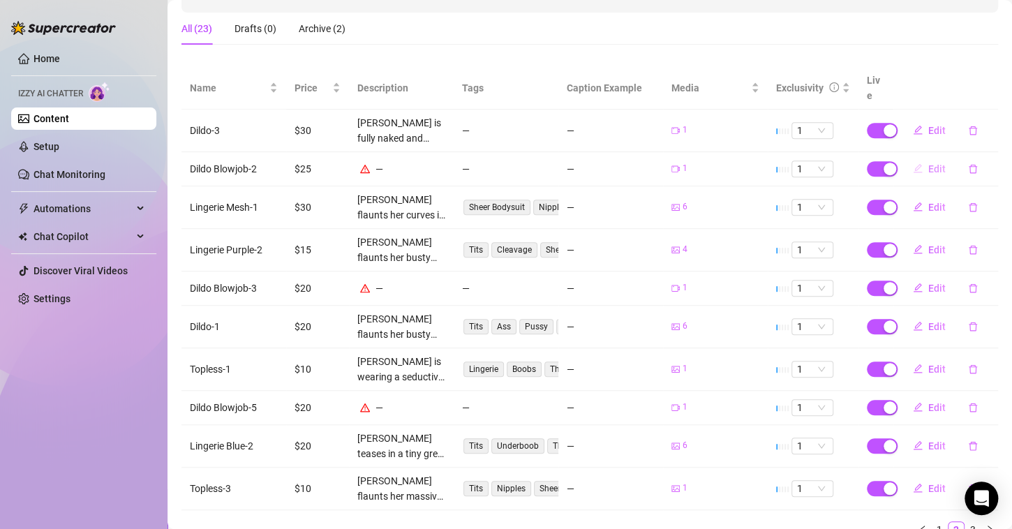
click at [915, 158] on button "Edit" at bounding box center [929, 169] width 55 height 22
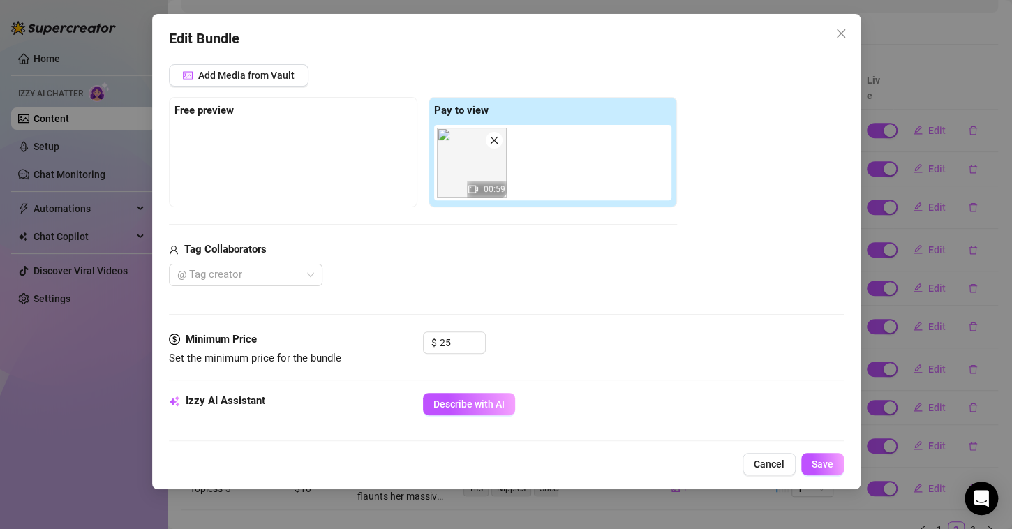
scroll to position [306, 0]
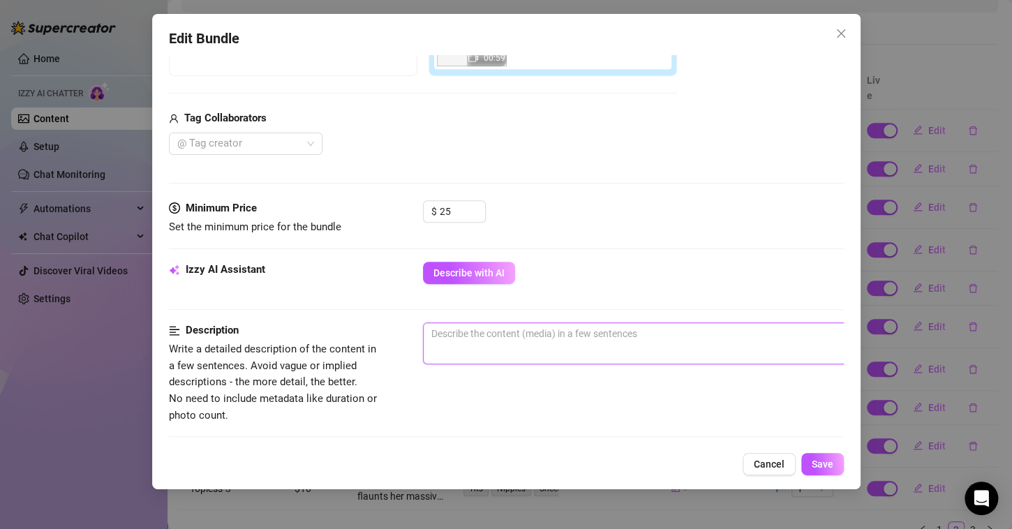
click at [541, 336] on textarea at bounding box center [667, 333] width 487 height 21
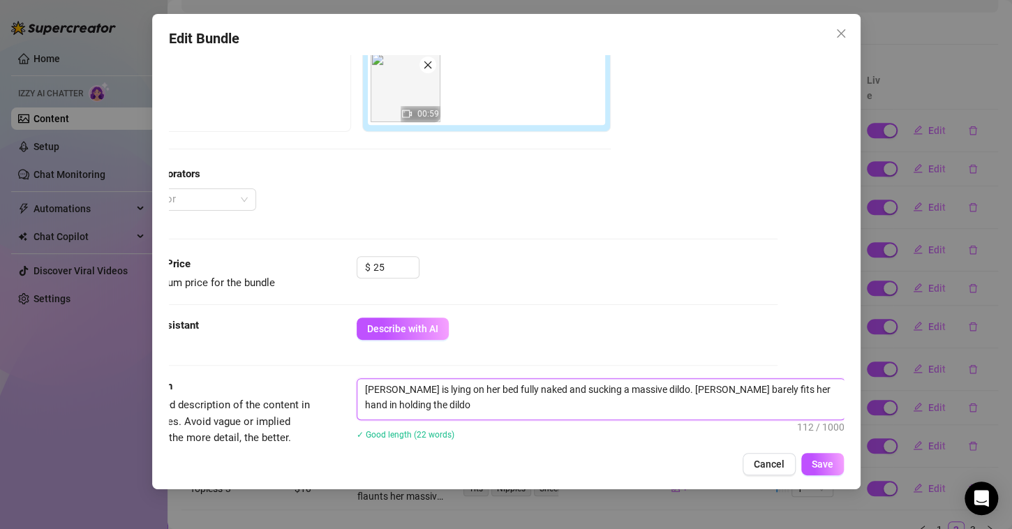
scroll to position [0, 0]
click at [822, 466] on span "Save" at bounding box center [823, 464] width 22 height 11
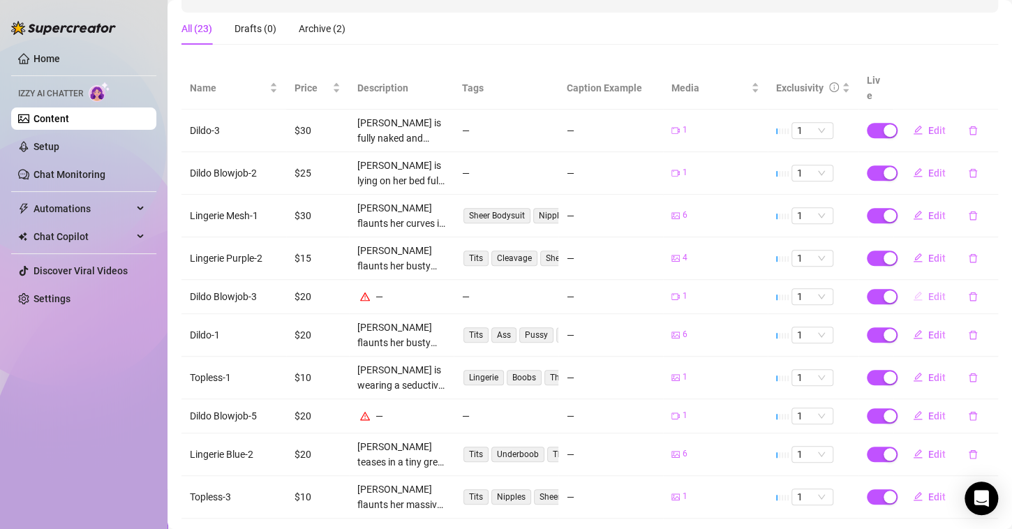
click at [916, 286] on button "Edit" at bounding box center [929, 297] width 55 height 22
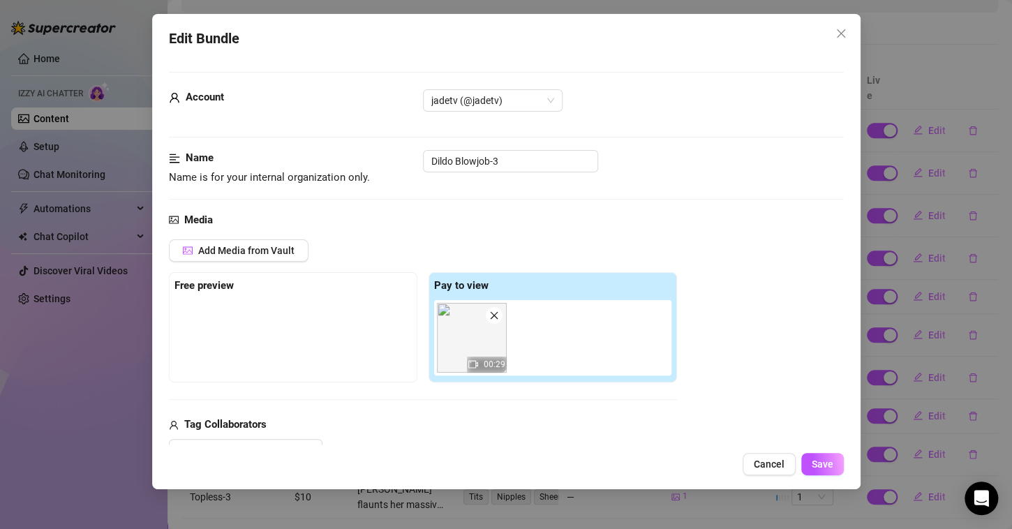
scroll to position [257, 0]
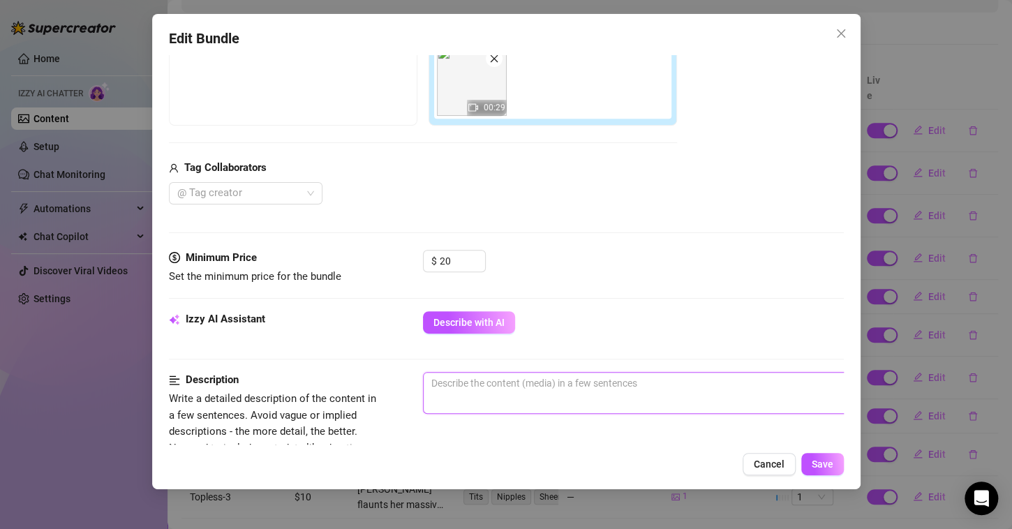
click at [514, 381] on textarea at bounding box center [667, 383] width 487 height 21
paste textarea "[PERSON_NAME] is fully naked and playing with herself using a massive dildo. [P…"
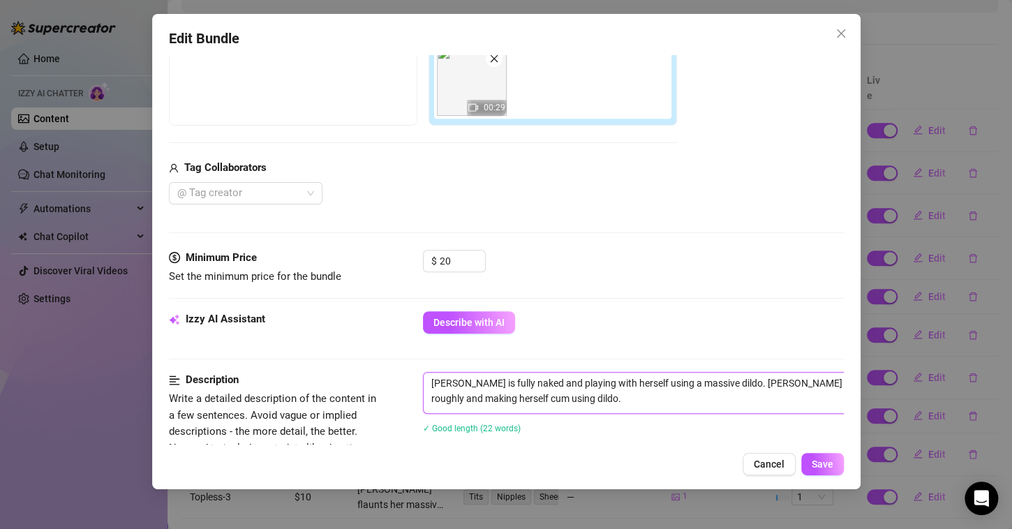
scroll to position [0, 0]
drag, startPoint x: 552, startPoint y: 399, endPoint x: 535, endPoint y: 383, distance: 23.7
click at [535, 383] on textarea "[PERSON_NAME] is fully naked and playing with herself using a massive dildo. [P…" at bounding box center [667, 391] width 487 height 36
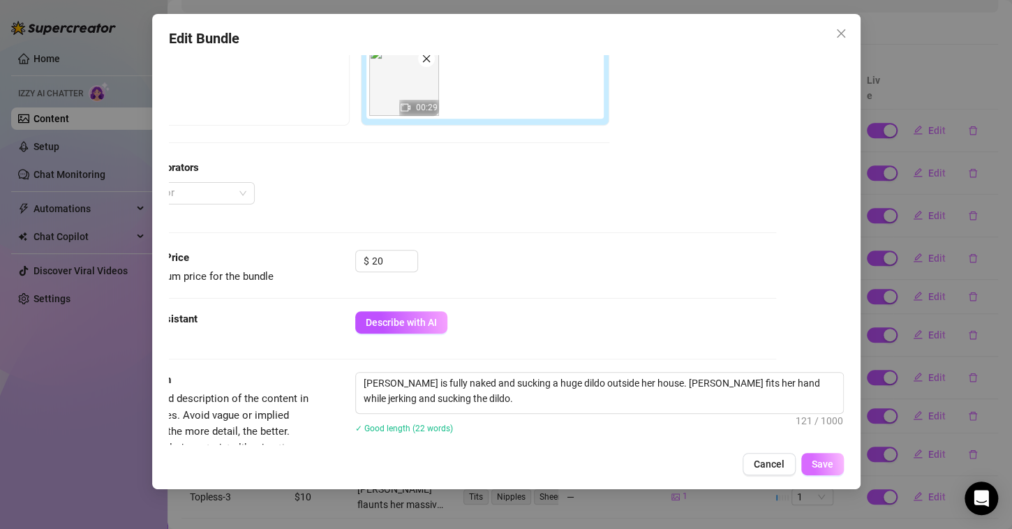
click at [820, 469] on span "Save" at bounding box center [823, 464] width 22 height 11
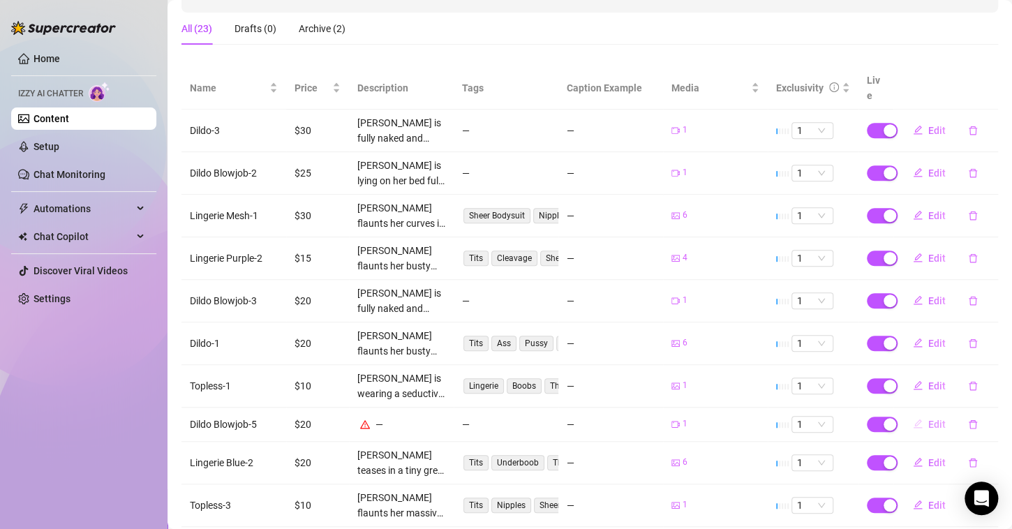
click at [928, 419] on span "Edit" at bounding box center [936, 424] width 17 height 11
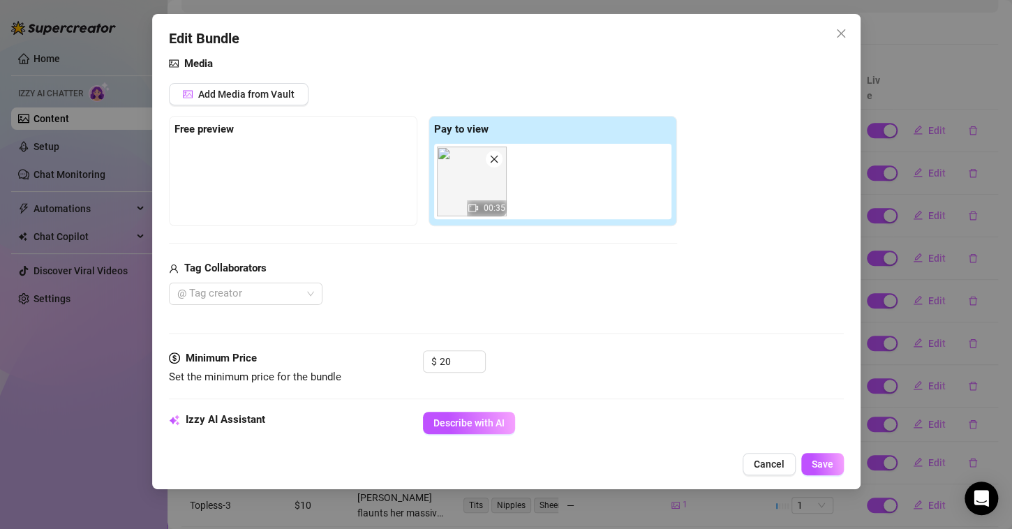
scroll to position [321, 0]
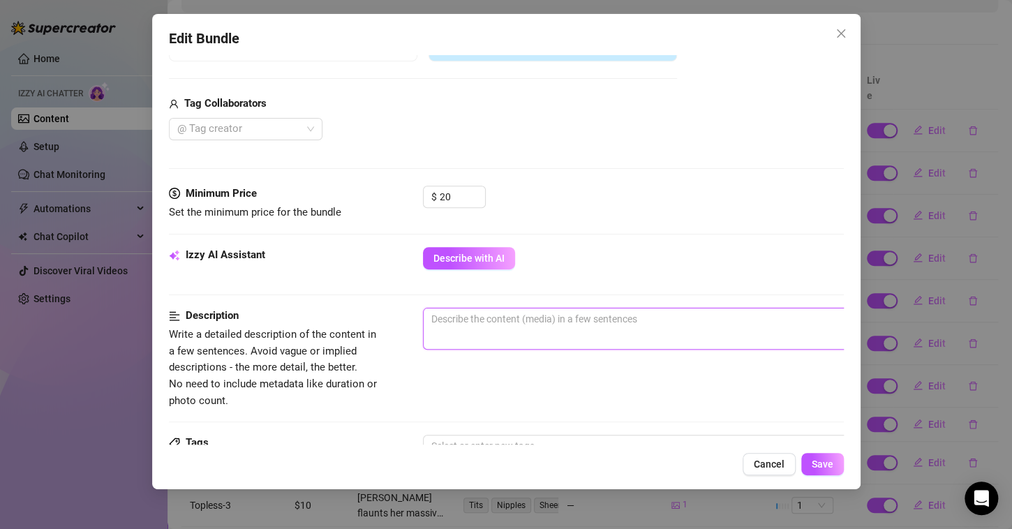
click at [516, 319] on textarea at bounding box center [667, 319] width 487 height 21
paste textarea "[PERSON_NAME] is fully naked and playing with herself using a massive dildo. [P…"
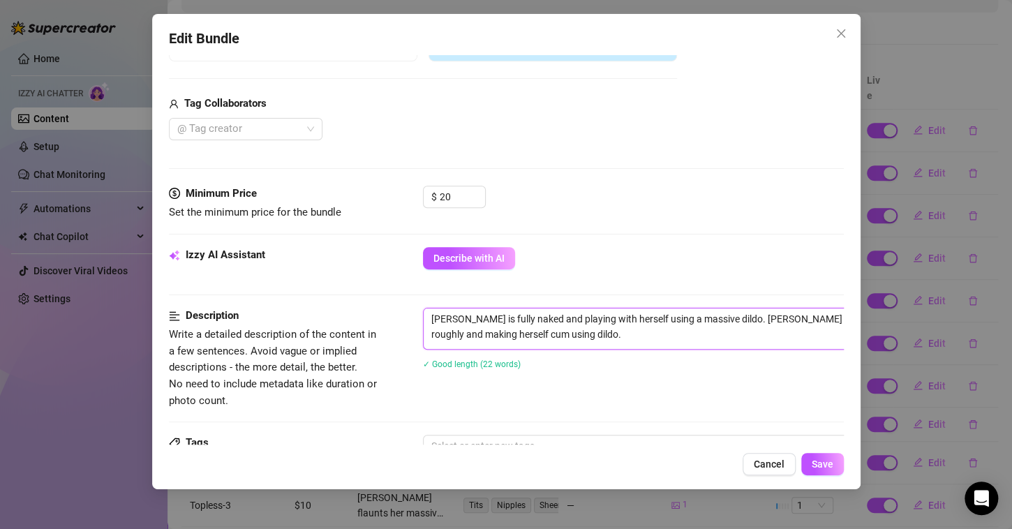
scroll to position [0, 0]
drag, startPoint x: 513, startPoint y: 316, endPoint x: 562, endPoint y: 335, distance: 52.4
click at [562, 335] on textarea "[PERSON_NAME] is fully naked and playing with herself using a massive dildo. [P…" at bounding box center [667, 327] width 487 height 36
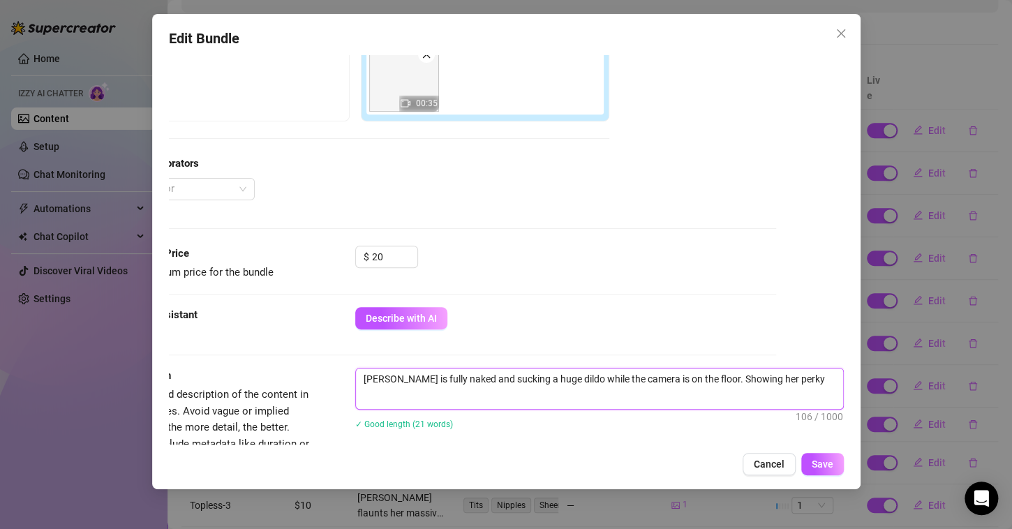
scroll to position [260, 71]
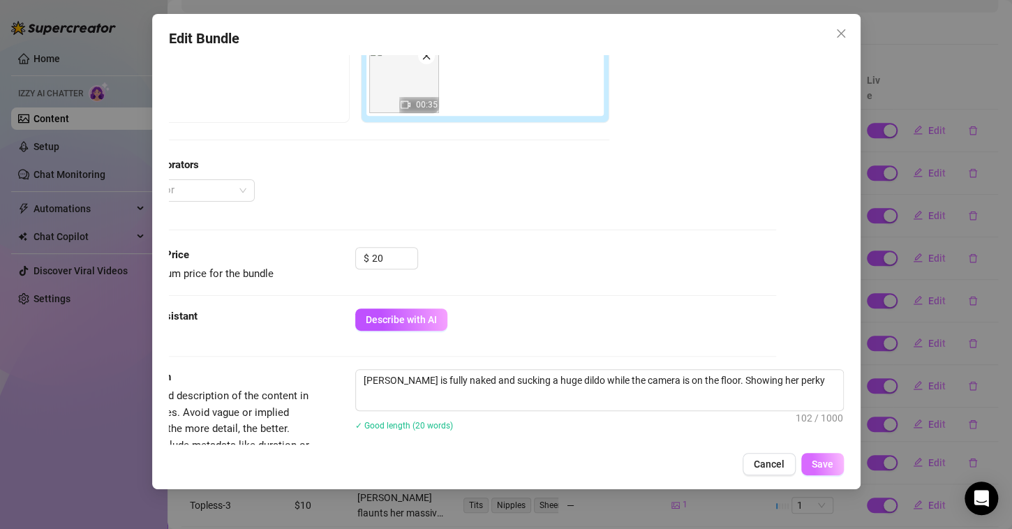
click at [827, 461] on span "Save" at bounding box center [823, 464] width 22 height 11
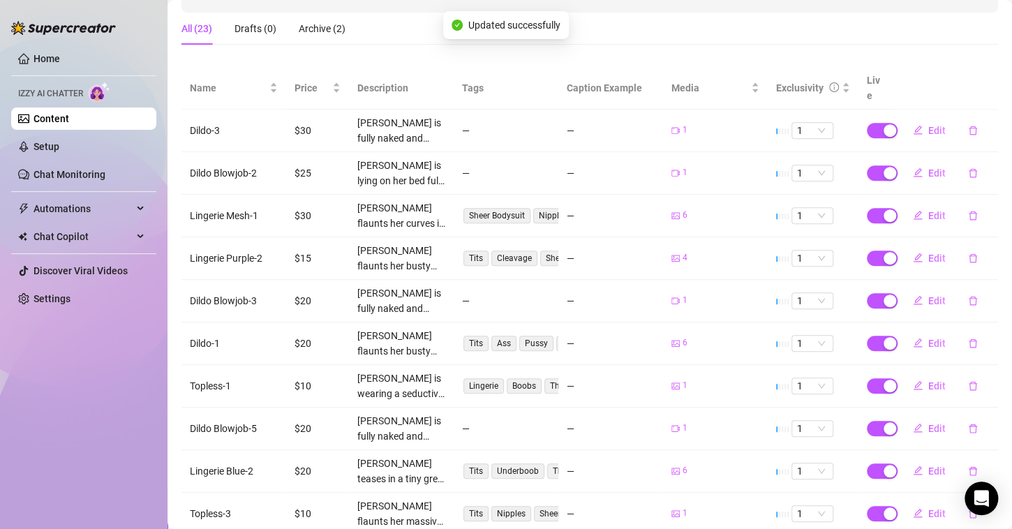
scroll to position [290, 0]
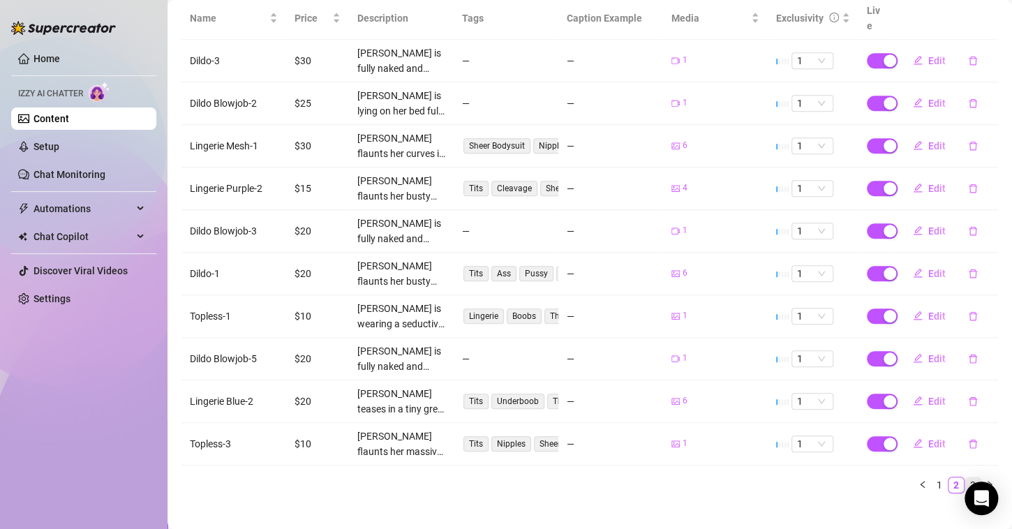
click at [965, 477] on link "3" at bounding box center [972, 484] width 15 height 15
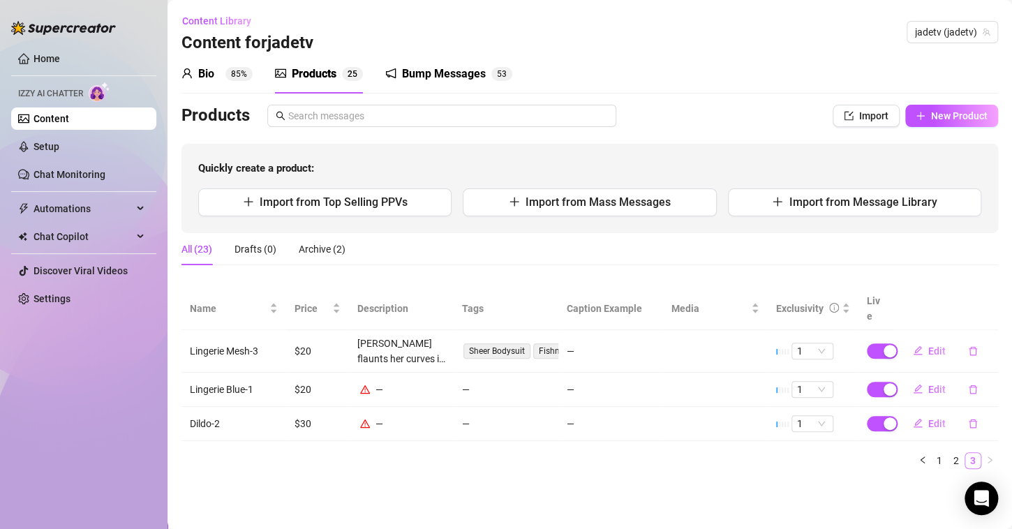
scroll to position [0, 0]
click at [887, 256] on div "All (23) Drafts (0) Archive (2)" at bounding box center [589, 249] width 817 height 32
click at [929, 384] on span "Edit" at bounding box center [936, 389] width 17 height 11
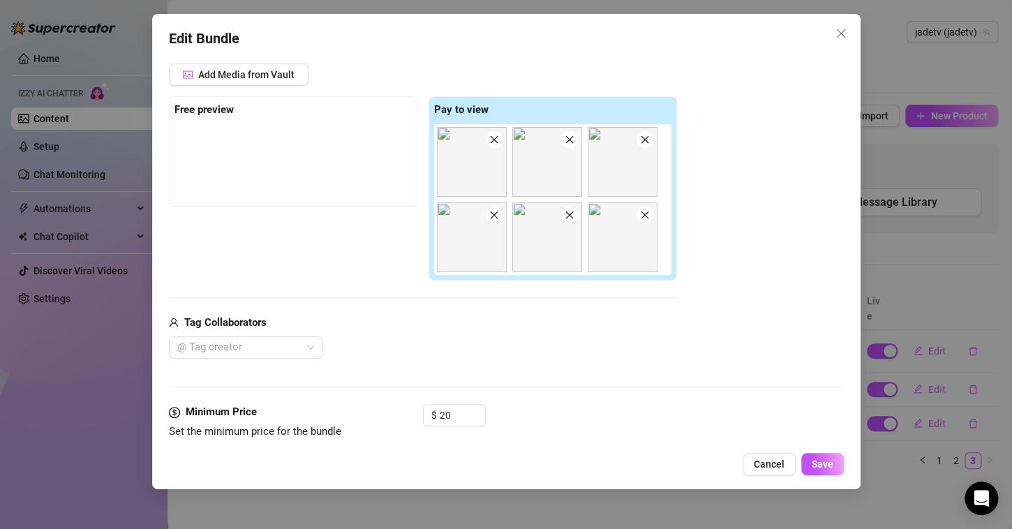
scroll to position [282, 0]
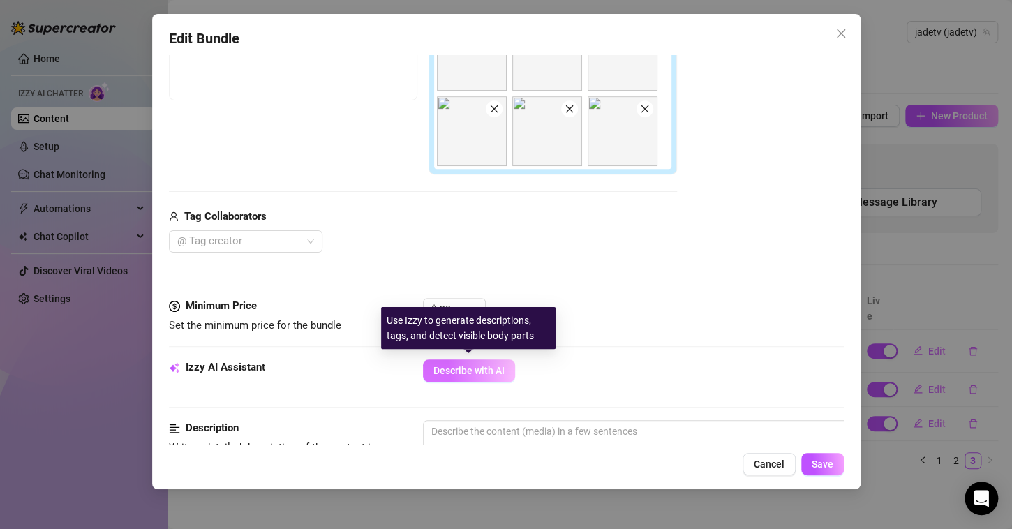
click at [480, 365] on span "Describe with AI" at bounding box center [469, 370] width 71 height 11
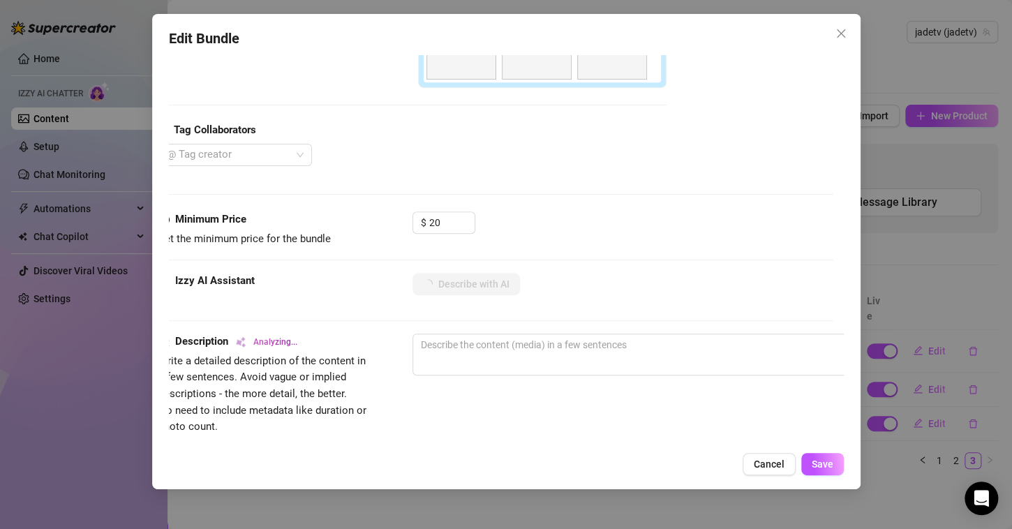
scroll to position [369, 11]
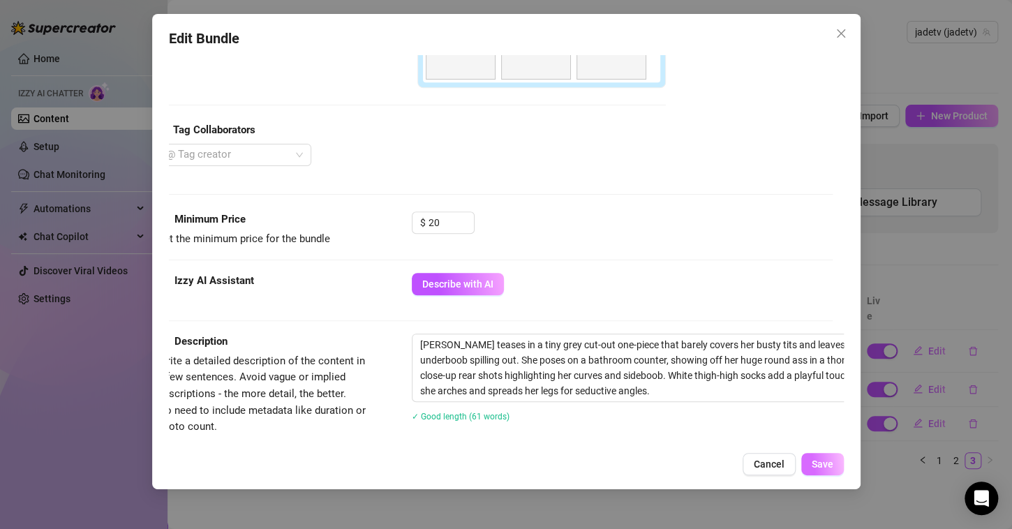
click at [824, 464] on span "Save" at bounding box center [823, 464] width 22 height 11
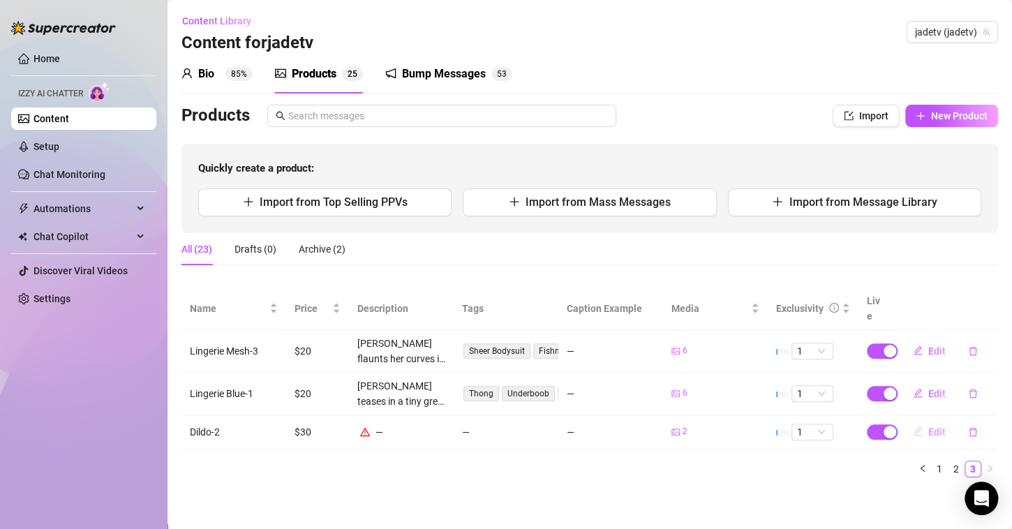
click at [924, 421] on button "Edit" at bounding box center [929, 432] width 55 height 22
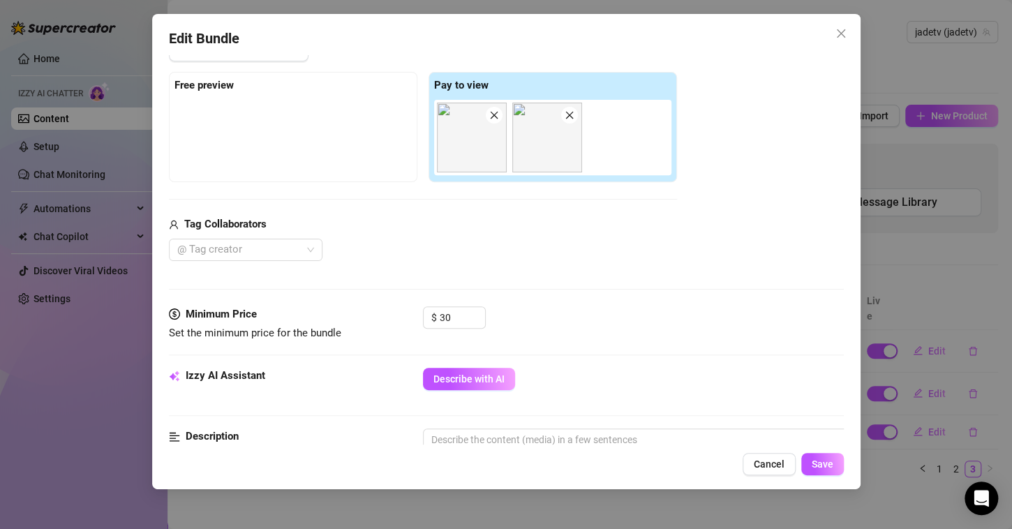
scroll to position [198, 0]
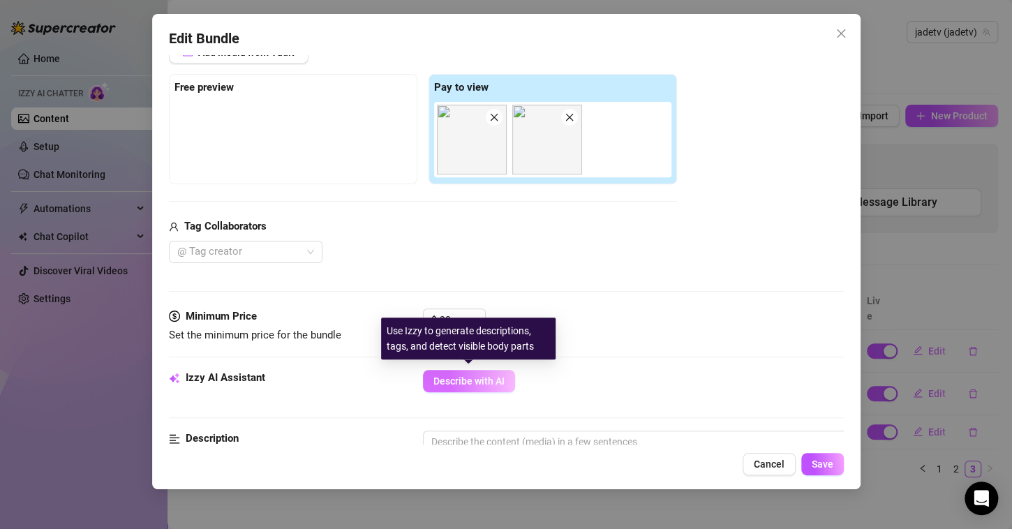
click at [464, 387] on button "Describe with AI" at bounding box center [469, 381] width 92 height 22
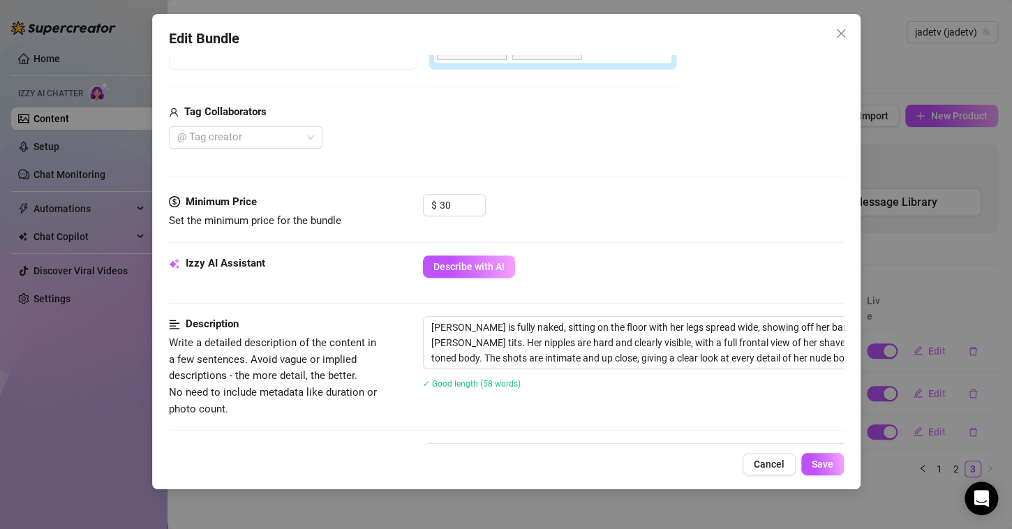
scroll to position [317, 0]
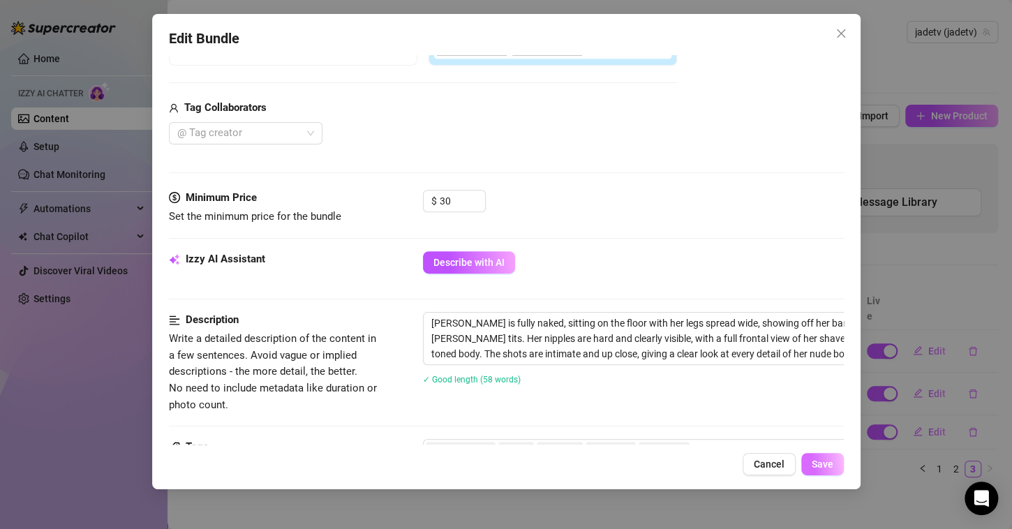
click at [809, 453] on button "Save" at bounding box center [822, 464] width 43 height 22
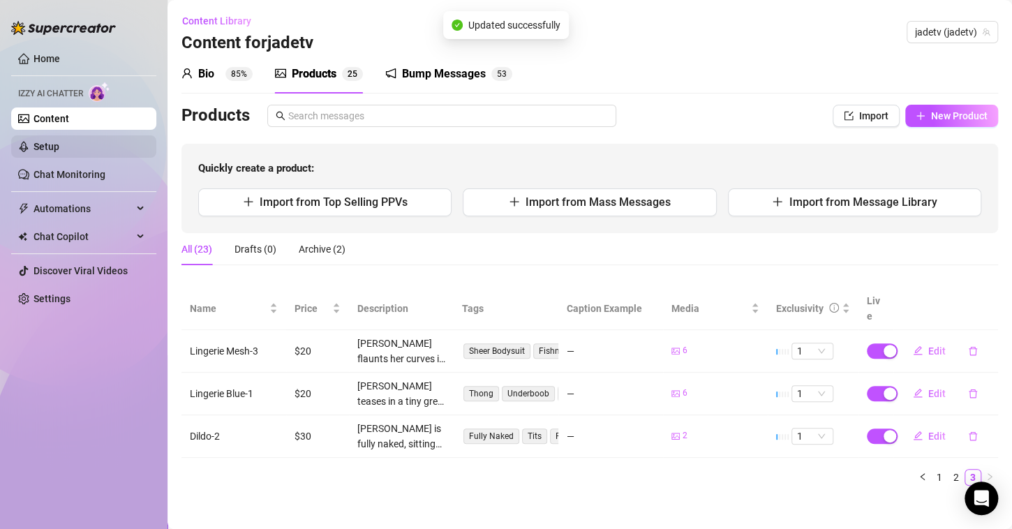
click at [59, 145] on link "Setup" at bounding box center [47, 146] width 26 height 11
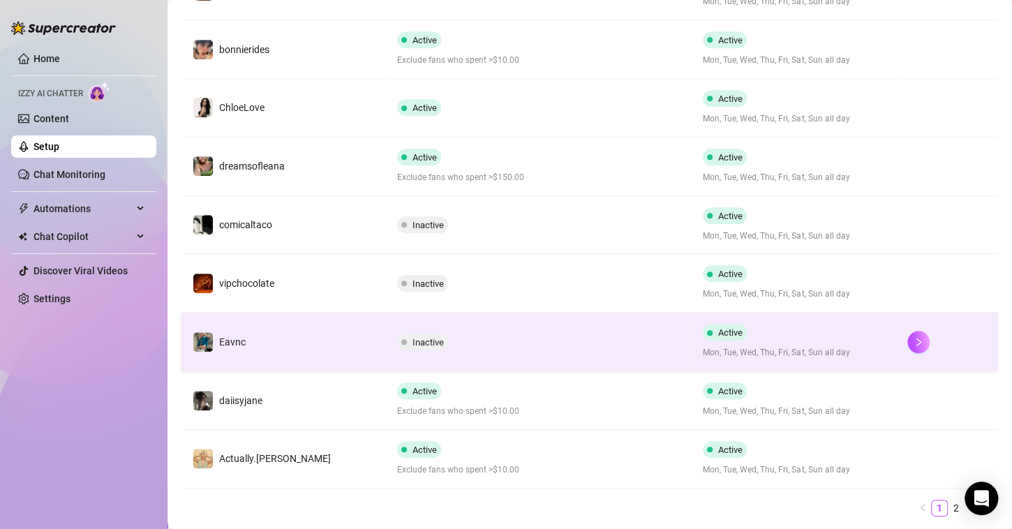
scroll to position [440, 0]
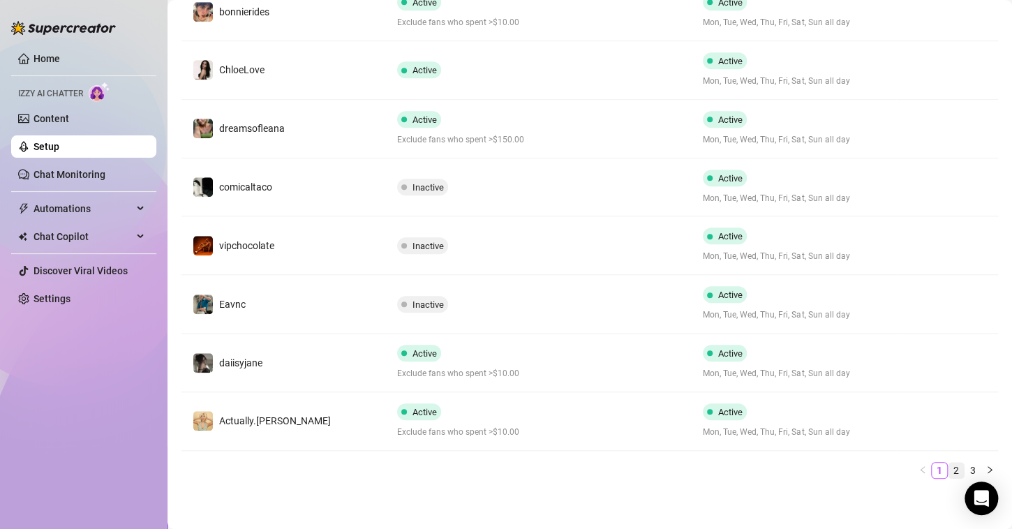
click at [949, 463] on link "2" at bounding box center [956, 470] width 15 height 15
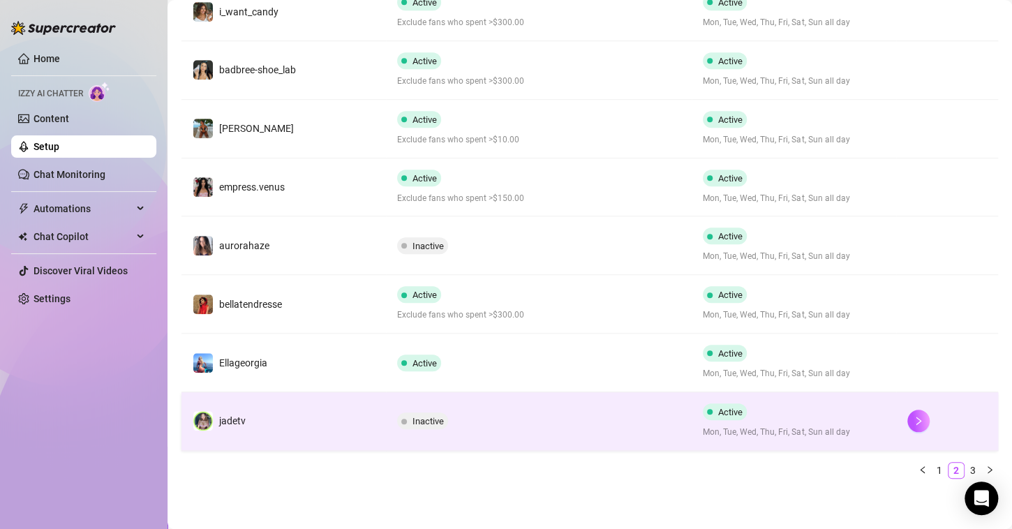
click at [454, 419] on div "Inactive" at bounding box center [539, 421] width 284 height 17
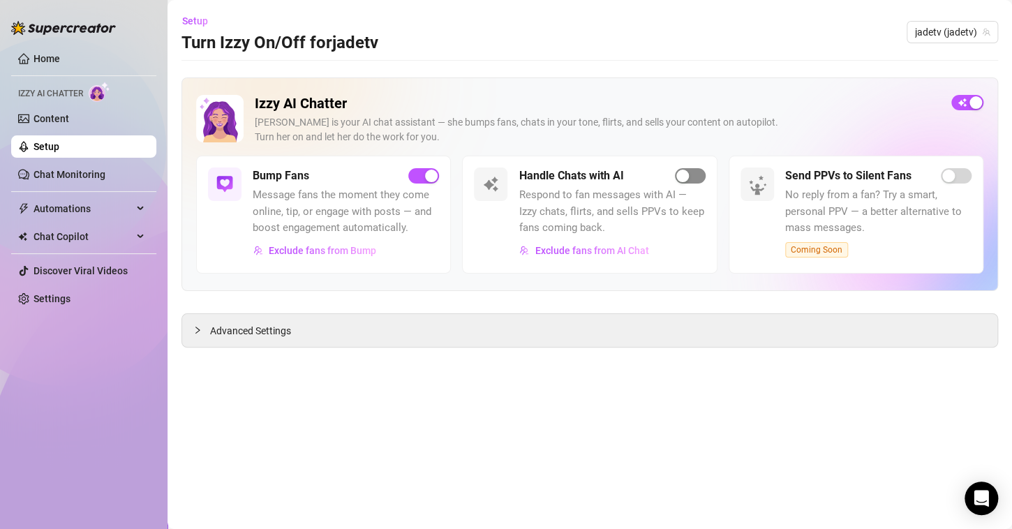
click at [686, 173] on div "button" at bounding box center [682, 176] width 13 height 13
click at [44, 149] on link "Setup" at bounding box center [47, 146] width 26 height 11
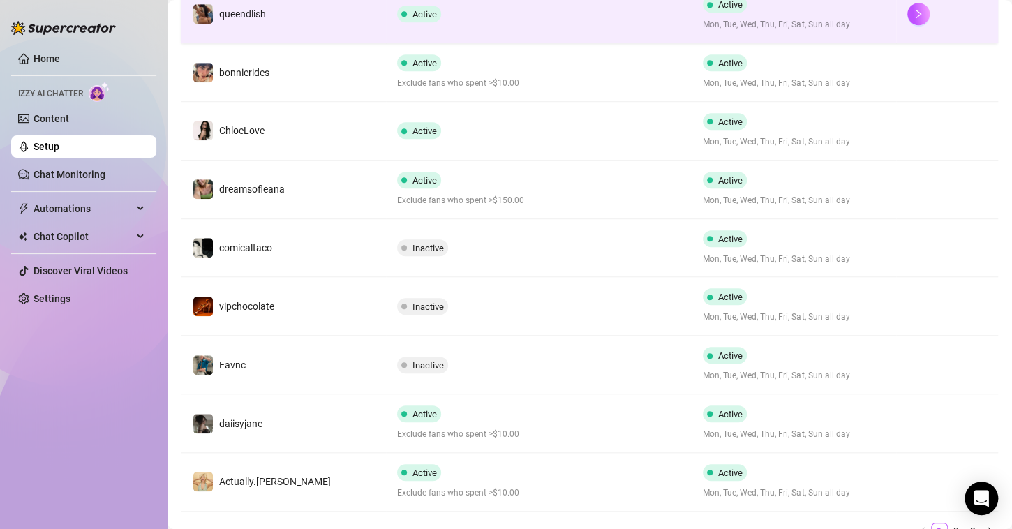
scroll to position [440, 0]
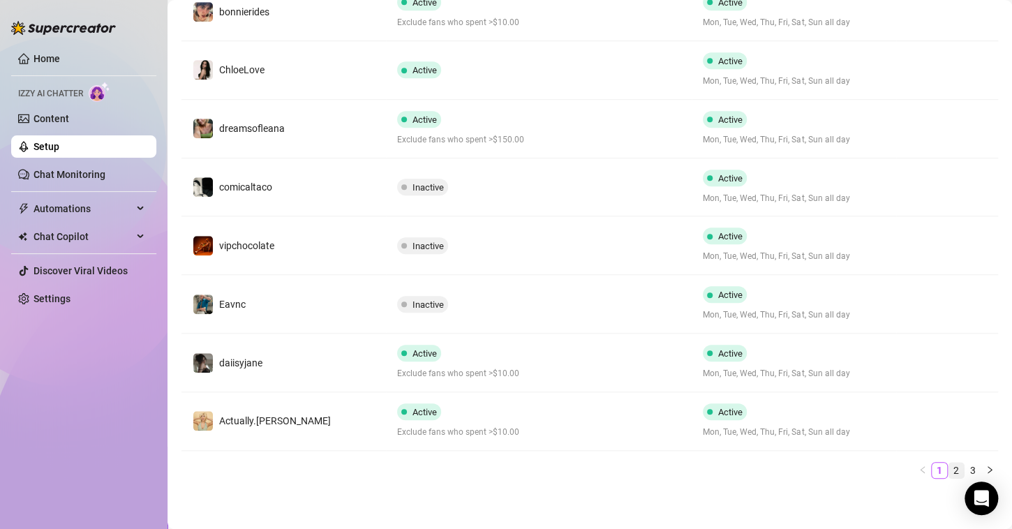
click at [949, 464] on link "2" at bounding box center [956, 470] width 15 height 15
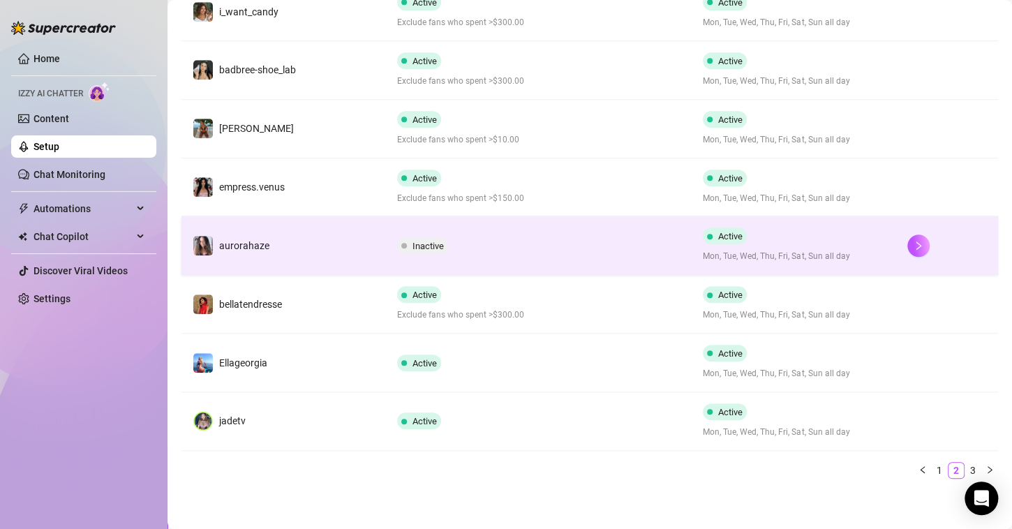
click at [418, 246] on span "Inactive" at bounding box center [428, 246] width 31 height 10
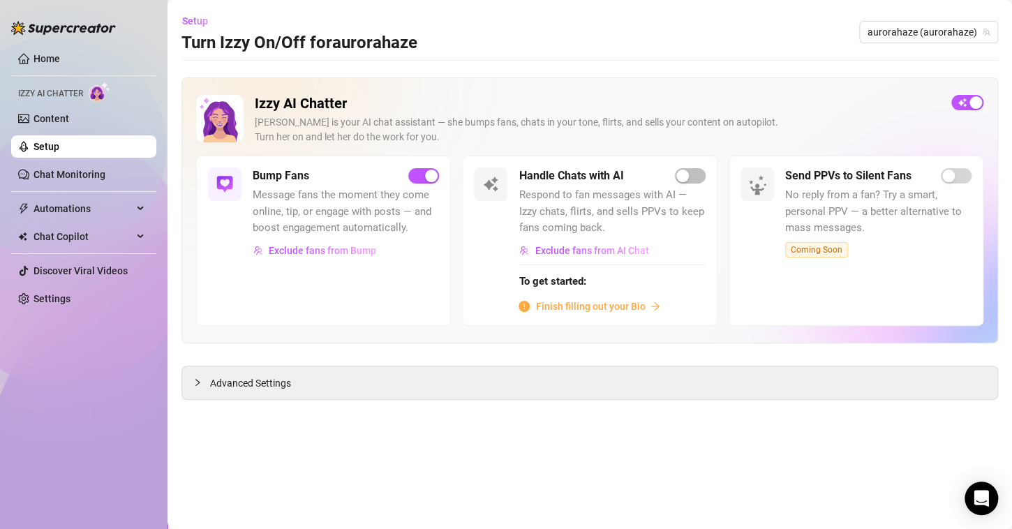
click at [565, 307] on span "Finish filling out your Bio" at bounding box center [590, 306] width 110 height 15
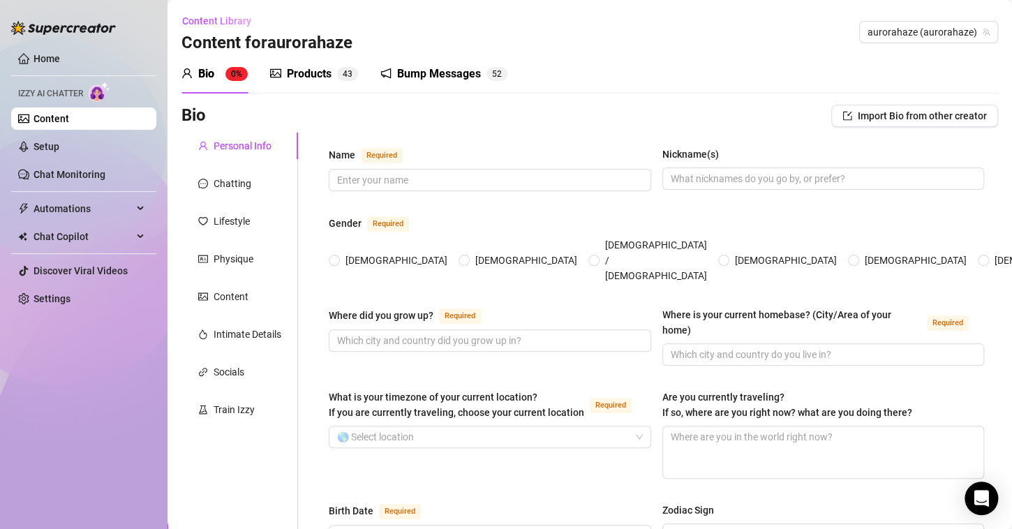
scroll to position [25, 0]
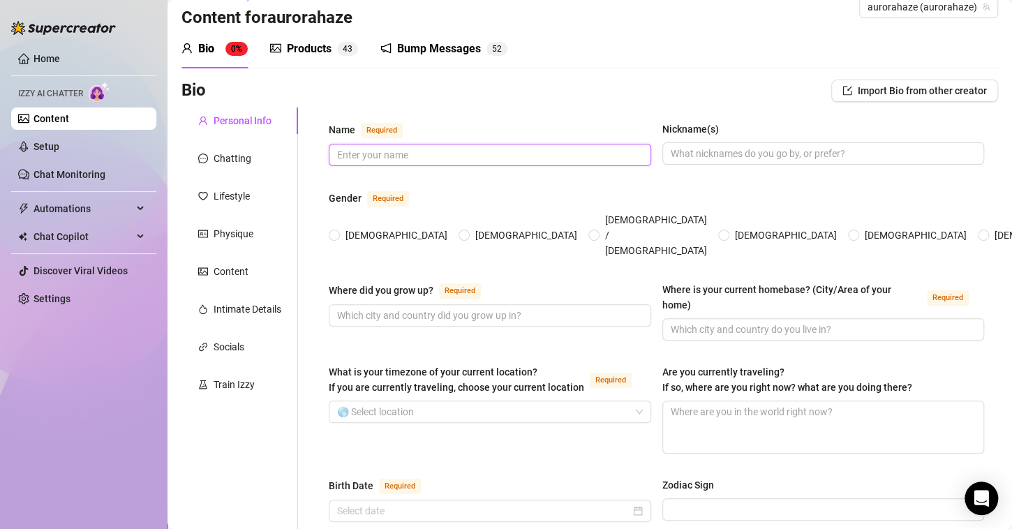
click at [408, 151] on input "Name Required" at bounding box center [488, 154] width 303 height 15
click at [337, 232] on input "[DEMOGRAPHIC_DATA]" at bounding box center [335, 236] width 6 height 9
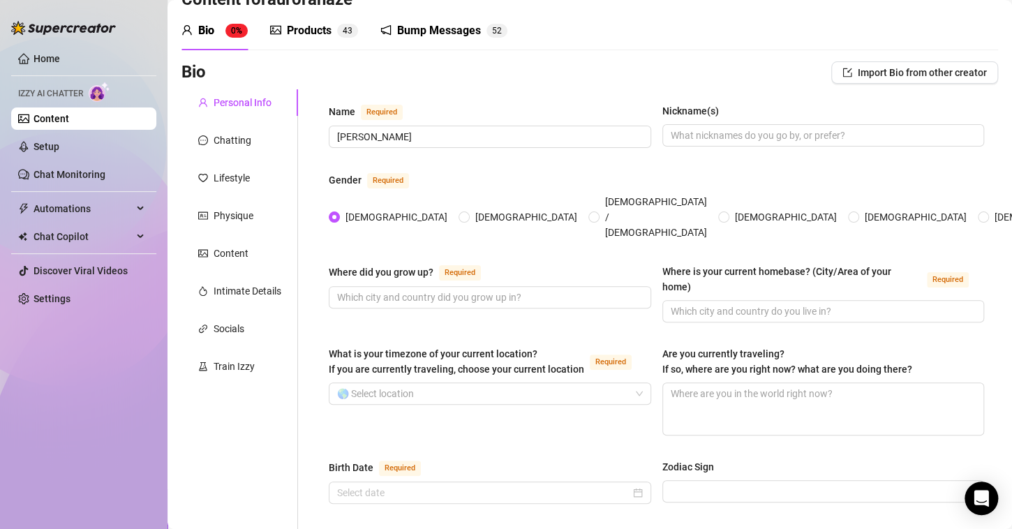
scroll to position [45, 0]
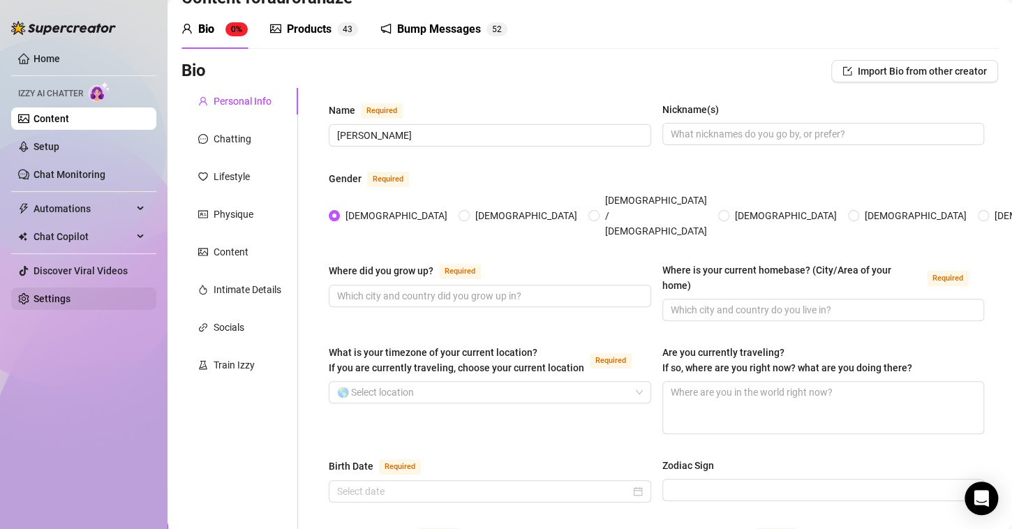
click at [61, 296] on link "Settings" at bounding box center [52, 298] width 37 height 11
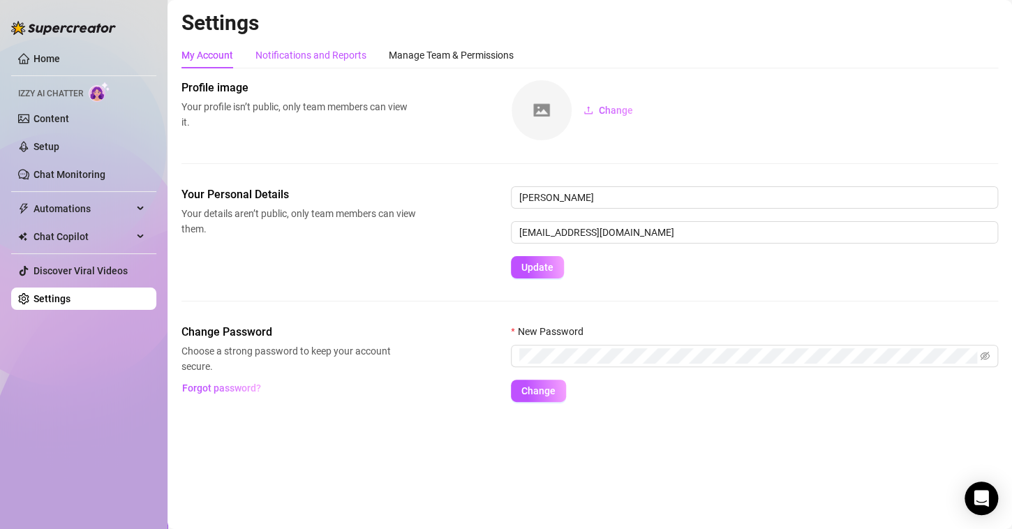
click at [301, 60] on div "Notifications and Reports" at bounding box center [310, 54] width 111 height 15
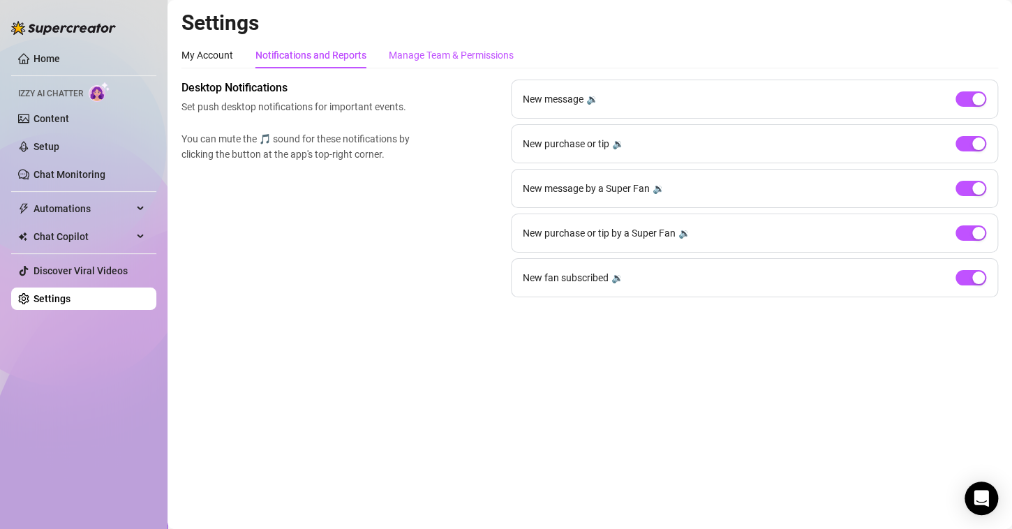
click at [427, 62] on div "Manage Team & Permissions" at bounding box center [451, 54] width 125 height 15
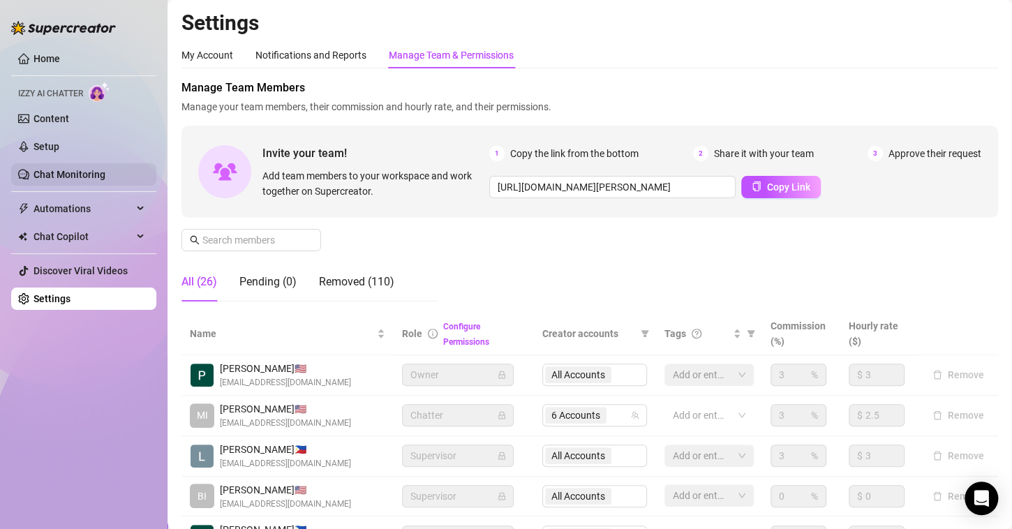
click at [105, 176] on link "Chat Monitoring" at bounding box center [70, 174] width 72 height 11
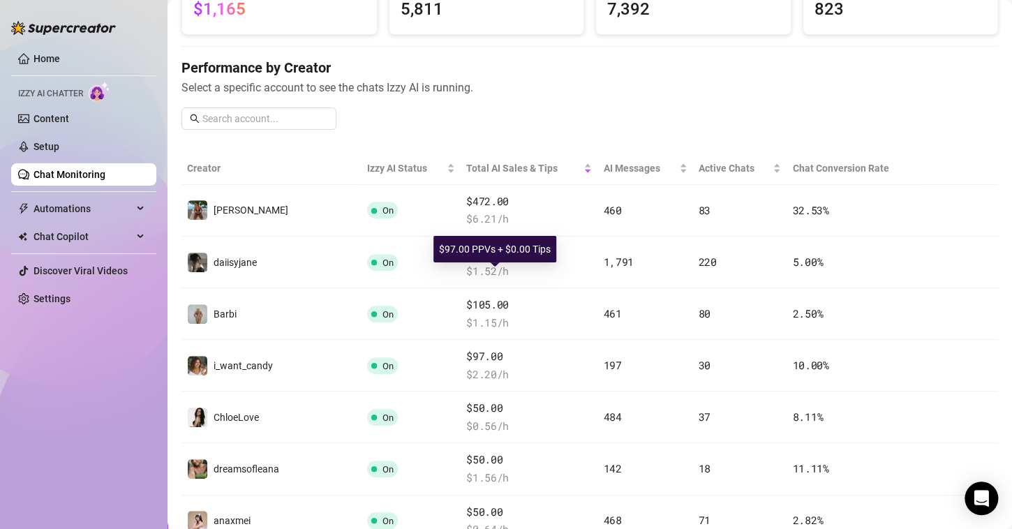
scroll to position [204, 0]
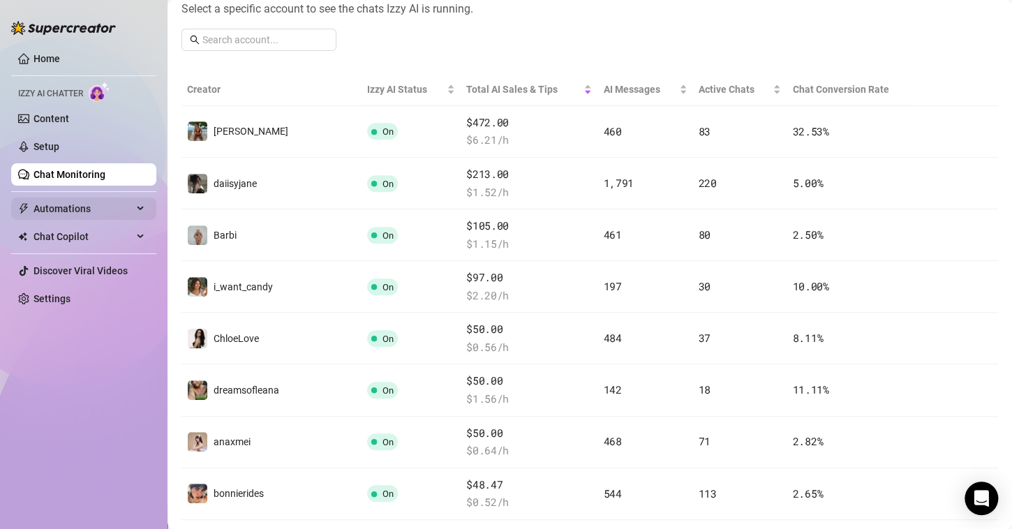
click at [114, 214] on span "Automations" at bounding box center [83, 209] width 99 height 22
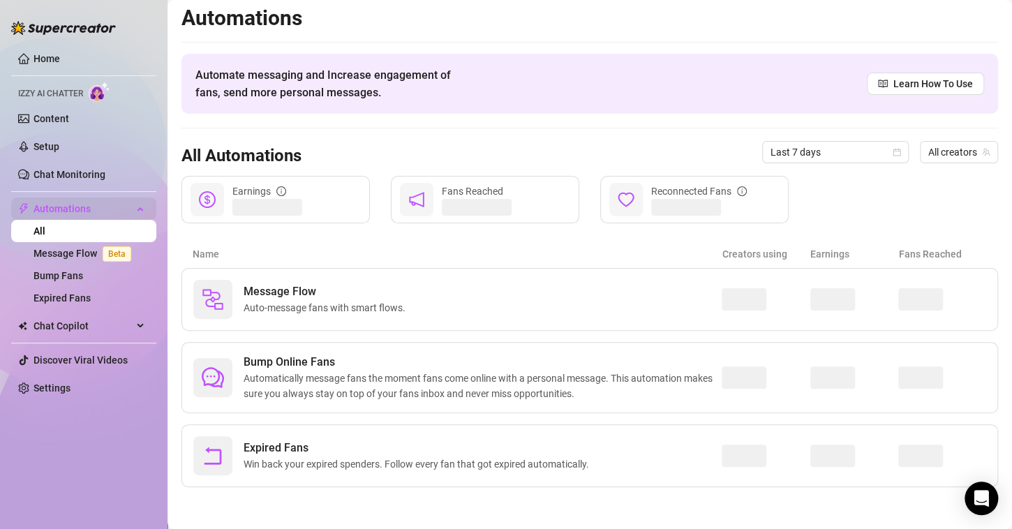
scroll to position [3, 0]
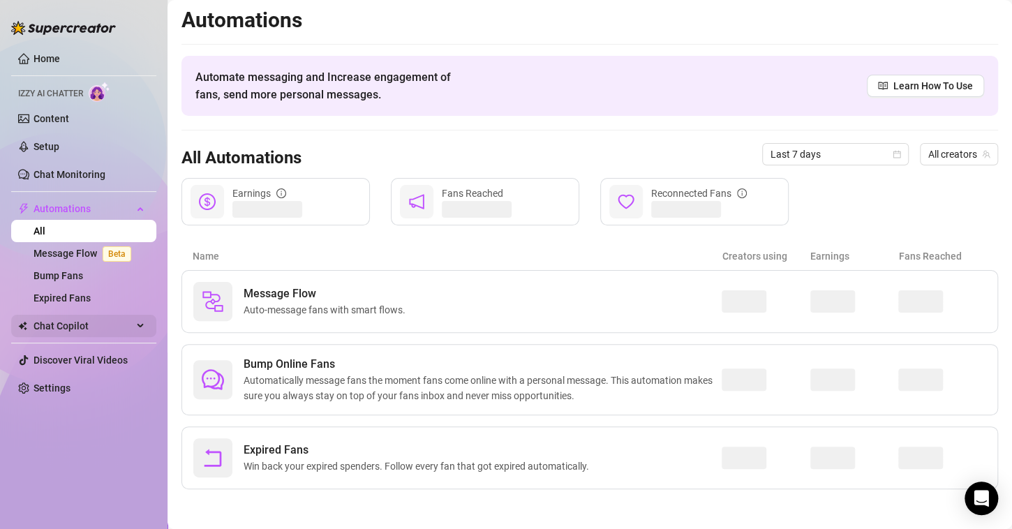
click at [125, 327] on span "Chat Copilot" at bounding box center [83, 326] width 99 height 22
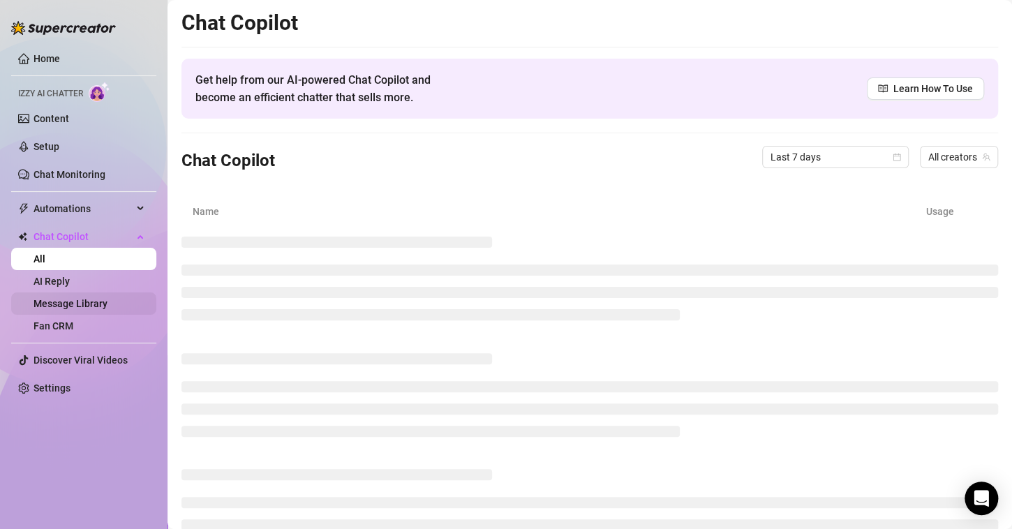
click at [75, 309] on link "Message Library" at bounding box center [71, 303] width 74 height 11
